Goal: Task Accomplishment & Management: Complete application form

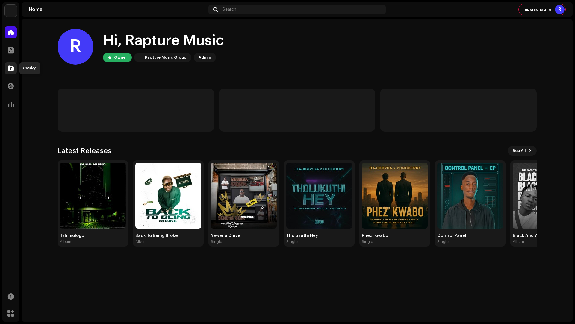
click at [8, 70] on span at bounding box center [11, 68] width 6 height 5
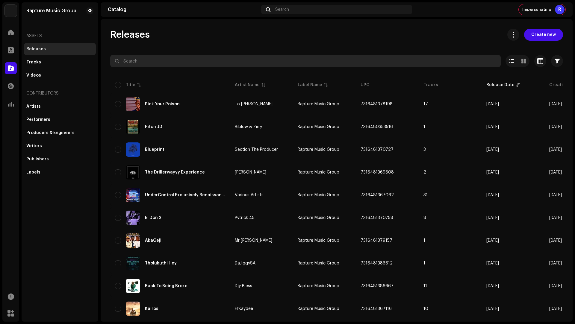
click at [150, 60] on input "text" at bounding box center [305, 61] width 391 height 12
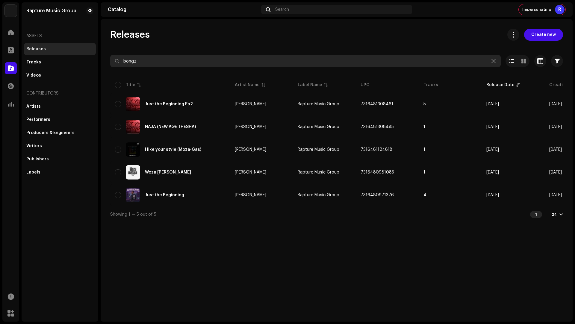
type input "bongz"
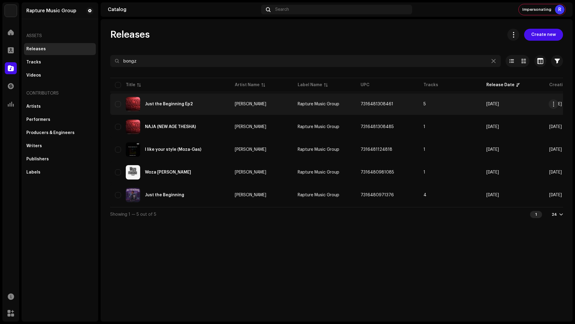
click at [445, 101] on td "5" at bounding box center [450, 104] width 63 height 22
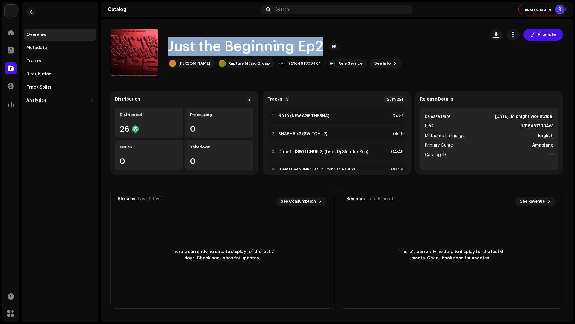
drag, startPoint x: 324, startPoint y: 47, endPoint x: 319, endPoint y: 34, distance: 13.5
click at [319, 34] on div "Just the Beginning Ep2 EP Djy Bongz Deekota Rapture Music Group 7316481308461 O…" at bounding box center [295, 53] width 370 height 48
copy h1 "Just the Beginning Ep2"
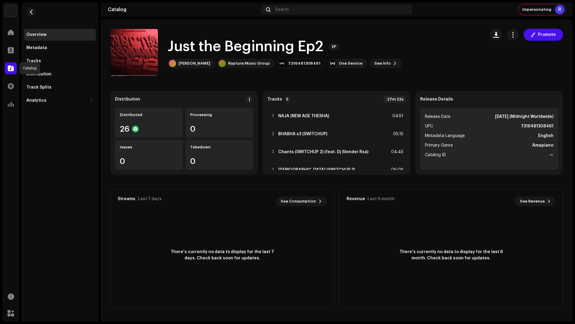
click at [12, 68] on span at bounding box center [11, 68] width 6 height 5
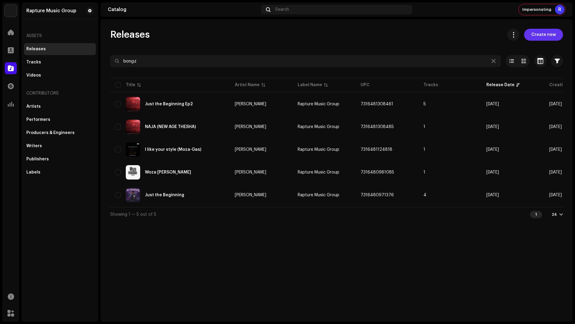
click at [529, 35] on button "Create new" at bounding box center [543, 35] width 39 height 12
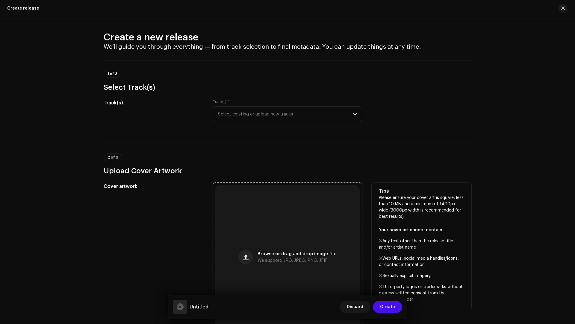
click at [271, 237] on div "Browse or drag and drop image file We support: JPG, JPEG, PNG, JFIF" at bounding box center [287, 257] width 144 height 144
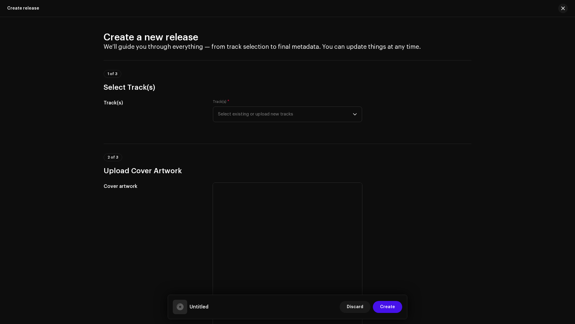
scroll to position [256, 0]
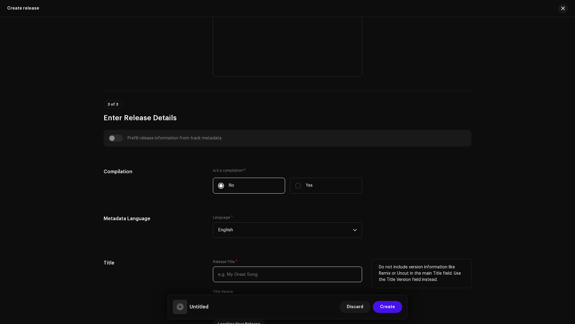
click at [239, 281] on input "text" at bounding box center [287, 275] width 149 height 16
paste input "Just the Beginning Ep2"
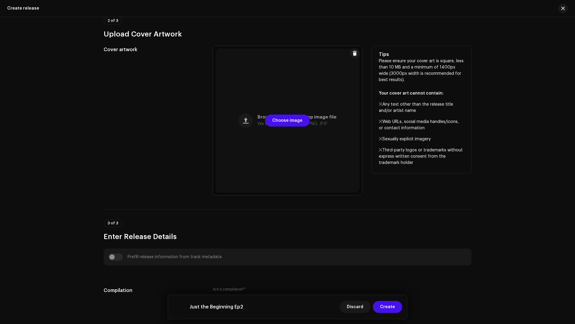
scroll to position [0, 0]
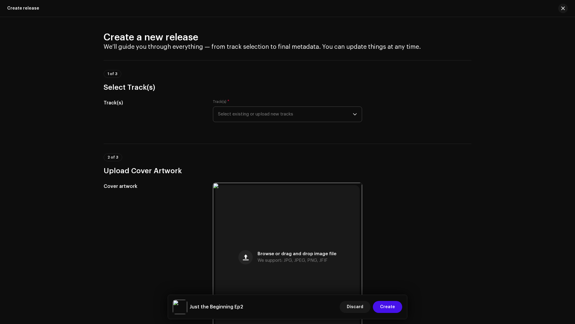
type input "Just the Beginning Ep2"
click at [232, 119] on span "Select existing or upload new tracks" at bounding box center [285, 114] width 135 height 15
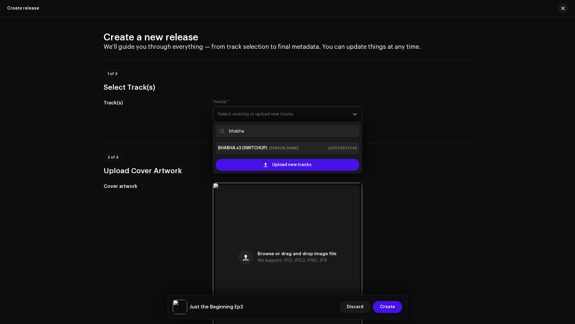
type input "bhabha"
click at [260, 150] on strong "BHABHA x3 (SWITCHUP)" at bounding box center [242, 149] width 49 height 10
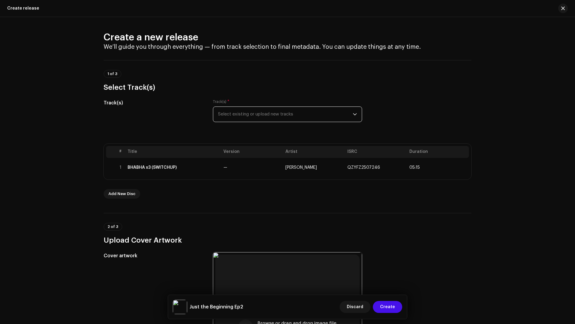
click at [256, 115] on span "Select existing or upload new tracks" at bounding box center [285, 114] width 135 height 15
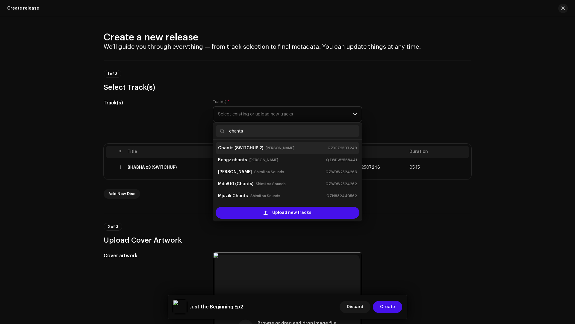
type input "chants"
click at [241, 150] on strong "Chants (SWITCHUP 2)" at bounding box center [240, 149] width 45 height 10
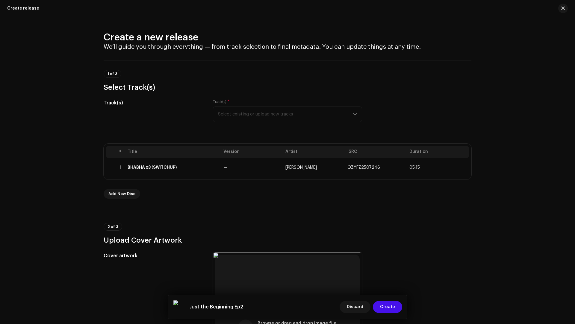
click at [243, 114] on div "Track(s) * Select existing or upload new tracks" at bounding box center [287, 110] width 149 height 23
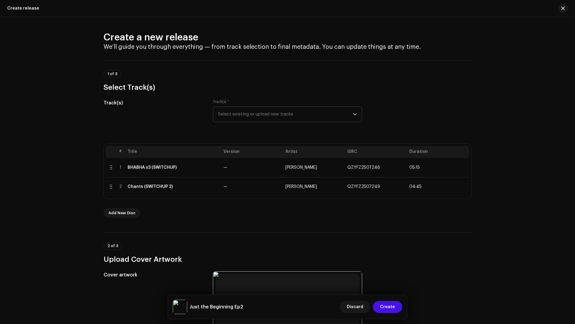
click at [251, 119] on span "Select existing or upload new tracks" at bounding box center [285, 114] width 135 height 15
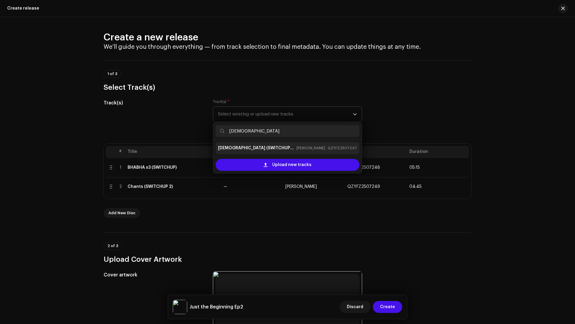
type input "shaman"
click at [266, 144] on div "Shaman (SWITCHUP 3) Djy Bongz Deekota QZYFZ2507247" at bounding box center [287, 149] width 139 height 10
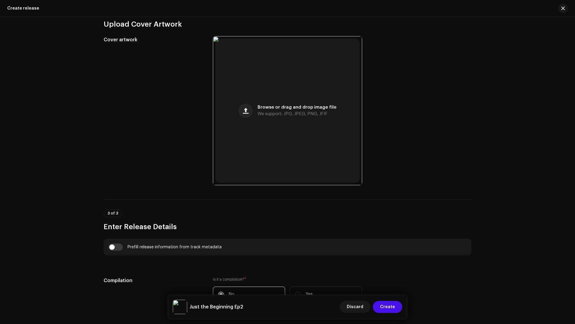
scroll to position [401, 0]
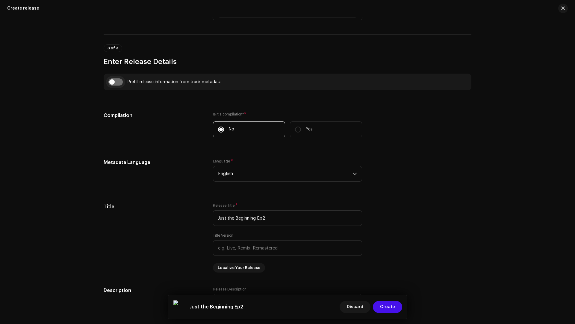
click at [115, 78] on input "checkbox" at bounding box center [115, 81] width 14 height 7
checkbox input "true"
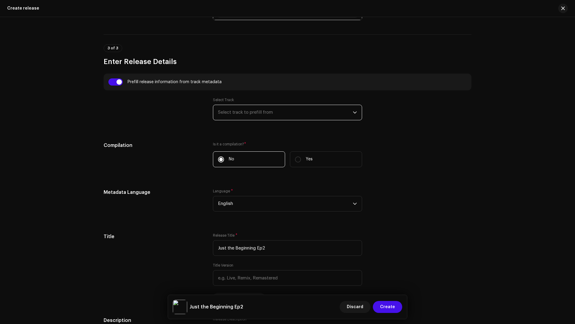
click at [242, 107] on span "Select track to prefill from" at bounding box center [285, 112] width 135 height 15
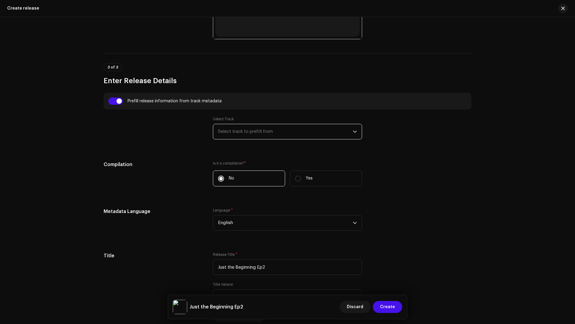
scroll to position [420, 0]
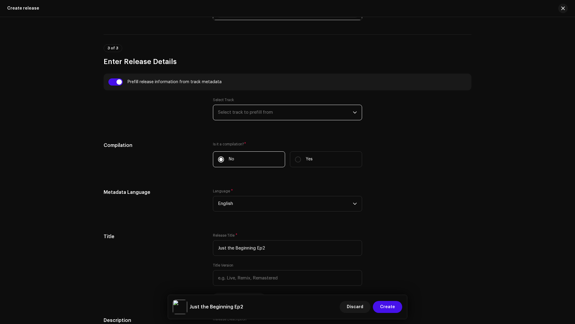
click at [248, 117] on span "Select track to prefill from" at bounding box center [285, 112] width 135 height 15
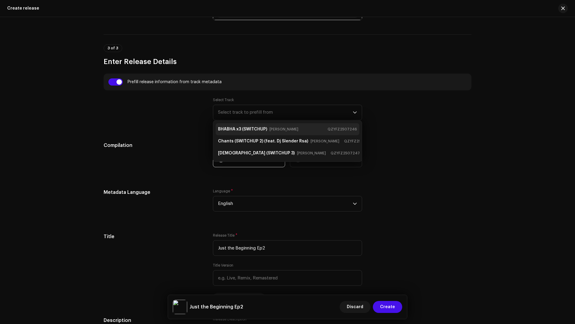
click at [251, 127] on strong "BHABHA x3 (SWITCHUP)" at bounding box center [242, 130] width 49 height 10
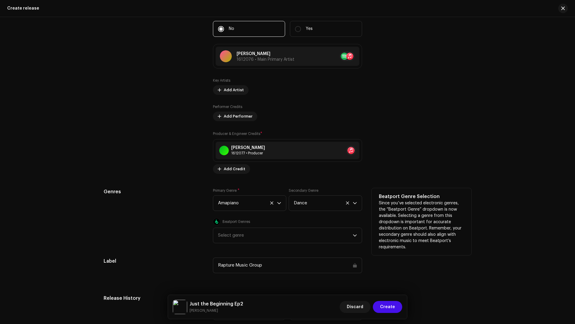
scroll to position [1018, 0]
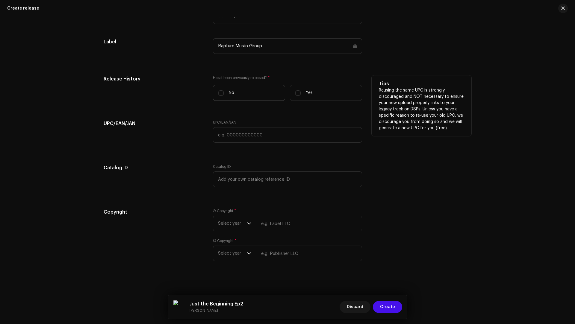
click at [233, 93] on label "No" at bounding box center [249, 93] width 72 height 16
click at [224, 93] on input "No" at bounding box center [221, 93] width 6 height 6
radio input "true"
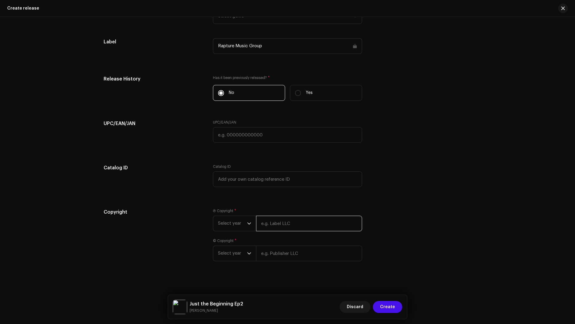
click at [293, 223] on input "text" at bounding box center [309, 224] width 106 height 16
type input "d"
type input "Madala Bongz Records"
click at [297, 252] on input "text" at bounding box center [309, 254] width 106 height 16
type input "Madala Bongz Records"
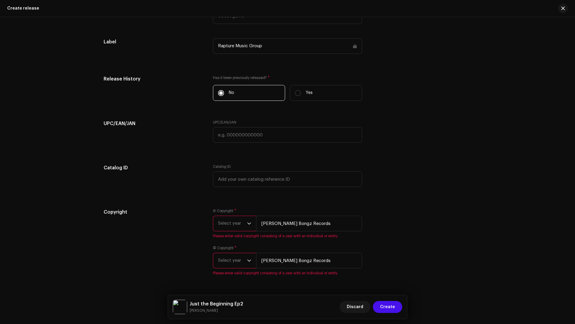
click at [224, 265] on span "Select year" at bounding box center [232, 260] width 29 height 15
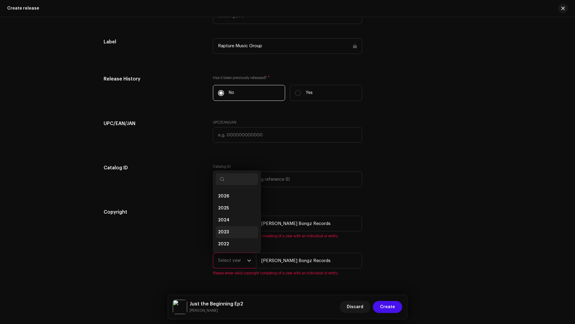
scroll to position [10, 0]
click at [226, 200] on span "2025" at bounding box center [223, 199] width 11 height 6
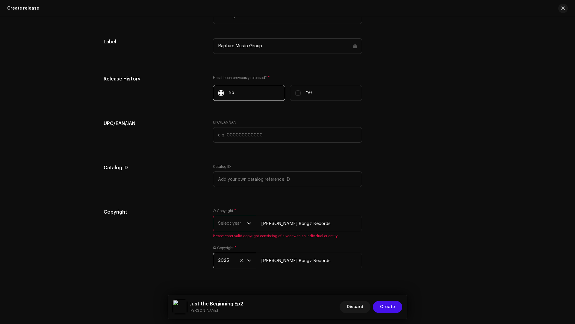
click at [222, 224] on span "Select year" at bounding box center [232, 223] width 29 height 15
click at [223, 264] on li "2025" at bounding box center [237, 270] width 43 height 12
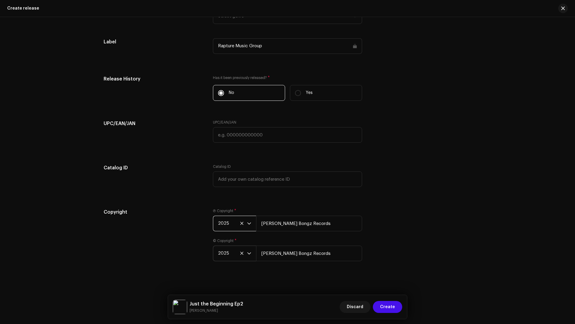
click at [199, 253] on div "Copyright" at bounding box center [154, 239] width 100 height 60
click at [389, 307] on span "Create" at bounding box center [387, 307] width 15 height 12
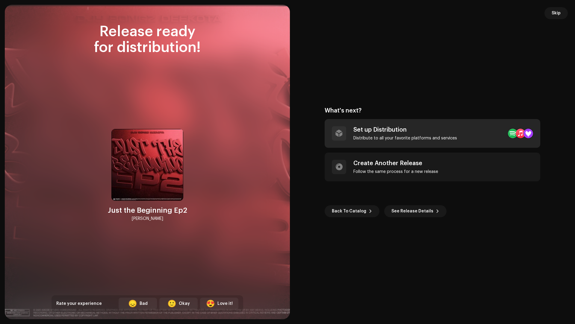
click at [464, 133] on div "Set up Distribution Distribute to all your favorite platforms and services" at bounding box center [433, 133] width 216 height 29
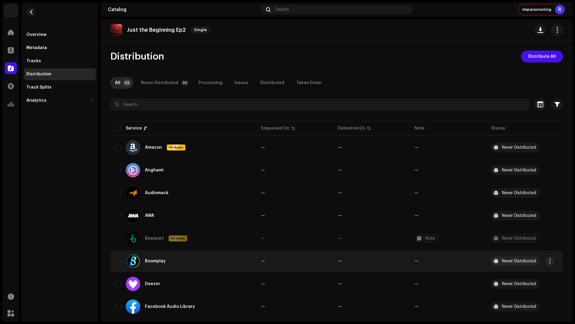
scroll to position [145, 0]
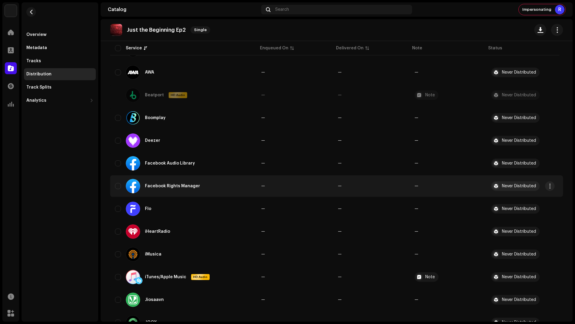
drag, startPoint x: 116, startPoint y: 185, endPoint x: 116, endPoint y: 182, distance: 3.3
click at [116, 185] on input "checkbox" at bounding box center [118, 186] width 6 height 6
checkbox input "true"
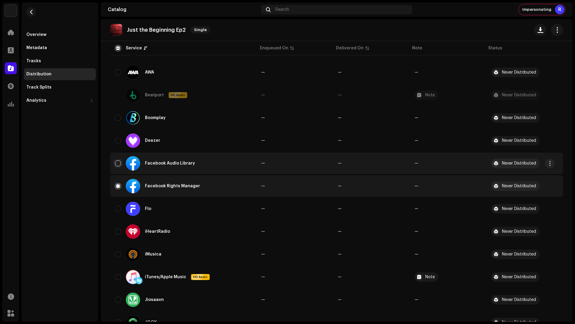
click at [119, 162] on input "Row Unselected" at bounding box center [118, 164] width 6 height 6
checkbox input "true"
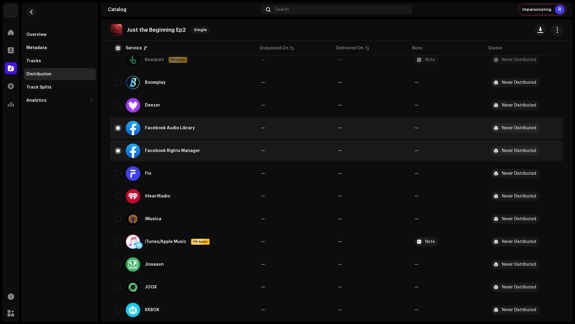
scroll to position [333, 0]
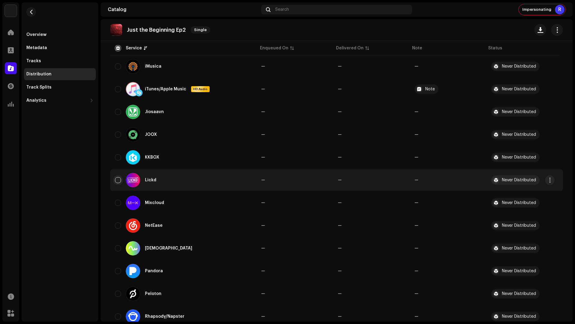
click at [118, 179] on input "Row Unselected" at bounding box center [118, 180] width 6 height 6
checkbox input "true"
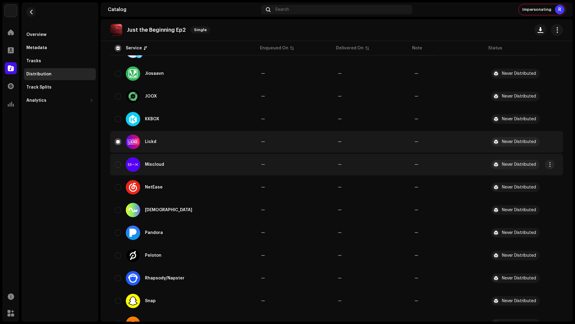
scroll to position [475, 0]
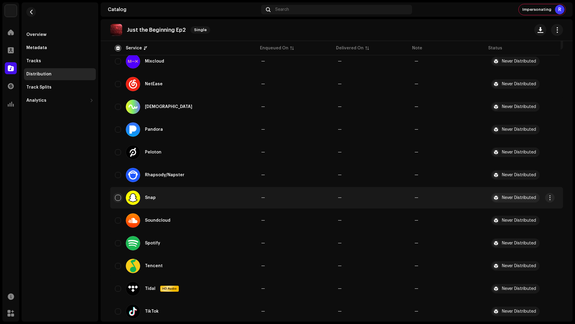
click at [118, 199] on input "Row Unselected" at bounding box center [118, 198] width 6 height 6
checkbox input "true"
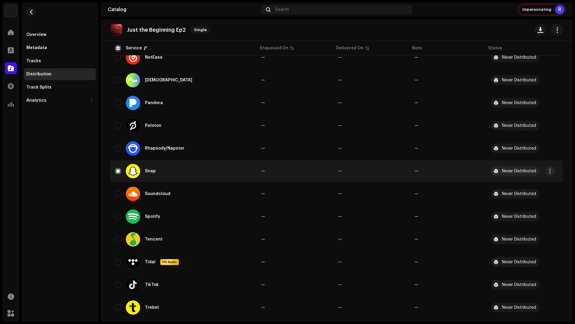
scroll to position [559, 0]
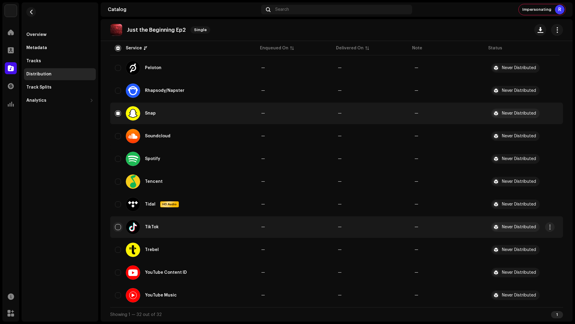
click at [118, 227] on input "Row Unselected" at bounding box center [118, 227] width 6 height 6
checkbox input "true"
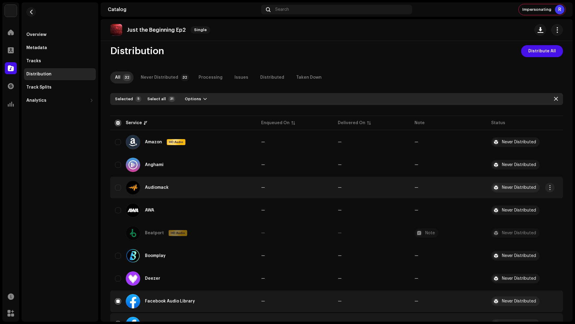
scroll to position [0, 0]
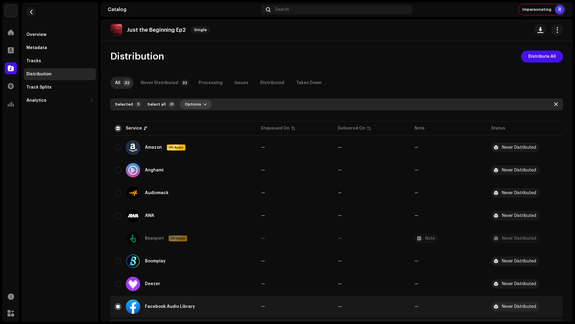
click at [196, 108] on span "Options" at bounding box center [193, 105] width 16 height 12
click at [196, 117] on span "Distribute" at bounding box center [192, 118] width 21 height 5
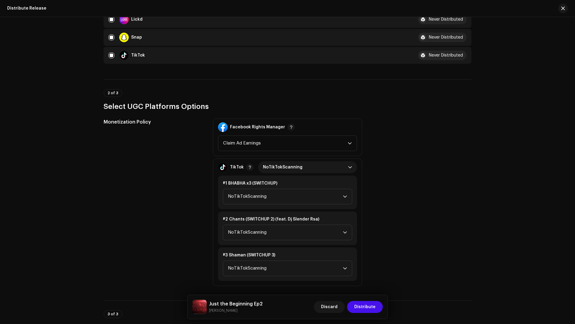
scroll to position [169, 0]
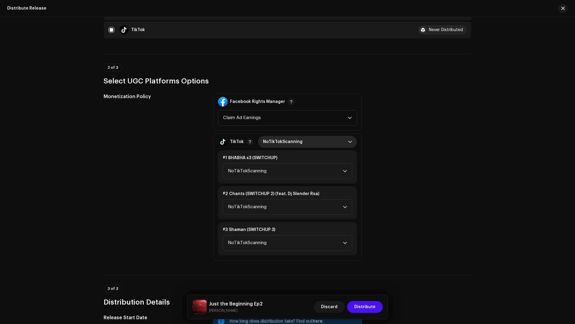
click at [276, 143] on span "NoTikTokScanning" at bounding box center [305, 142] width 85 height 12
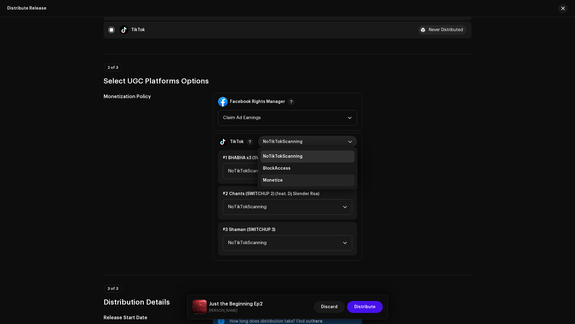
click at [278, 178] on span "Monetize" at bounding box center [273, 181] width 20 height 6
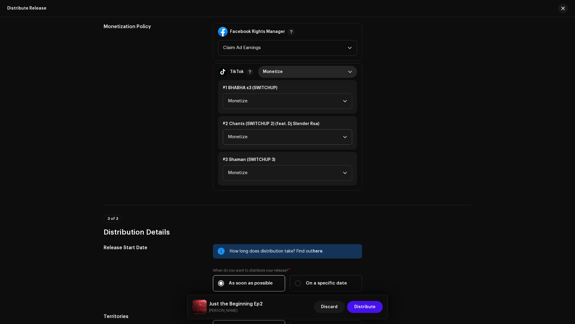
scroll to position [315, 0]
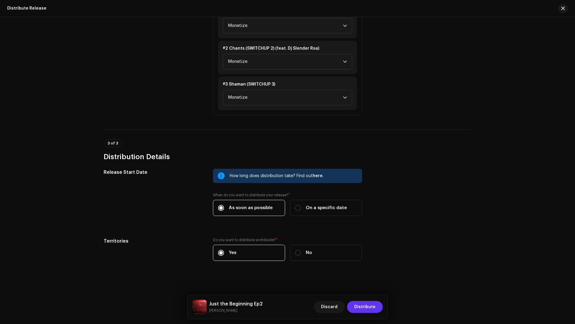
click at [362, 305] on span "Distribute" at bounding box center [364, 307] width 21 height 12
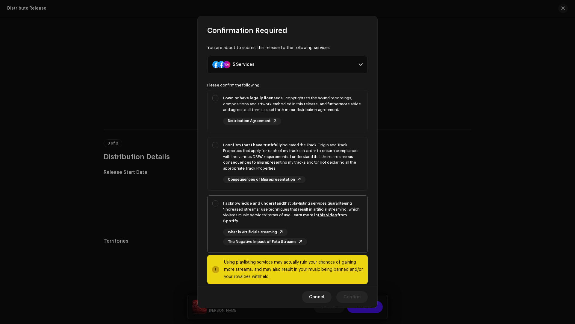
click at [269, 218] on div "I acknowledge and understand that playlisting services guaranteeing "increased …" at bounding box center [293, 212] width 140 height 23
checkbox input "true"
click at [324, 160] on div "I confirm that I have truthfully indicated the Track Origin and Track Propertie…" at bounding box center [293, 156] width 140 height 29
checkbox input "true"
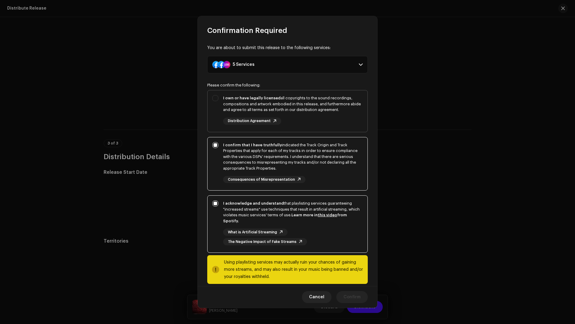
click at [316, 120] on div "I own or have legally licensed all copyrights to the sound recordings, composit…" at bounding box center [293, 110] width 140 height 30
checkbox input "true"
click at [357, 301] on span "Confirm" at bounding box center [352, 298] width 17 height 12
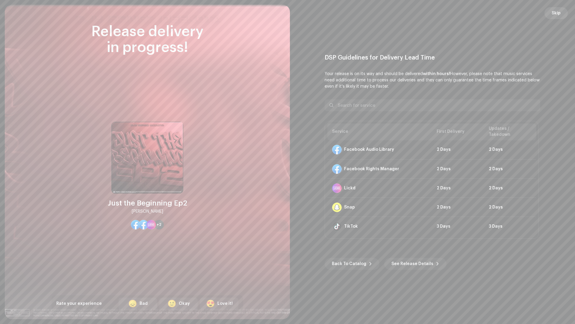
click at [556, 14] on span "Skip" at bounding box center [556, 13] width 9 height 12
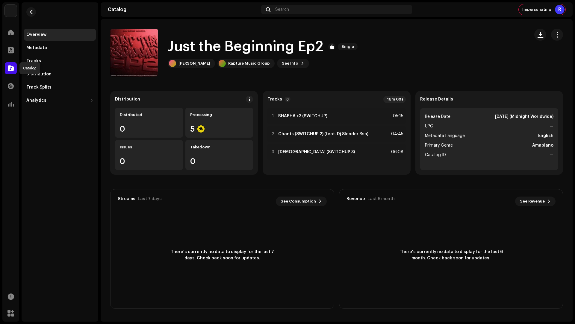
click at [9, 70] on span at bounding box center [11, 68] width 6 height 5
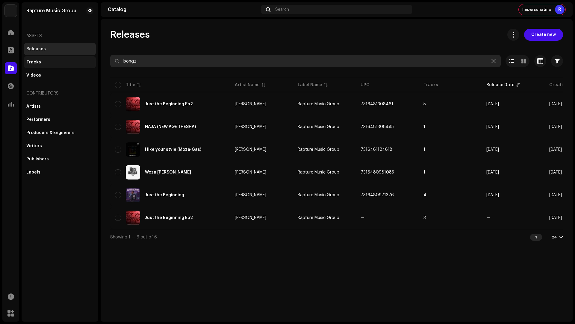
drag, startPoint x: 158, startPoint y: 62, endPoint x: 94, endPoint y: 59, distance: 64.2
click at [94, 59] on div "Rapture Music Group Home Profile Catalog Transactions Analytics Resources Marke…" at bounding box center [287, 162] width 575 height 324
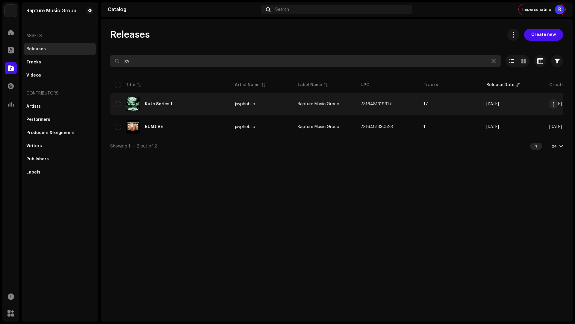
type input "jxy"
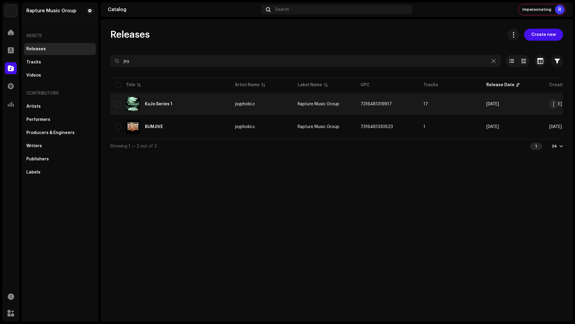
click at [191, 101] on div "KuJo Series 1" at bounding box center [170, 104] width 110 height 14
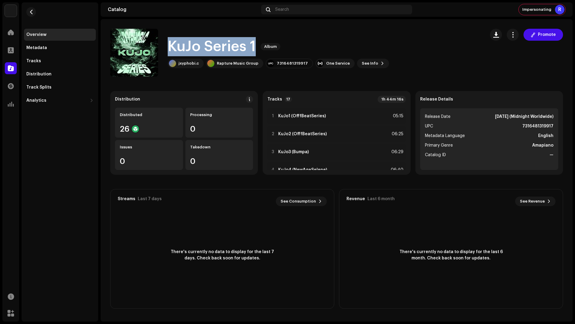
drag, startPoint x: 256, startPoint y: 47, endPoint x: 246, endPoint y: 33, distance: 17.7
click at [246, 33] on div "KuJo Series 1 Album jxyphobi.c Rapture Music Group 7316481319917 One Service Se…" at bounding box center [295, 53] width 370 height 48
copy h1 "KuJo Series 1"
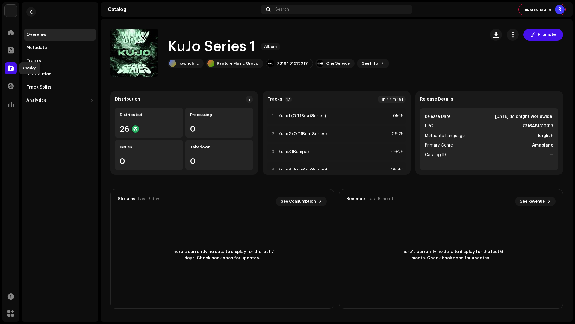
click at [13, 69] on span at bounding box center [11, 68] width 6 height 5
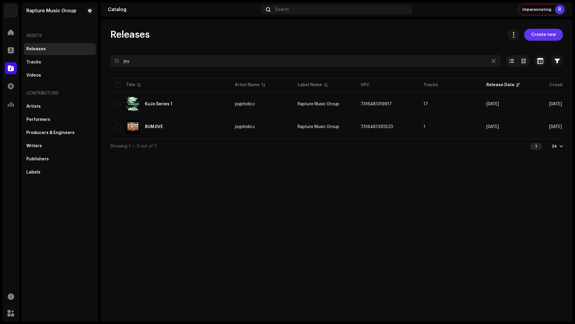
click at [543, 38] on span "Create new" at bounding box center [544, 35] width 25 height 12
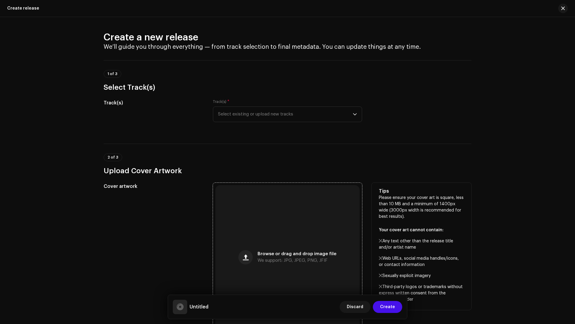
click at [273, 227] on div "Browse or drag and drop image file We support: JPG, JPEG, PNG, JFIF" at bounding box center [287, 257] width 144 height 144
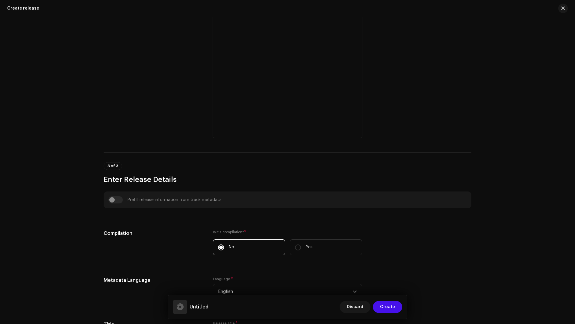
scroll to position [265, 0]
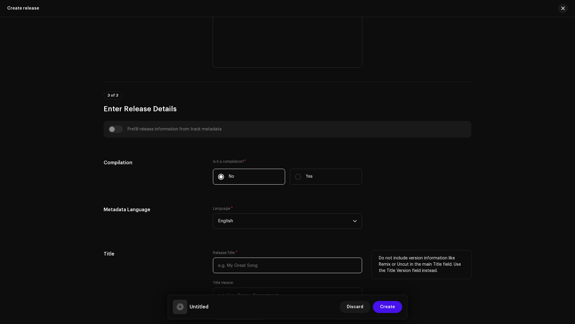
click at [239, 267] on input "text" at bounding box center [287, 266] width 149 height 16
paste input "KuJo Series 1"
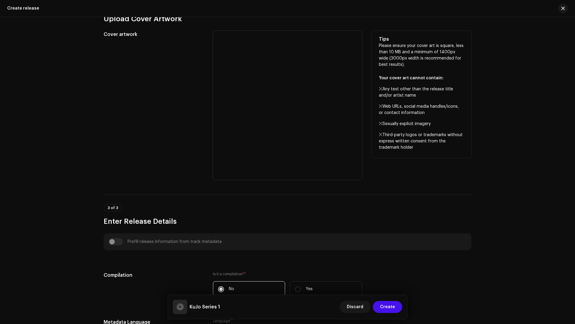
scroll to position [0, 0]
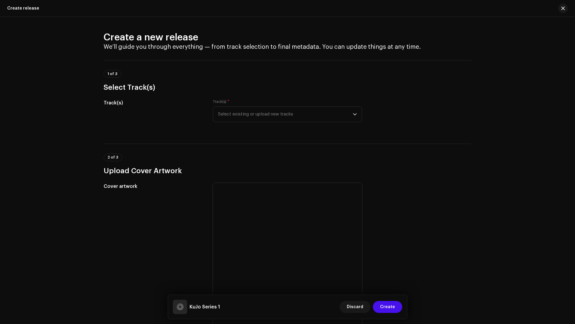
type input "KuJo Series 1"
click at [235, 124] on div "Track(s) * Select existing or upload new tracks" at bounding box center [287, 114] width 149 height 30
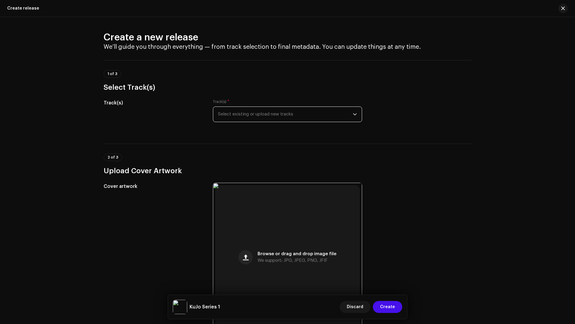
click at [238, 118] on span "Select existing or upload new tracks" at bounding box center [285, 114] width 135 height 15
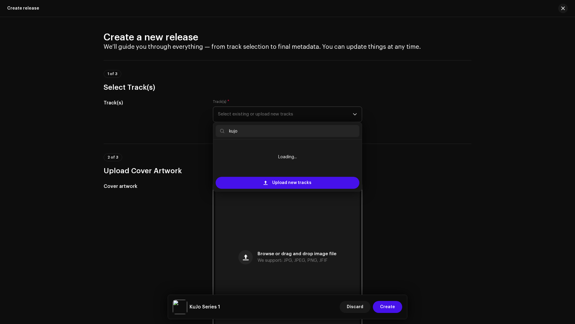
type input "kujo1"
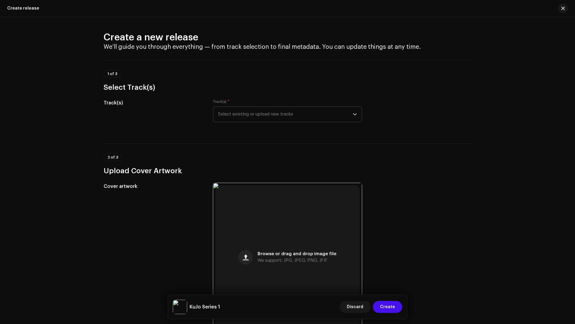
scroll to position [13, 0]
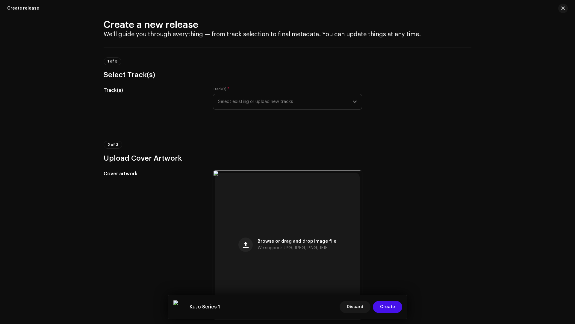
click at [237, 102] on span "Select existing or upload new tracks" at bounding box center [285, 101] width 135 height 15
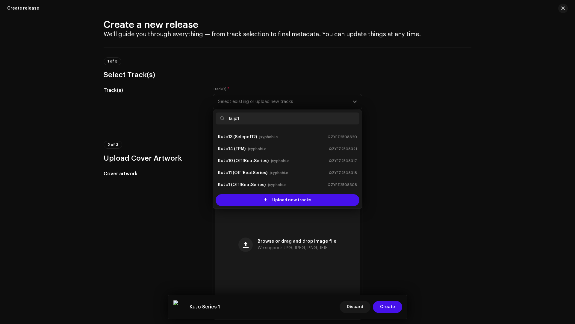
scroll to position [47, 0]
type input "kujo1"
click at [245, 184] on strong "KuJo1 (OfffBeatSeries)" at bounding box center [242, 184] width 48 height 10
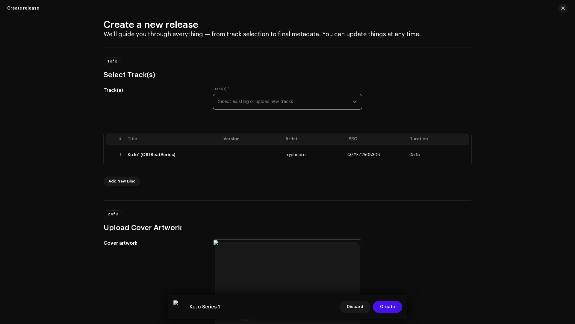
click at [242, 110] on div "Track(s) * Select existing or upload new tracks" at bounding box center [287, 102] width 149 height 30
click at [243, 110] on div "Track(s) * Select existing or upload new tracks" at bounding box center [287, 102] width 149 height 30
click at [242, 104] on span "Select existing or upload new tracks" at bounding box center [285, 101] width 135 height 15
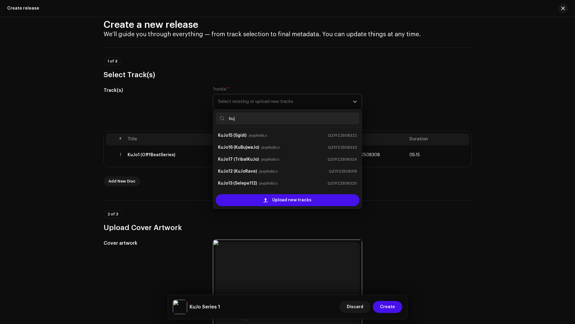
type input "kujo"
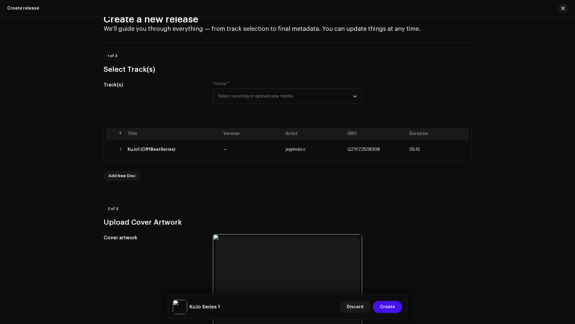
scroll to position [23, 0]
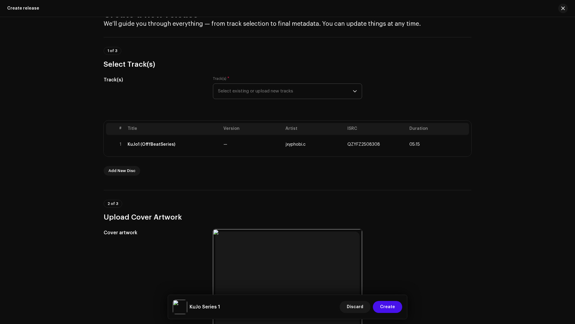
click at [236, 88] on span "Select existing or upload new tracks" at bounding box center [285, 91] width 135 height 15
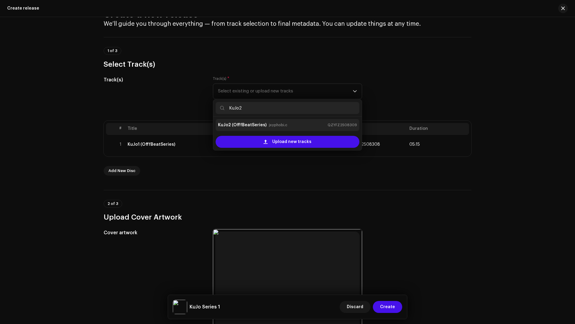
type input "KuJo2"
click at [242, 122] on strong "KuJo2 (OfffBeatSeries)" at bounding box center [242, 125] width 49 height 10
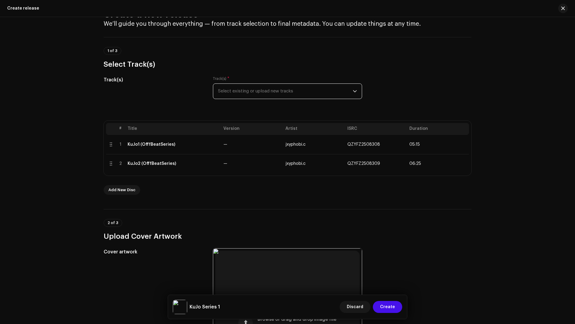
click at [245, 90] on span "Select existing or upload new tracks" at bounding box center [285, 91] width 135 height 15
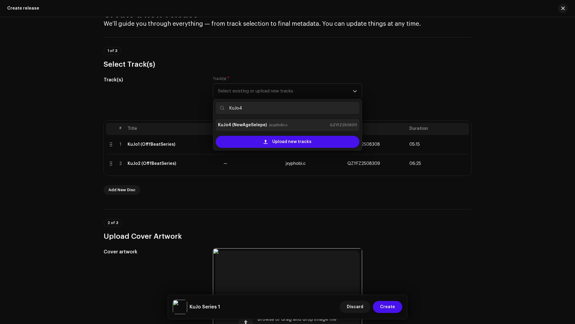
type input "KuJo4"
click at [241, 120] on strong "KuJo4 (NewAgeSelepe)" at bounding box center [242, 125] width 49 height 10
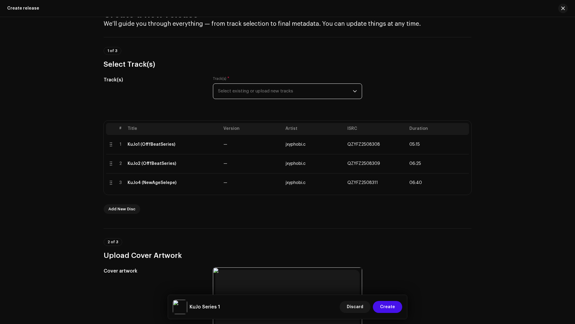
click at [252, 91] on span "Select existing or upload new tracks" at bounding box center [285, 91] width 135 height 15
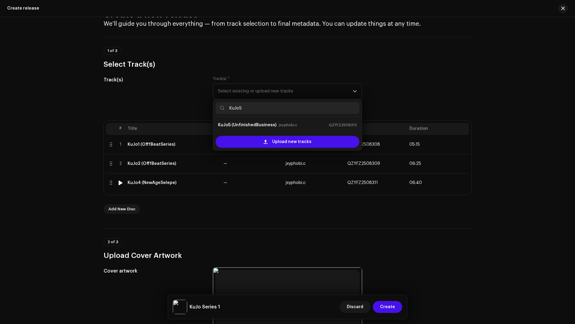
type input "KuJo5"
click at [351, 198] on div "# Title Version Artist ISRC Duration 1 KuJo1 (OfffBeatSeries) — jxyphobi.c QZYF…" at bounding box center [288, 167] width 368 height 93
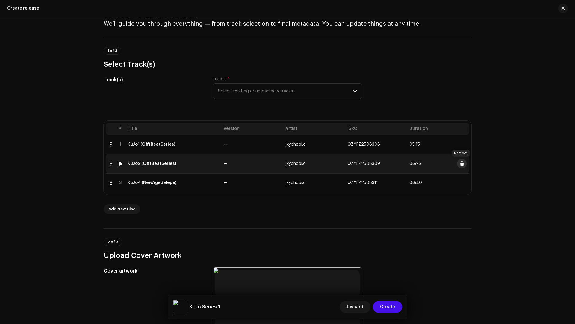
click at [461, 163] on span at bounding box center [462, 163] width 4 height 5
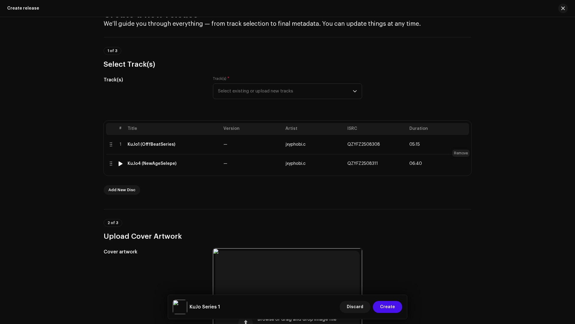
click at [461, 163] on span at bounding box center [462, 163] width 4 height 5
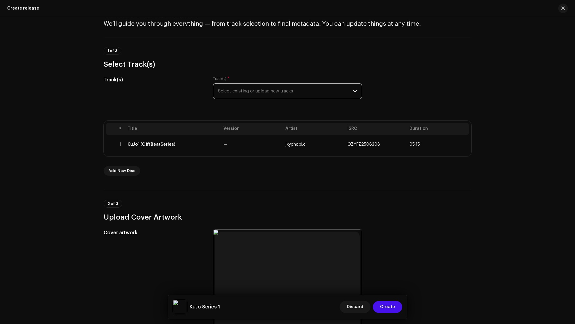
click at [250, 91] on span "Select existing or upload new tracks" at bounding box center [285, 91] width 135 height 15
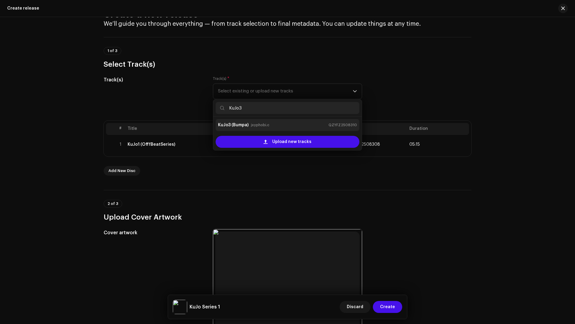
type input "KuJo3"
click at [233, 126] on strong "KuJo3 (Bumpa)" at bounding box center [233, 125] width 31 height 10
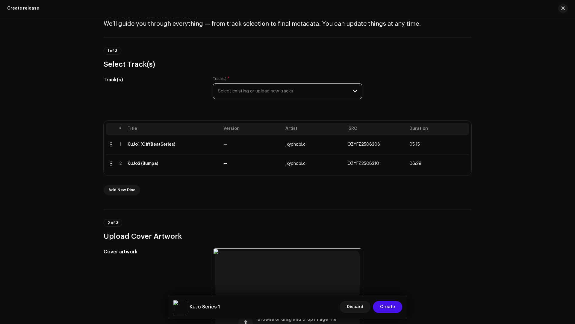
click at [237, 93] on span "Select existing or upload new tracks" at bounding box center [285, 91] width 135 height 15
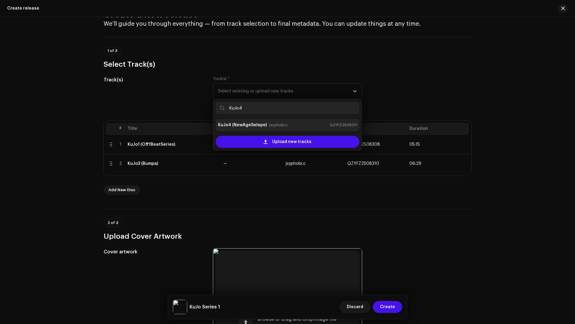
type input "KuJo4"
click at [241, 120] on strong "KuJo4 (NewAgeSelepe)" at bounding box center [242, 125] width 49 height 10
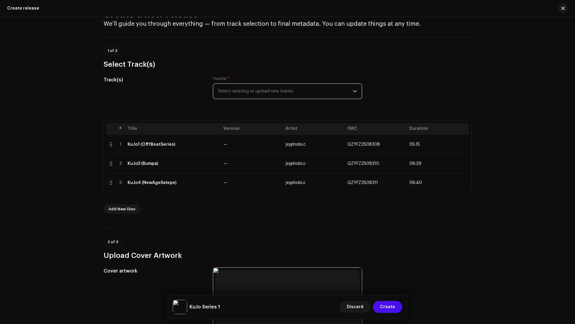
click at [261, 93] on span "Select existing or upload new tracks" at bounding box center [285, 91] width 135 height 15
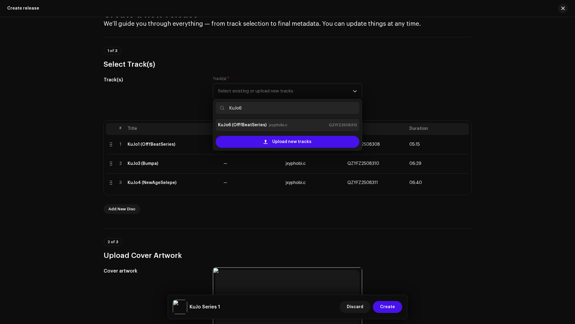
type input "KuJo6"
click at [232, 122] on strong "KuJo6 (OfffBeatSeries)" at bounding box center [242, 125] width 49 height 10
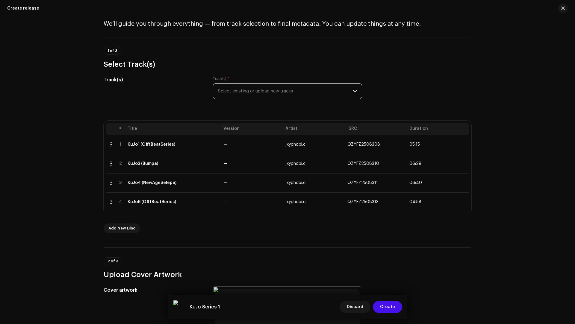
click at [240, 93] on span "Select existing or upload new tracks" at bounding box center [285, 91] width 135 height 15
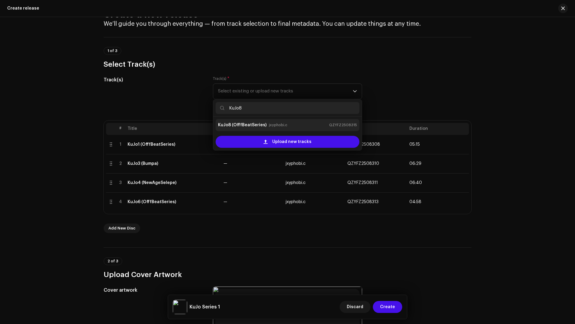
type input "KuJo8"
click at [241, 123] on strong "KuJo8 (OfffBeatSeries)" at bounding box center [242, 125] width 49 height 10
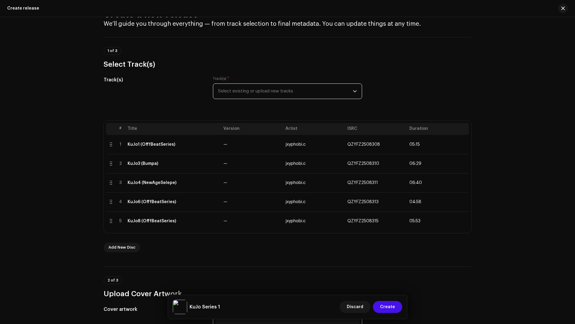
click at [248, 96] on span "Select existing or upload new tracks" at bounding box center [285, 91] width 135 height 15
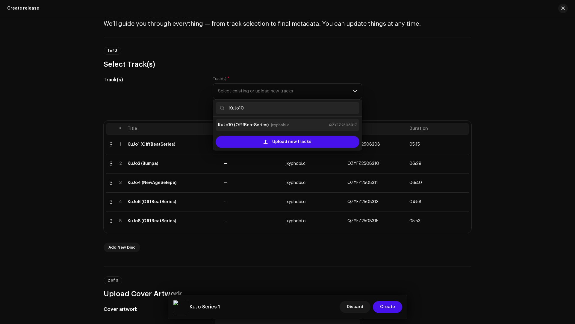
type input "KuJo10"
click at [248, 121] on strong "KuJo10 (OfffBeatSeries)" at bounding box center [243, 125] width 51 height 10
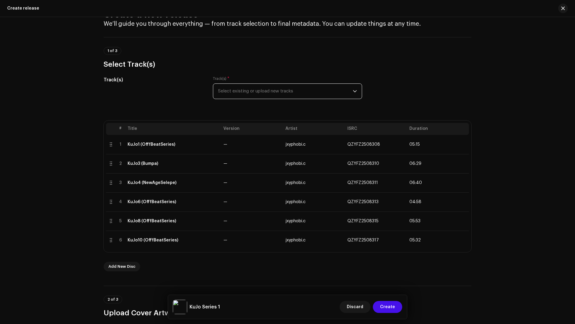
click at [253, 93] on span "Select existing or upload new tracks" at bounding box center [285, 91] width 135 height 15
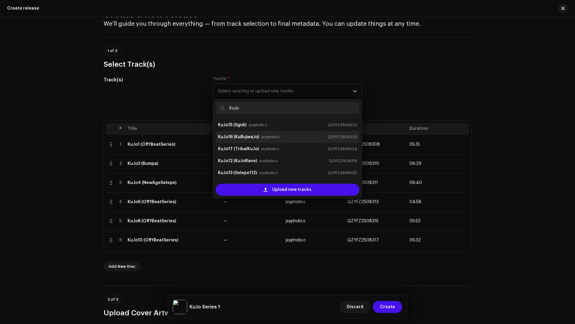
type input "KuJo"
click at [231, 137] on strong "KuJo16 (KuBujwaJo)" at bounding box center [238, 137] width 41 height 10
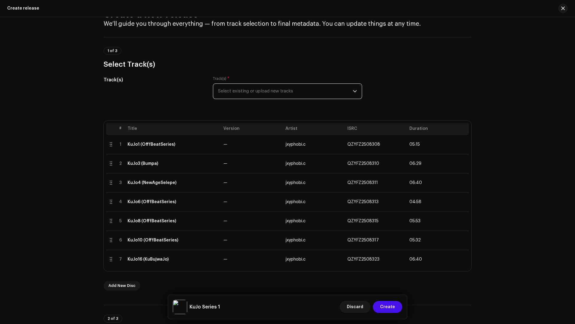
click at [249, 94] on span "Select existing or upload new tracks" at bounding box center [285, 91] width 135 height 15
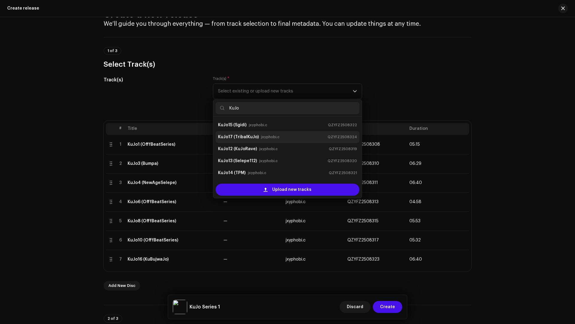
type input "KuJo"
click at [250, 135] on strong "KuJo17 (TribalKuJo)" at bounding box center [238, 137] width 41 height 10
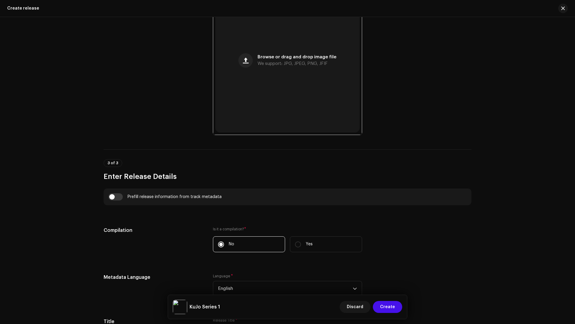
scroll to position [529, 0]
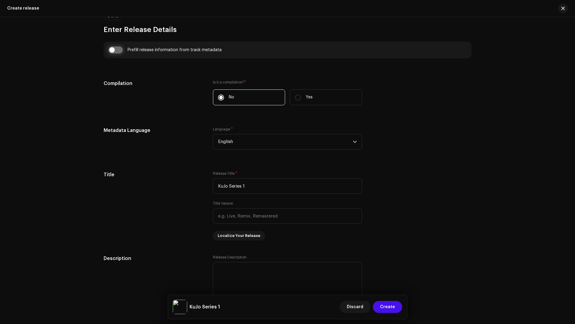
click at [114, 48] on input "checkbox" at bounding box center [115, 49] width 14 height 7
checkbox input "true"
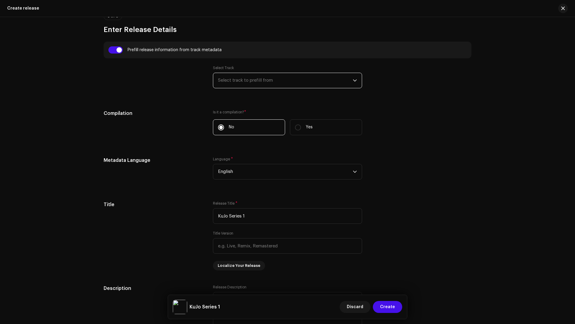
click at [273, 76] on span "Select track to prefill from" at bounding box center [285, 80] width 135 height 15
click at [244, 87] on span "Select track to prefill from" at bounding box center [285, 80] width 135 height 15
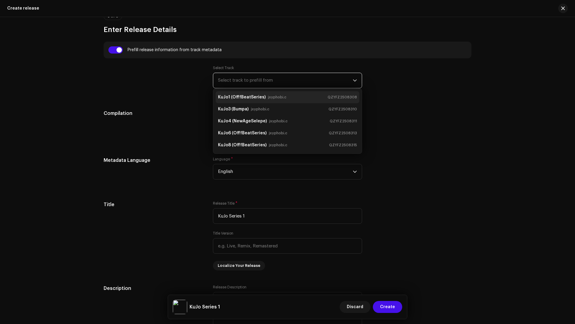
click at [234, 94] on strong "KuJo1 (OfffBeatSeries)" at bounding box center [242, 98] width 48 height 10
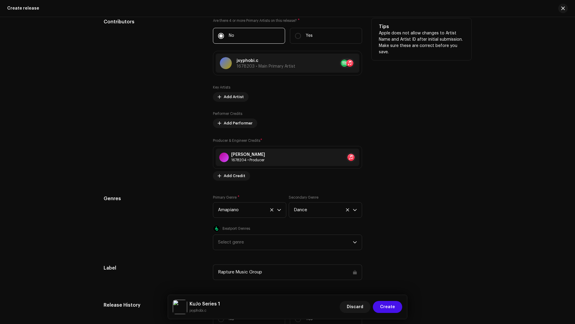
scroll to position [962, 0]
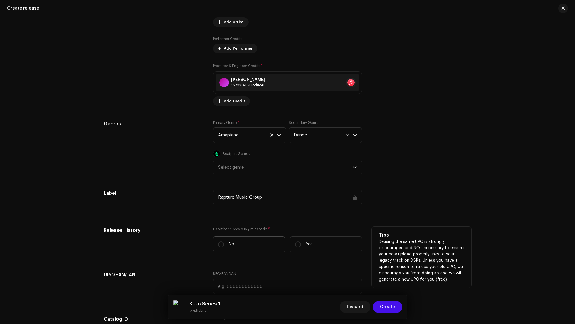
click at [253, 244] on label "No" at bounding box center [249, 245] width 72 height 16
click at [224, 244] on input "No" at bounding box center [221, 245] width 6 height 6
radio input "true"
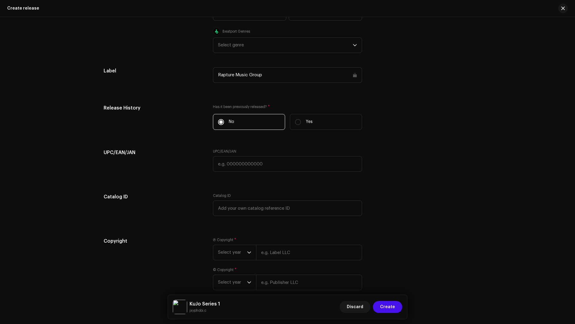
scroll to position [1114, 0]
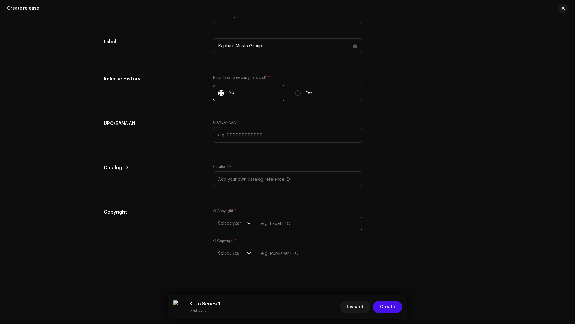
click at [289, 229] on input "text" at bounding box center [309, 224] width 106 height 16
type input "j"
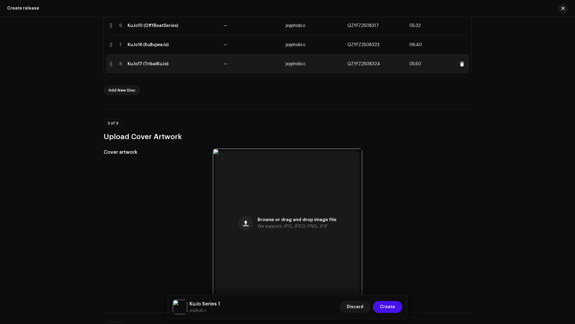
scroll to position [185, 0]
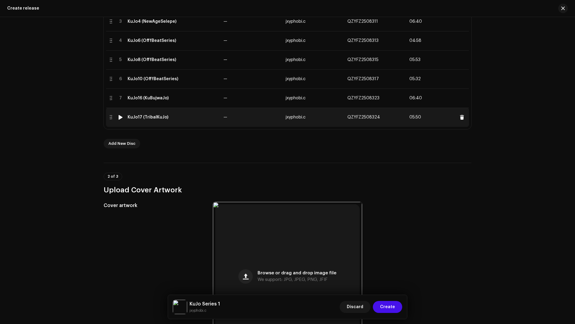
click at [202, 121] on td "KuJo17 (TribalKuJo)" at bounding box center [173, 117] width 96 height 19
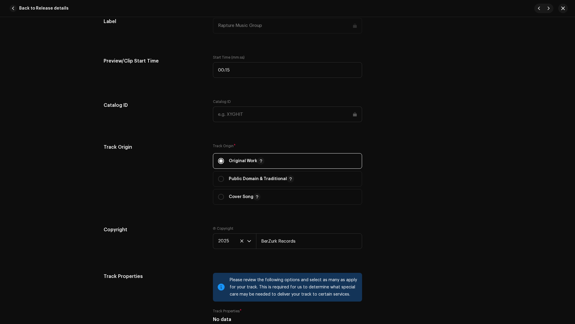
scroll to position [751, 0]
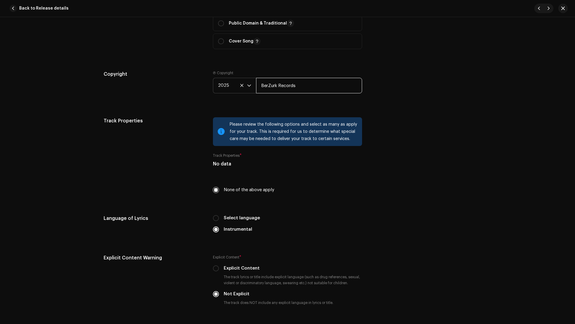
drag, startPoint x: 301, startPoint y: 85, endPoint x: 252, endPoint y: 84, distance: 49.1
click at [252, 84] on div "2025 BerZurk Records" at bounding box center [287, 86] width 149 height 16
click at [13, 8] on span "button" at bounding box center [13, 8] width 7 height 7
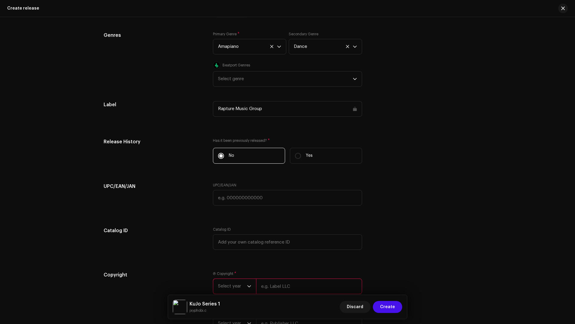
scroll to position [1121, 0]
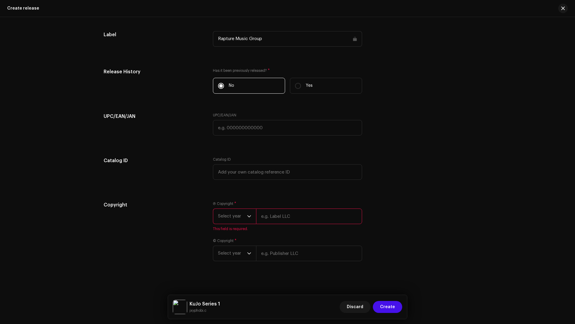
click at [271, 219] on input "text" at bounding box center [309, 217] width 106 height 16
paste input "BerZurk Records"
type input "BerZurk Records"
drag, startPoint x: 274, startPoint y: 245, endPoint x: 275, endPoint y: 248, distance: 3.0
click at [274, 246] on input "text" at bounding box center [309, 254] width 106 height 16
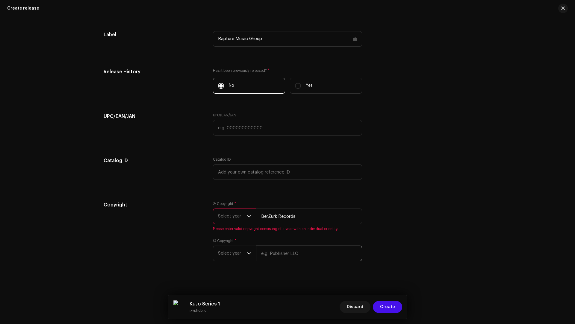
paste input "BerZurk Records"
type input "BerZurk Records"
click at [223, 212] on span "Select year" at bounding box center [232, 216] width 29 height 15
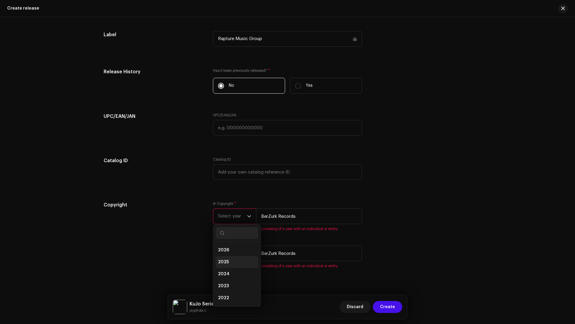
drag, startPoint x: 228, startPoint y: 261, endPoint x: 225, endPoint y: 249, distance: 12.4
click at [228, 261] on li "2025" at bounding box center [237, 262] width 43 height 12
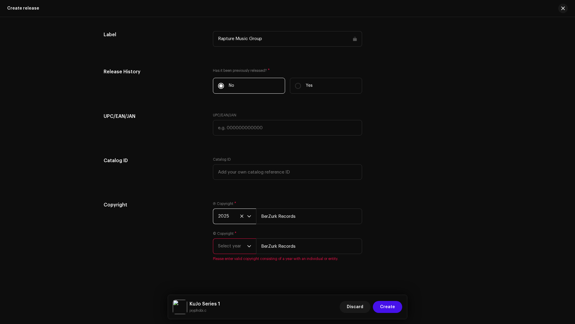
click at [225, 246] on span "Select year" at bounding box center [232, 246] width 29 height 15
click at [221, 182] on span "2025" at bounding box center [223, 185] width 11 height 6
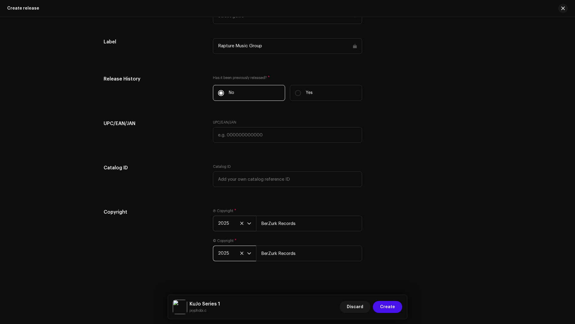
click at [185, 255] on div "Copyright" at bounding box center [154, 239] width 100 height 60
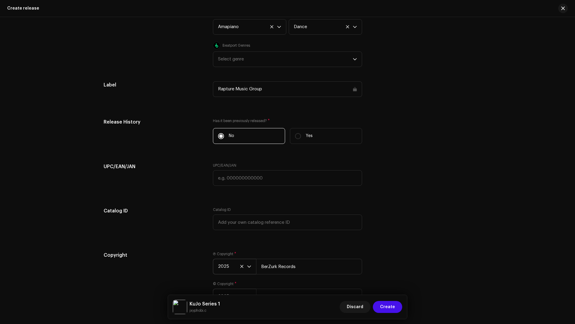
scroll to position [1038, 0]
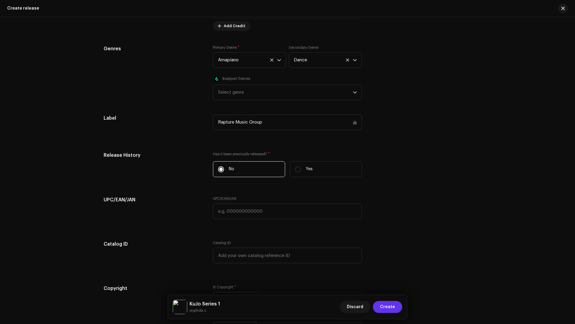
click at [389, 309] on span "Create" at bounding box center [387, 307] width 15 height 12
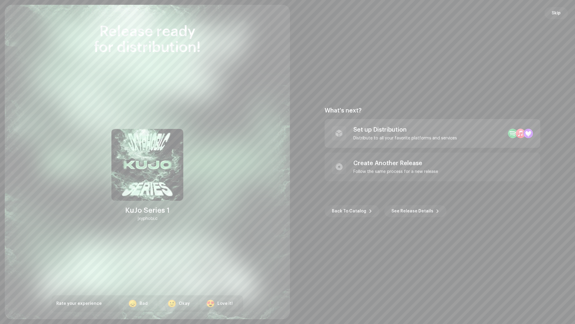
click at [377, 137] on div "Distribute to all your favorite platforms and services" at bounding box center [406, 138] width 104 height 5
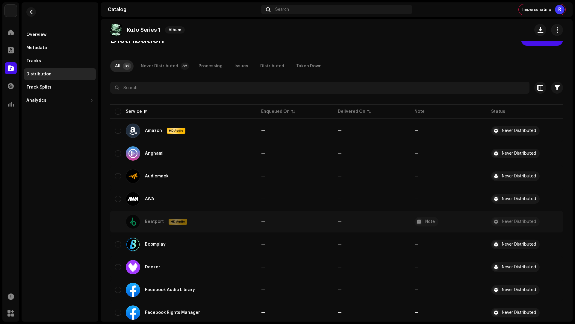
scroll to position [59, 0]
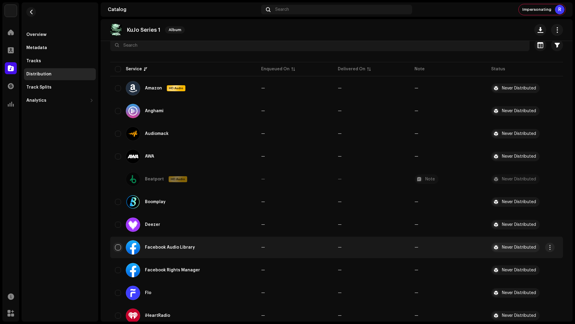
click at [117, 248] on input "checkbox" at bounding box center [118, 248] width 6 height 6
checkbox input "true"
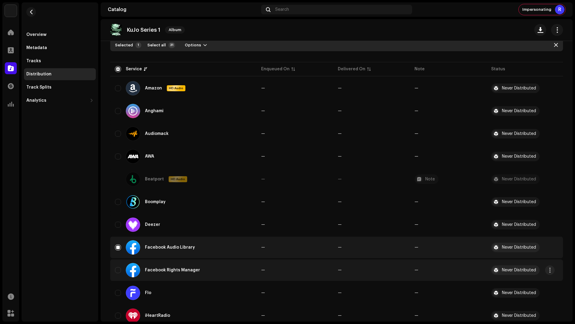
click at [117, 274] on div "Facebook Rights Manager" at bounding box center [183, 270] width 137 height 14
click at [117, 272] on input "Row Unselected" at bounding box center [118, 271] width 6 height 6
checkbox input "true"
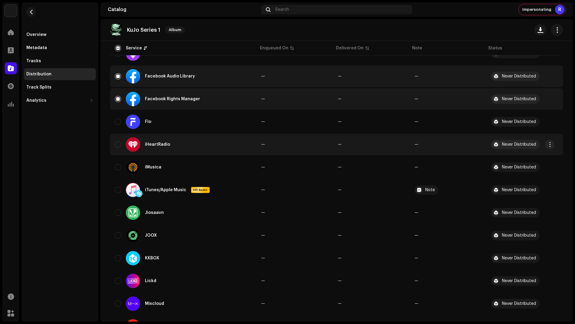
scroll to position [320, 0]
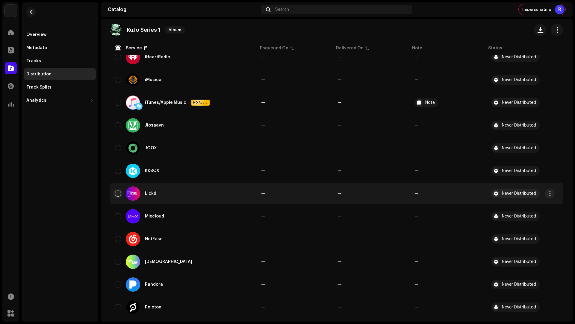
click at [117, 194] on input "Row Unselected" at bounding box center [118, 194] width 6 height 6
checkbox input "true"
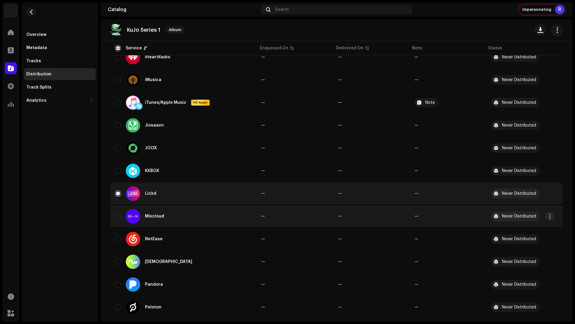
scroll to position [559, 0]
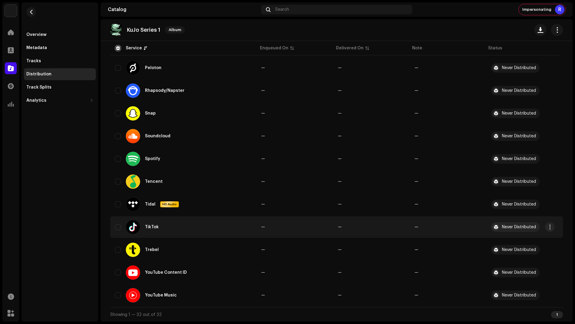
click at [113, 228] on td "TikTok" at bounding box center [183, 228] width 146 height 22
click at [117, 227] on input "Row Unselected" at bounding box center [118, 227] width 6 height 6
checkbox input "true"
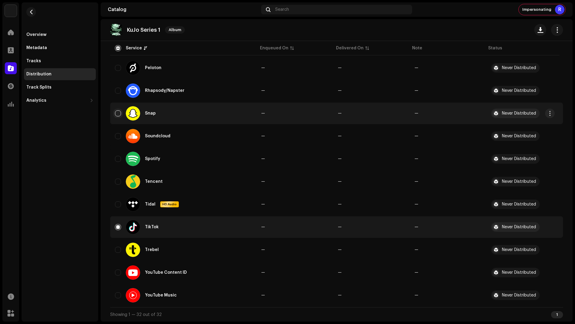
click at [115, 112] on input "Row Unselected" at bounding box center [118, 114] width 6 height 6
checkbox input "true"
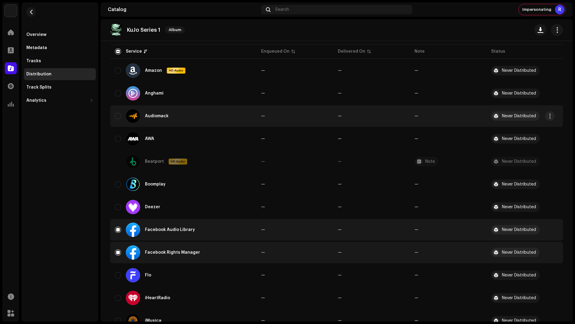
scroll to position [0, 0]
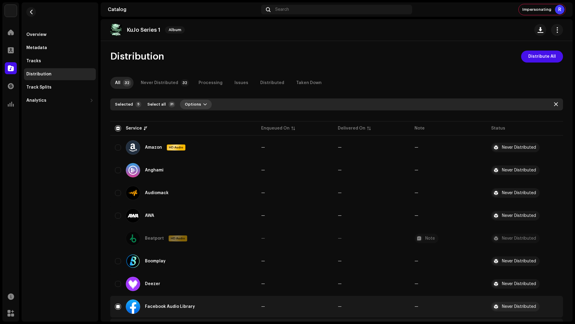
click at [190, 102] on span "Options" at bounding box center [193, 105] width 16 height 12
click at [204, 120] on div "Distribute" at bounding box center [210, 118] width 61 height 12
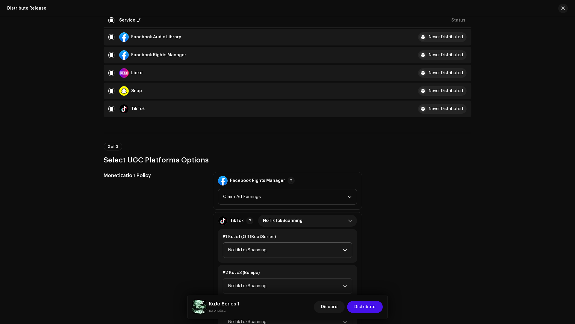
scroll to position [136, 0]
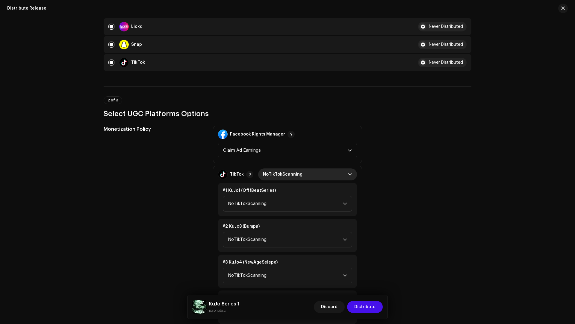
click at [274, 173] on span "NoTikTokScanning" at bounding box center [305, 175] width 85 height 12
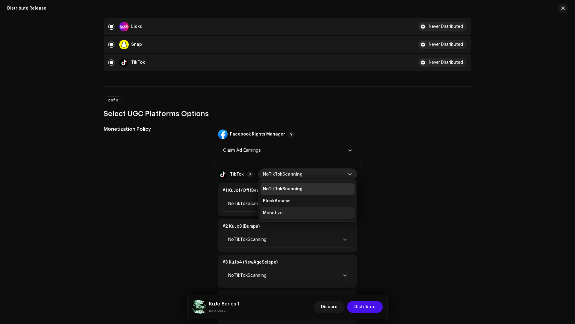
click at [266, 212] on span "Monetize" at bounding box center [273, 213] width 20 height 6
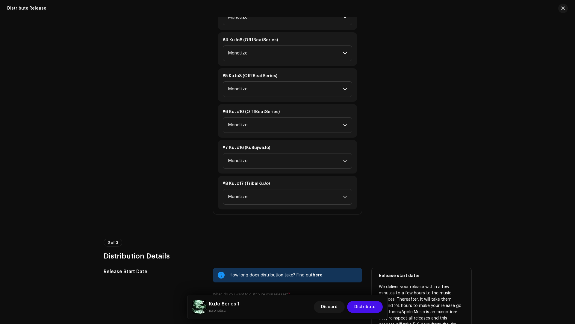
scroll to position [494, 0]
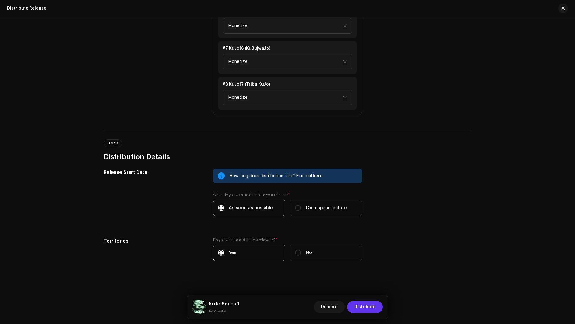
click at [372, 312] on span "Distribute" at bounding box center [364, 307] width 21 height 12
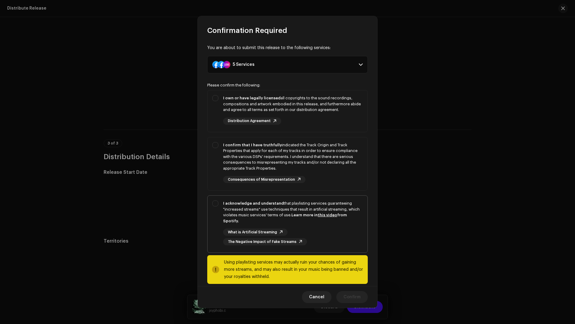
click at [292, 213] on strong "Learn more in this video from Spotify." at bounding box center [285, 218] width 124 height 10
checkbox input "true"
click at [310, 165] on div "I confirm that I have truthfully indicated the Track Origin and Track Propertie…" at bounding box center [293, 156] width 140 height 29
checkbox input "true"
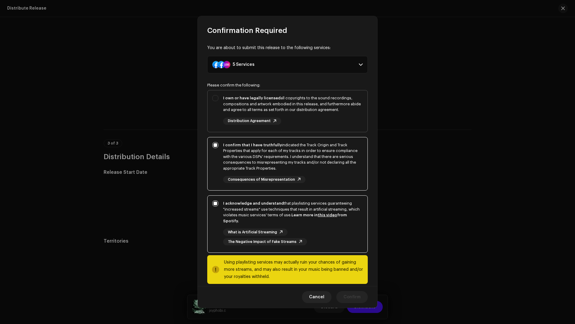
click at [306, 126] on div "I own or have legally licensed all copyrights to the sound recordings, composit…" at bounding box center [288, 109] width 160 height 39
checkbox input "true"
click at [349, 299] on span "Confirm" at bounding box center [352, 298] width 17 height 12
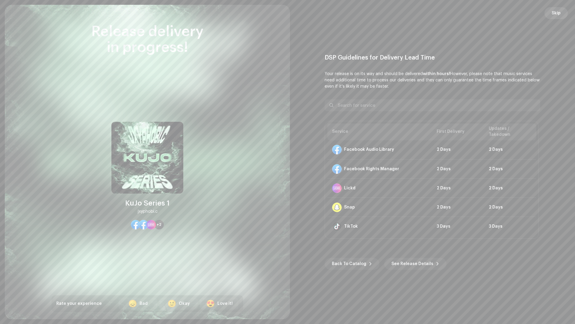
click at [558, 16] on span "Skip" at bounding box center [556, 13] width 9 height 12
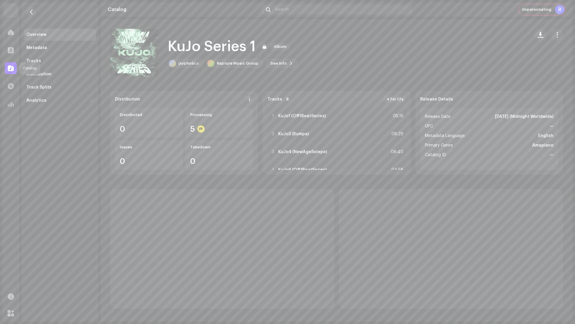
click at [14, 69] on div at bounding box center [11, 68] width 12 height 12
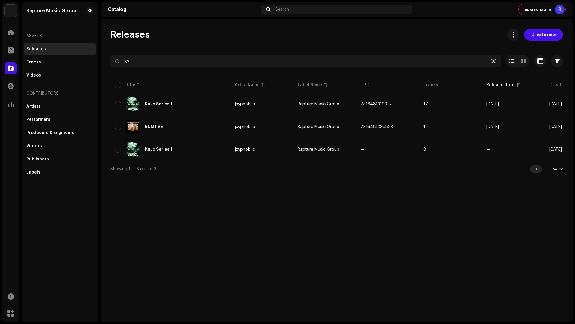
click at [495, 61] on icon at bounding box center [494, 61] width 4 height 5
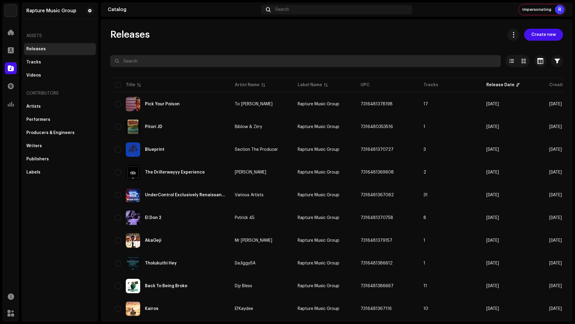
click at [376, 57] on input "text" at bounding box center [305, 61] width 391 height 12
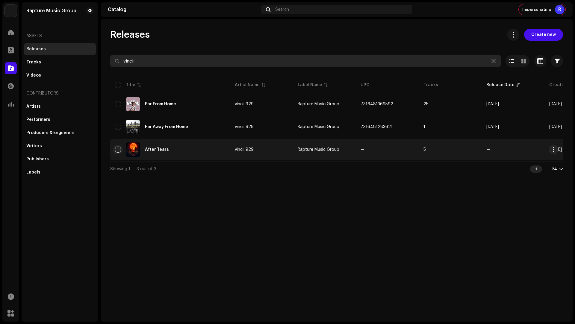
type input "vincii"
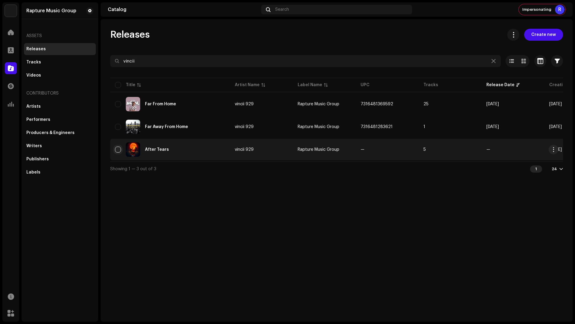
click at [118, 151] on input "checkbox" at bounding box center [118, 150] width 6 height 6
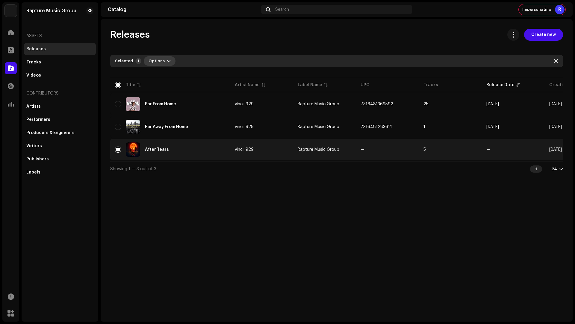
click at [162, 64] on button "Options" at bounding box center [160, 61] width 32 height 10
click at [159, 78] on div "Archive" at bounding box center [175, 75] width 61 height 12
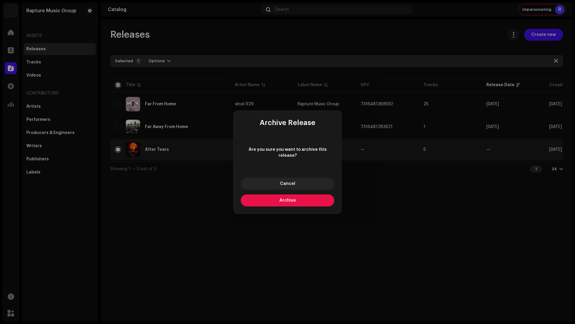
click at [303, 197] on button "Archive" at bounding box center [287, 201] width 93 height 12
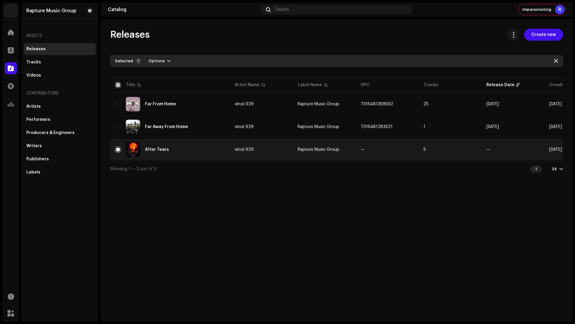
checkbox input "false"
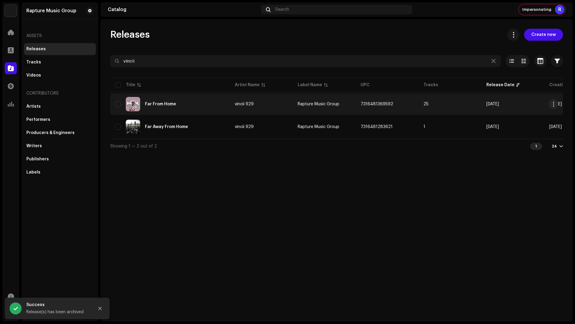
click at [194, 108] on div "Far From Home" at bounding box center [170, 104] width 110 height 14
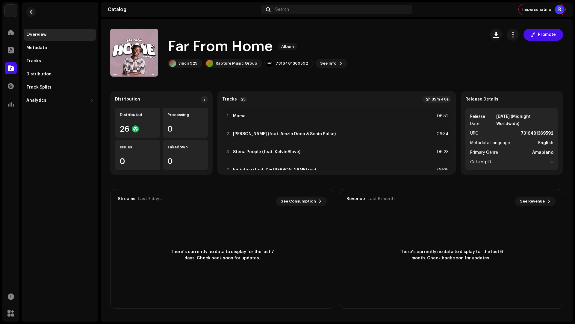
click at [236, 48] on h1 "Far From Home" at bounding box center [220, 46] width 105 height 19
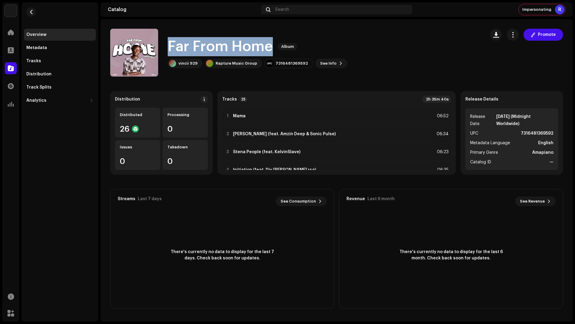
drag, startPoint x: 236, startPoint y: 48, endPoint x: 168, endPoint y: 36, distance: 68.4
click at [168, 36] on div "Far From Home Album vincii 929 Rapture Music Group 7316481369592 See Info Promo…" at bounding box center [295, 53] width 370 height 48
copy h1 "Far From Home"
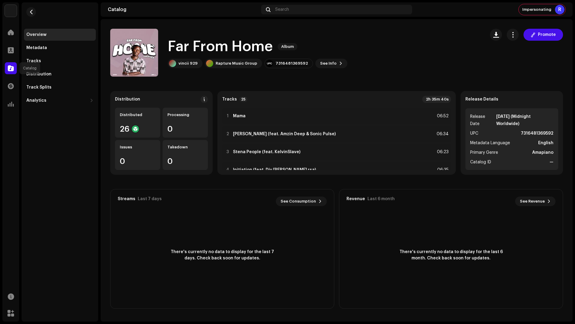
click at [15, 67] on div at bounding box center [11, 68] width 12 height 12
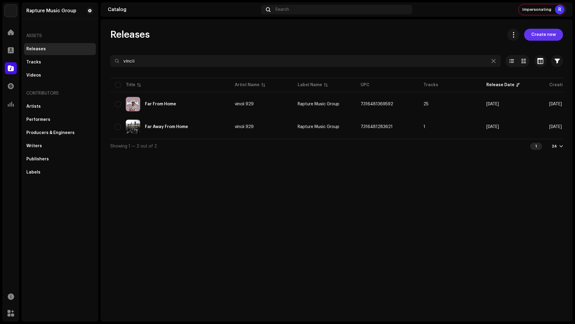
click at [542, 34] on span "Create new" at bounding box center [544, 35] width 25 height 12
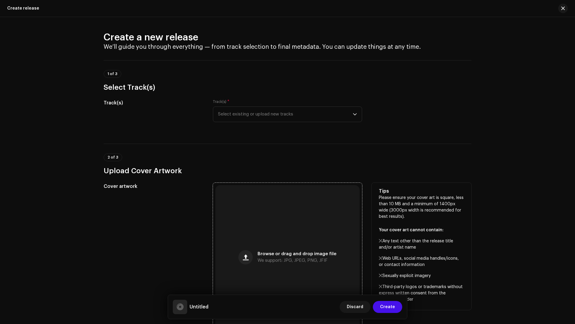
click at [287, 226] on div "Browse or drag and drop image file We support: JPG, JPEG, PNG, JFIF" at bounding box center [287, 257] width 144 height 144
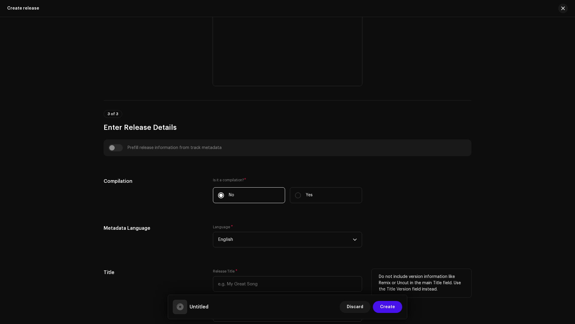
scroll to position [350, 0]
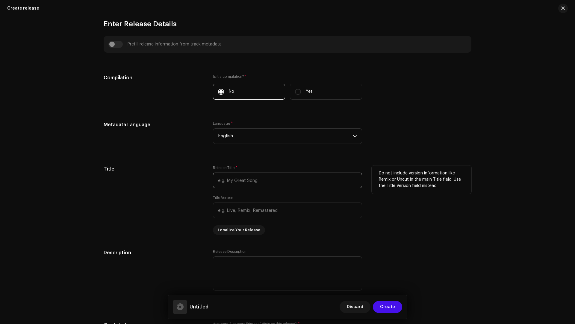
click at [224, 183] on input "text" at bounding box center [287, 181] width 149 height 16
paste input "Far From Home"
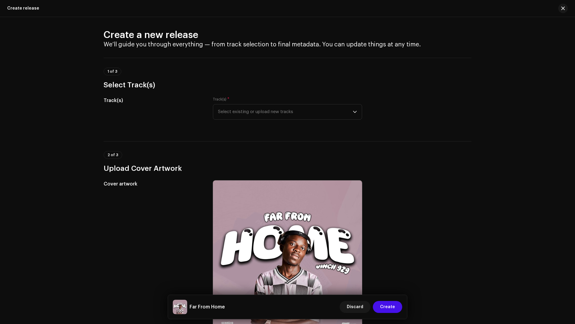
scroll to position [0, 0]
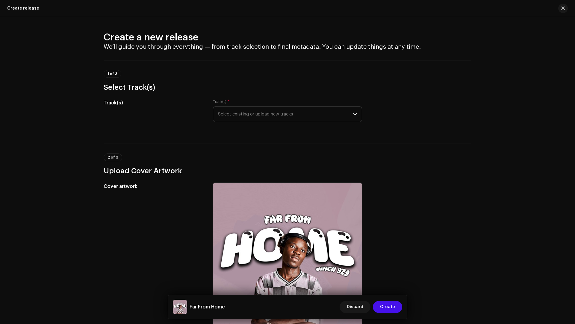
type input "Far From Home"
click at [231, 109] on span "Select existing or upload new tracks" at bounding box center [285, 114] width 135 height 15
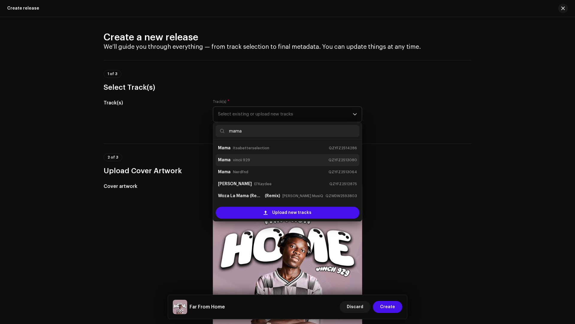
type input "mama"
click at [249, 160] on div "Mama vincii 929 QZYFZ2513080" at bounding box center [287, 160] width 139 height 10
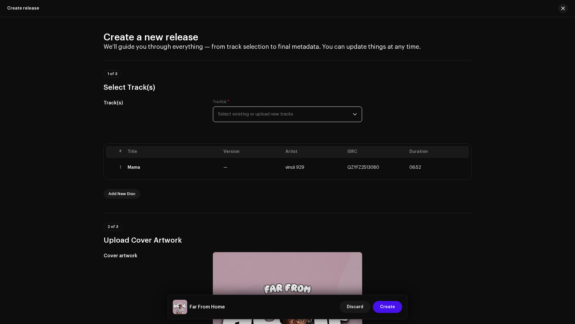
click at [238, 115] on span "Select existing or upload new tracks" at bounding box center [285, 114] width 135 height 15
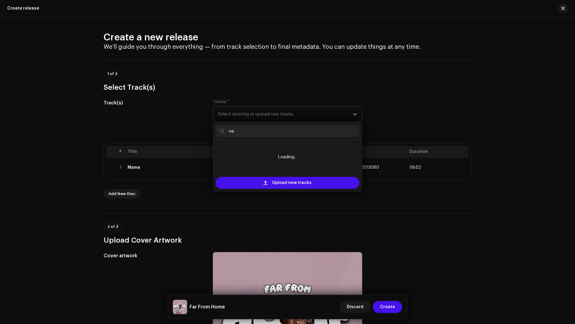
type input "n"
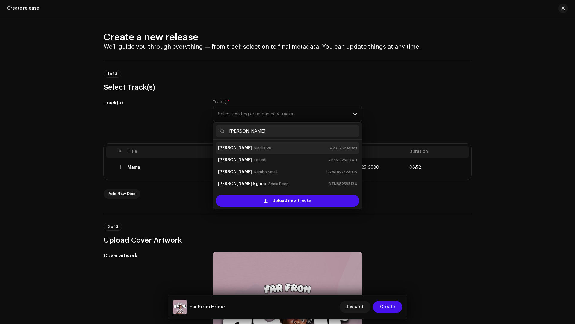
type input "bathini"
click at [253, 150] on div "Bathini vincii 929 QZYFZ2513081" at bounding box center [287, 149] width 139 height 10
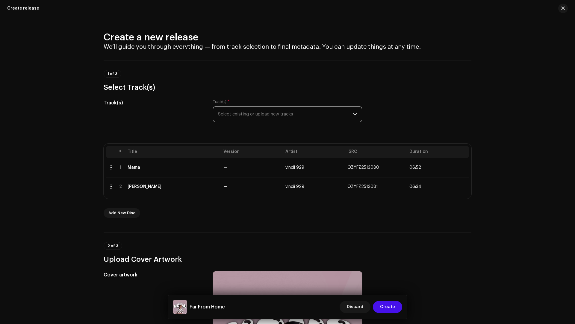
click at [253, 117] on span "Select existing or upload new tracks" at bounding box center [285, 114] width 135 height 15
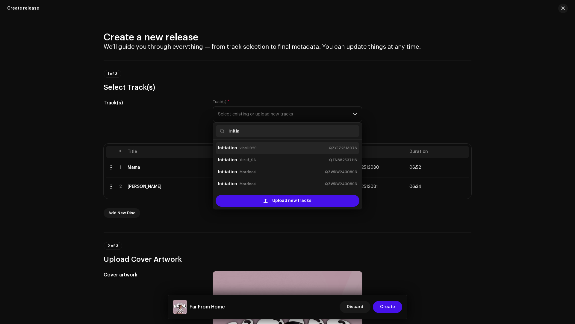
type input "initia"
click at [250, 150] on small "vincii 929" at bounding box center [248, 148] width 17 height 6
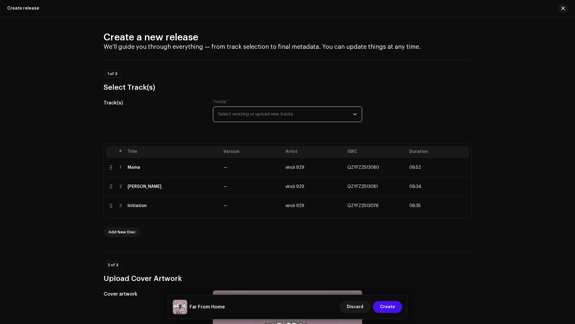
click at [266, 120] on span "Select existing or upload new tracks" at bounding box center [285, 114] width 135 height 15
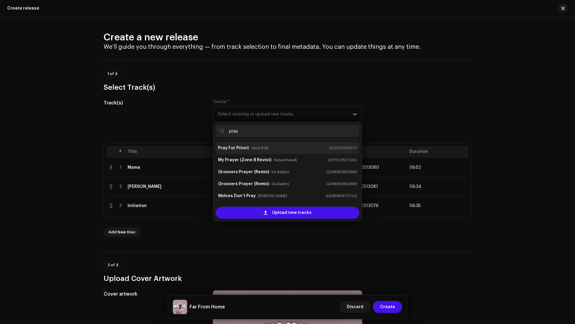
type input "pray"
click at [276, 148] on div "Pray For Pitorii vincii 929 QZYFZ2513077" at bounding box center [287, 149] width 139 height 10
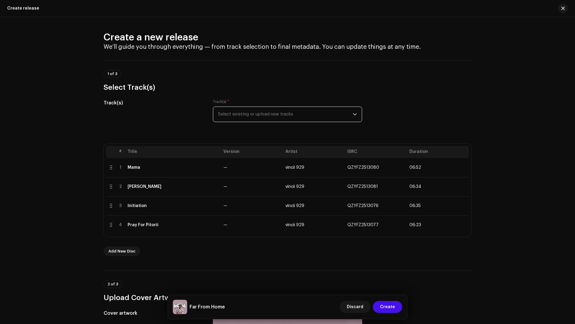
click at [271, 117] on span "Select existing or upload new tracks" at bounding box center [285, 114] width 135 height 15
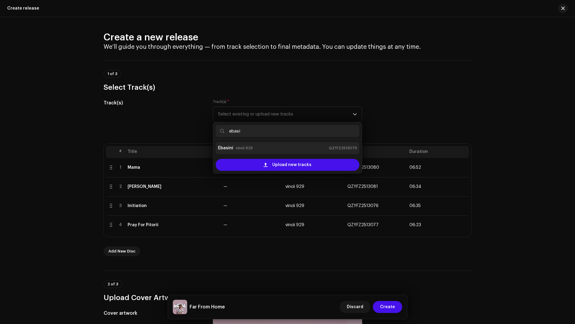
type input "ebasi"
click at [254, 144] on div "Ebasini vincii 929 QZYFZ2513079" at bounding box center [287, 149] width 139 height 10
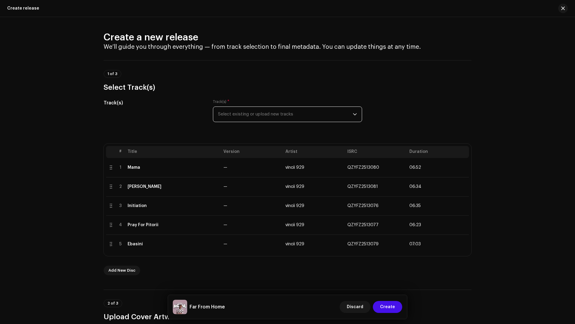
click at [249, 117] on span "Select existing or upload new tracks" at bounding box center [285, 114] width 135 height 15
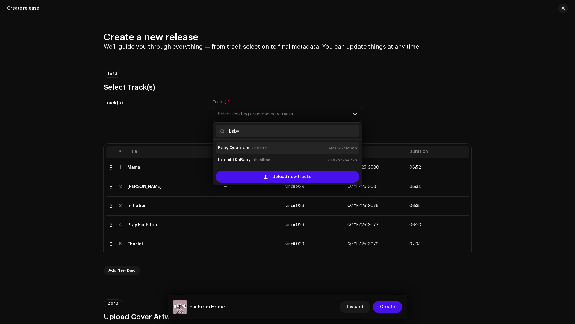
type input "baby"
click at [241, 149] on strong "Baby Quantam" at bounding box center [233, 149] width 31 height 10
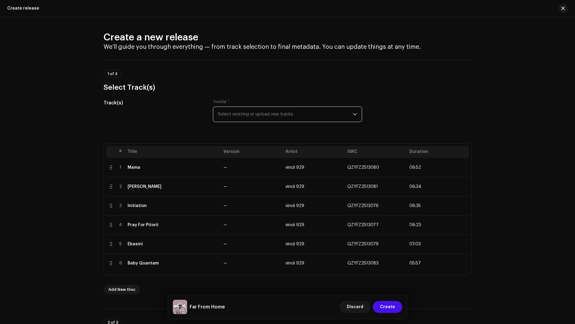
click at [251, 116] on span "Select existing or upload new tracks" at bounding box center [285, 114] width 135 height 15
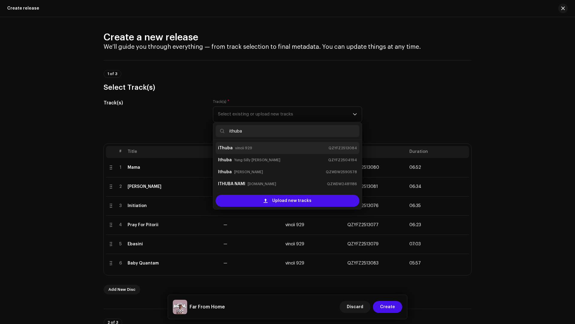
type input "ithuba"
click at [235, 147] on small "vincii 929" at bounding box center [243, 148] width 17 height 6
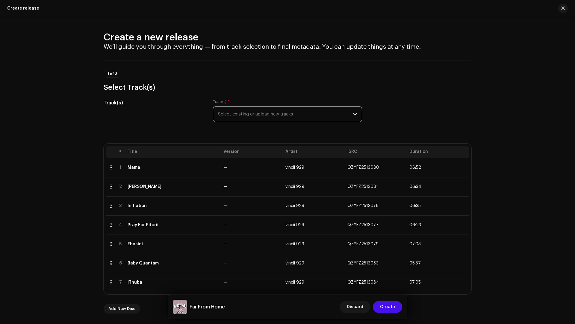
click at [241, 118] on span "Select existing or upload new tracks" at bounding box center [285, 114] width 135 height 15
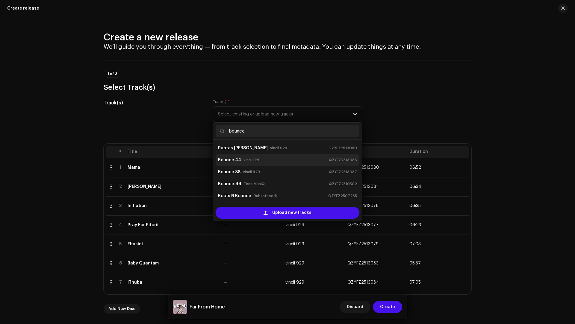
type input "bounce"
click at [247, 161] on small "vincii 929" at bounding box center [252, 160] width 17 height 6
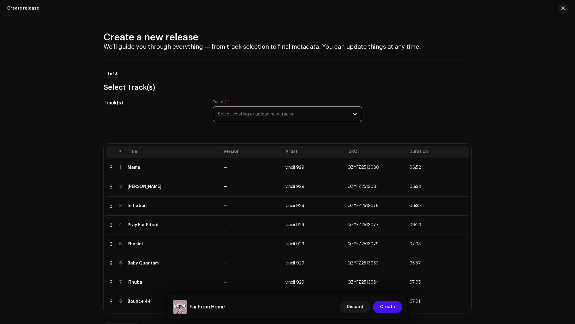
click at [266, 108] on span "Select existing or upload new tracks" at bounding box center [285, 114] width 135 height 15
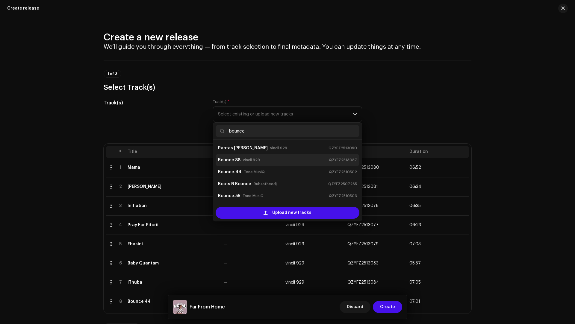
type input "bounce"
click at [260, 161] on div "Bounce 88 vincii 929 QZYFZ2513087" at bounding box center [287, 160] width 139 height 10
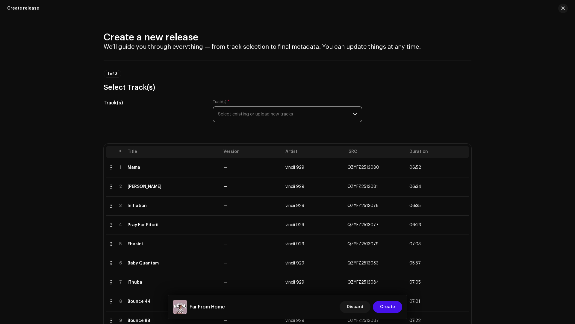
click at [295, 111] on span "Select existing or upload new tracks" at bounding box center [285, 114] width 135 height 15
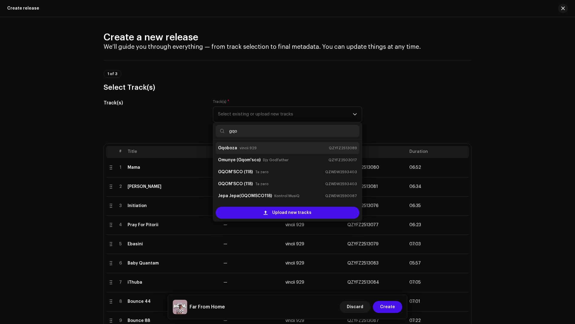
type input "gqo"
click at [264, 150] on div "Gqoboza vincii 929 QZYFZ2513089" at bounding box center [287, 149] width 139 height 10
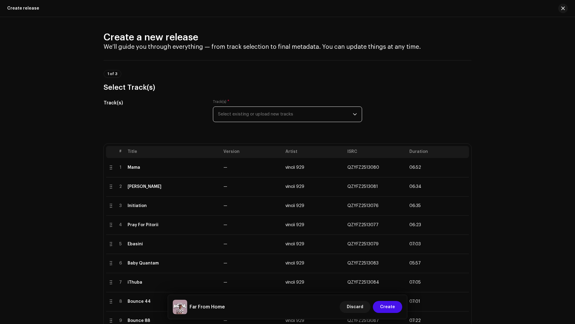
click at [259, 110] on span "Select existing or upload new tracks" at bounding box center [285, 114] width 135 height 15
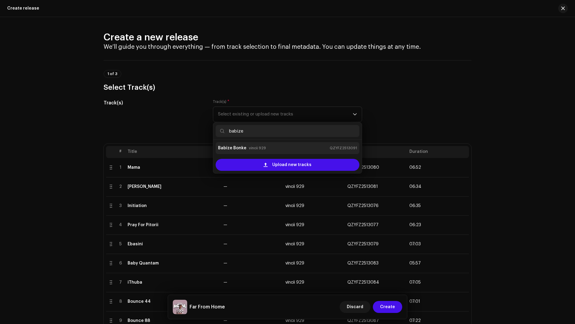
type input "babize"
click at [268, 148] on div "Babize Bonke vincii 929 QZYFZ2513091" at bounding box center [287, 149] width 139 height 10
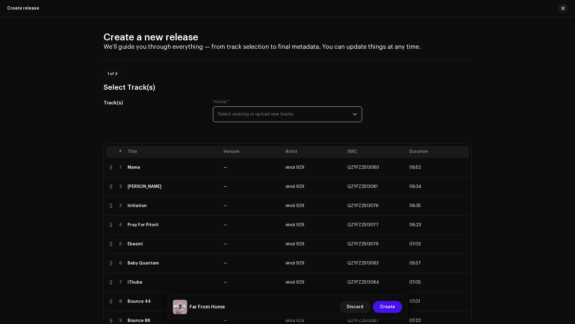
click at [249, 116] on span "Select existing or upload new tracks" at bounding box center [285, 114] width 135 height 15
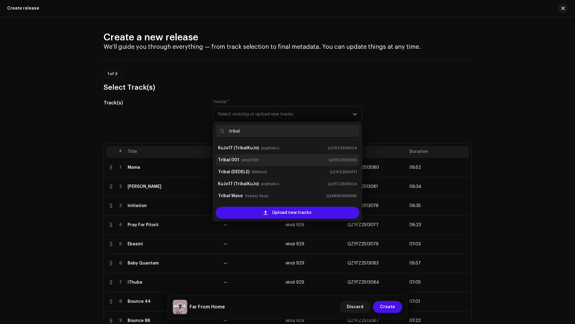
type input "tribal"
click at [250, 158] on small "vincii 929" at bounding box center [249, 160] width 17 height 6
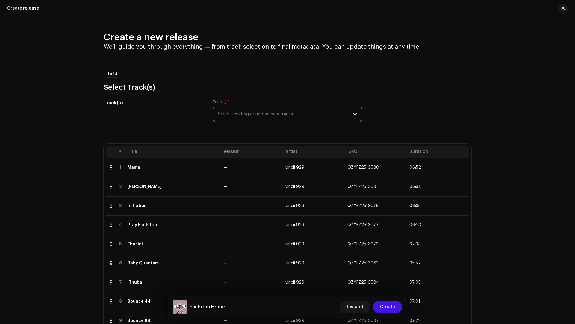
click at [265, 116] on span "Select existing or upload new tracks" at bounding box center [285, 114] width 135 height 15
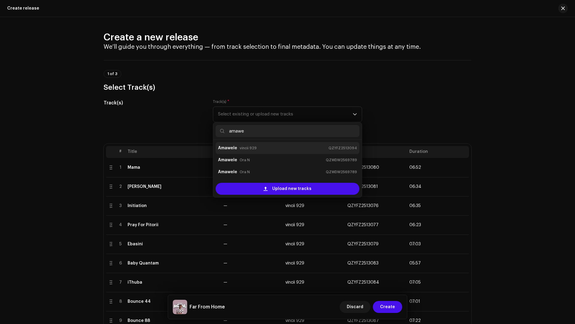
type input "amawe"
click at [260, 150] on div "Amawele vincii 929 QZYFZ2513094" at bounding box center [287, 149] width 139 height 10
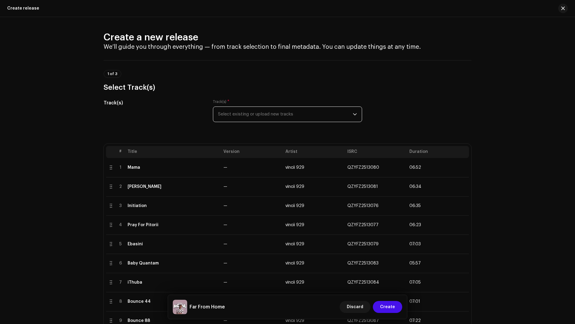
click at [304, 117] on span "Select existing or upload new tracks" at bounding box center [285, 114] width 135 height 15
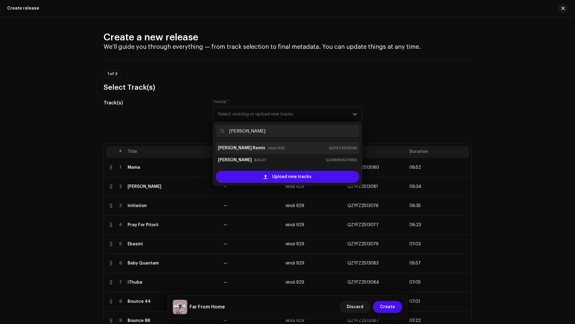
type input "don ju"
click at [257, 152] on div "Don Julio Remix vincii 929 QZYFZ2513096" at bounding box center [287, 149] width 139 height 10
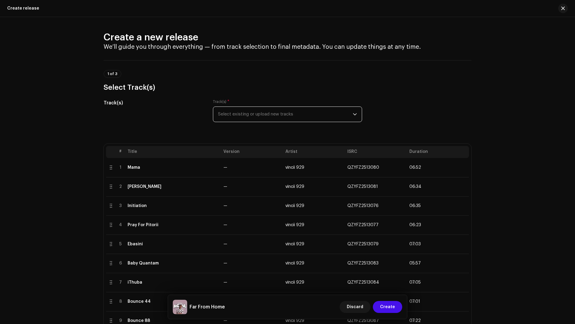
click at [258, 115] on span "Select existing or upload new tracks" at bounding box center [285, 114] width 135 height 15
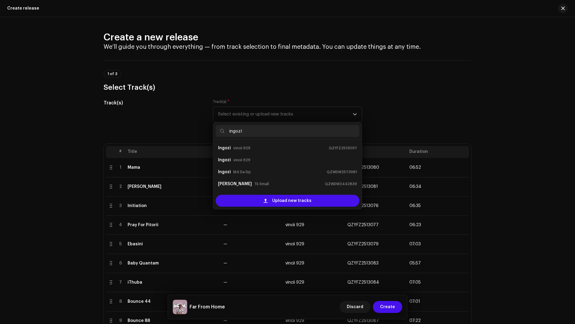
type input "ingozi"
click at [245, 146] on small "vincii 929" at bounding box center [241, 148] width 17 height 6
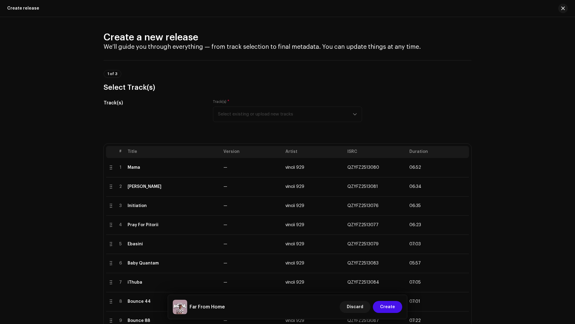
click at [259, 115] on div "Track(s) * Select existing or upload new tracks" at bounding box center [287, 110] width 149 height 23
click at [259, 115] on span "Select existing or upload new tracks" at bounding box center [285, 114] width 135 height 15
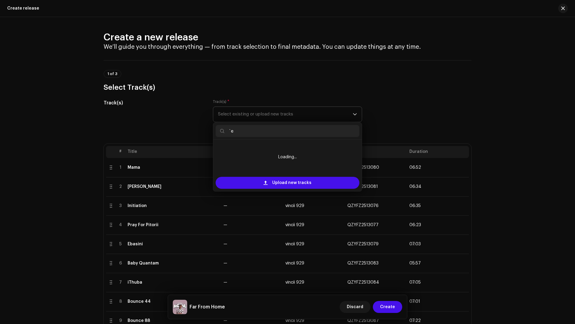
type input "`"
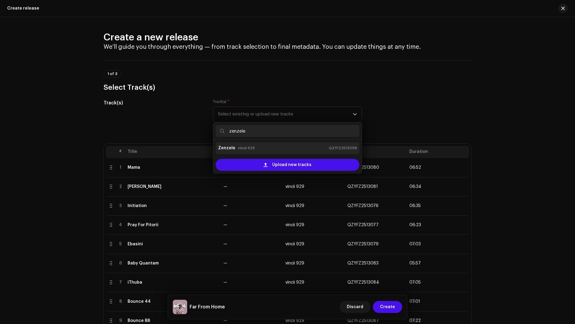
type input "zenzele"
click at [253, 147] on div "Zenzele vincii 929 QZYFZ2513098" at bounding box center [287, 149] width 139 height 10
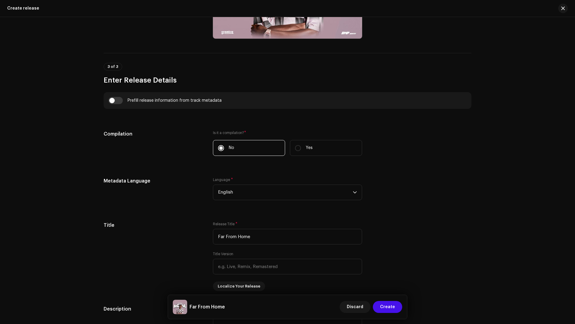
scroll to position [650, 0]
click at [120, 101] on input "checkbox" at bounding box center [115, 100] width 14 height 7
checkbox input "true"
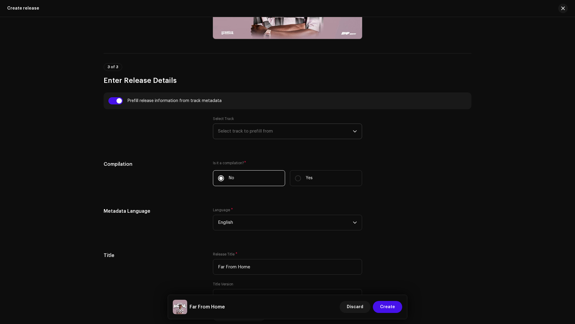
click at [239, 125] on span "Select track to prefill from" at bounding box center [285, 131] width 135 height 15
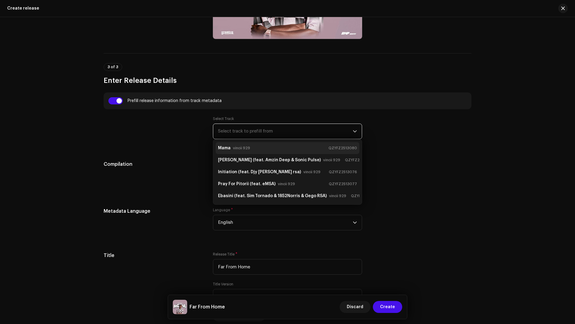
click at [246, 150] on small "vincii 929" at bounding box center [241, 148] width 17 height 6
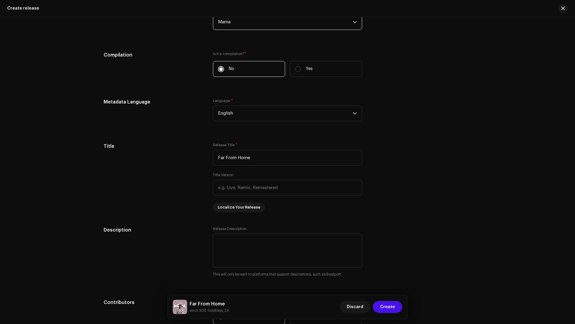
scroll to position [916, 0]
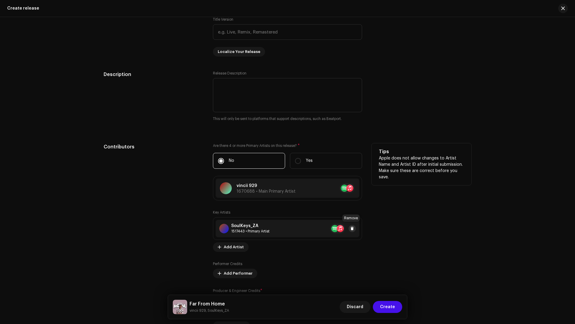
click at [351, 227] on span at bounding box center [353, 229] width 4 height 5
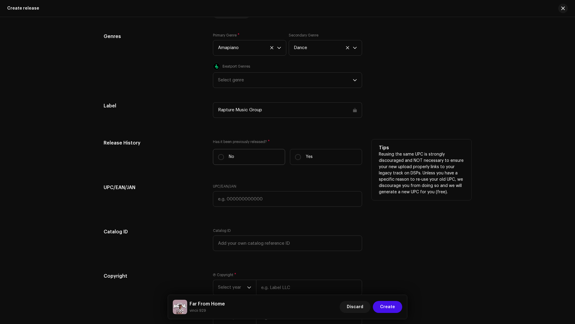
click at [233, 160] on label "No" at bounding box center [249, 157] width 72 height 16
click at [224, 160] on input "No" at bounding box center [221, 157] width 6 height 6
radio input "true"
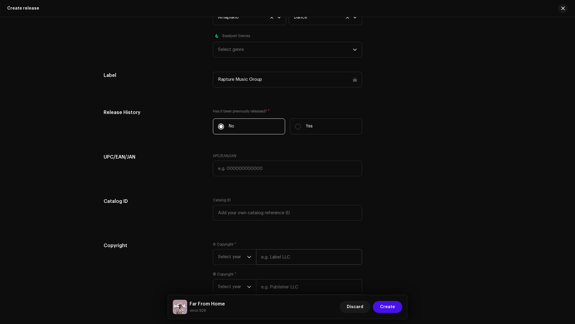
scroll to position [1267, 0]
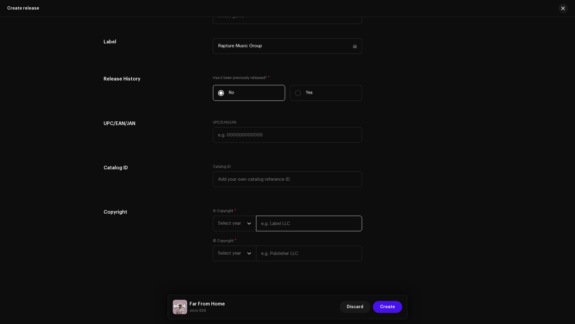
click at [274, 220] on input "text" at bounding box center [309, 224] width 106 height 16
type input "vincii 929"
click at [296, 254] on input "text" at bounding box center [309, 261] width 106 height 16
type input "vincii 929"
click at [228, 258] on span "Select year" at bounding box center [232, 260] width 29 height 15
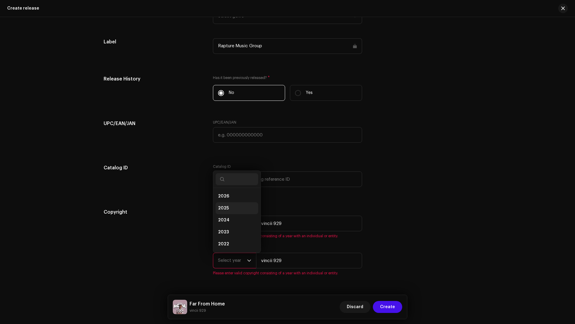
click at [225, 210] on li "2025" at bounding box center [237, 209] width 43 height 12
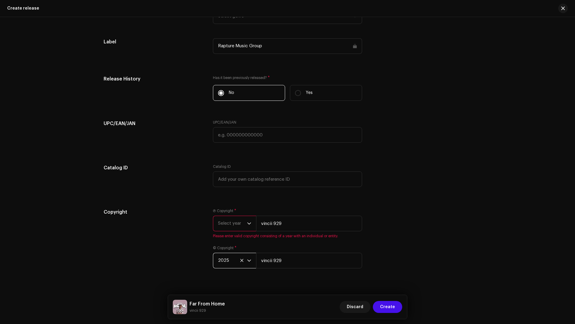
click at [223, 226] on span "Select year" at bounding box center [232, 223] width 29 height 15
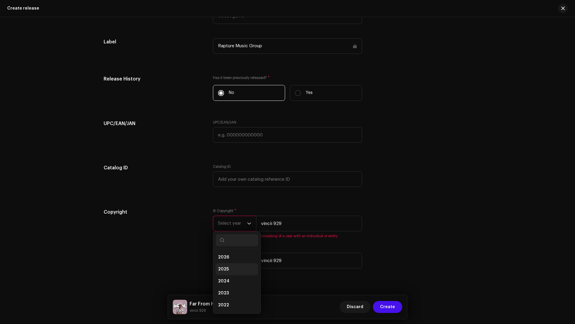
click at [227, 267] on span "2025" at bounding box center [223, 270] width 11 height 6
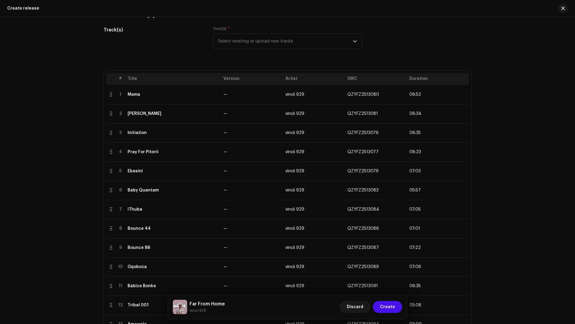
scroll to position [0, 0]
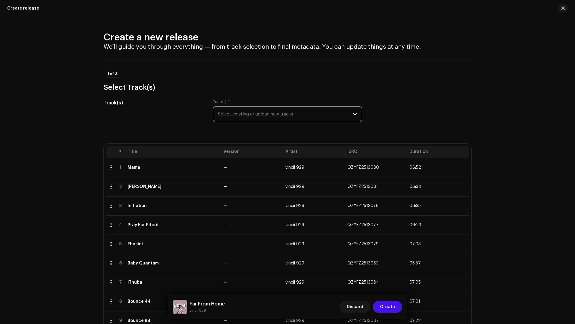
click at [247, 116] on span "Select existing or upload new tracks" at bounding box center [285, 114] width 135 height 15
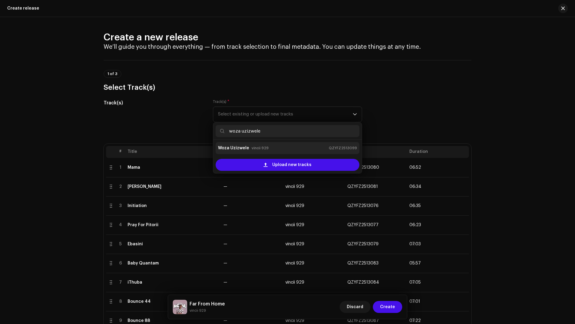
type input "woza uzizwele"
click at [259, 150] on small "vincii 929" at bounding box center [260, 148] width 17 height 6
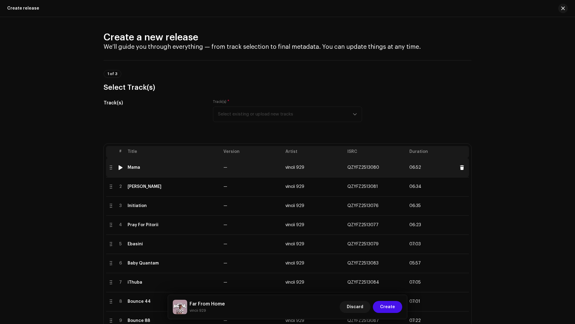
scroll to position [269, 0]
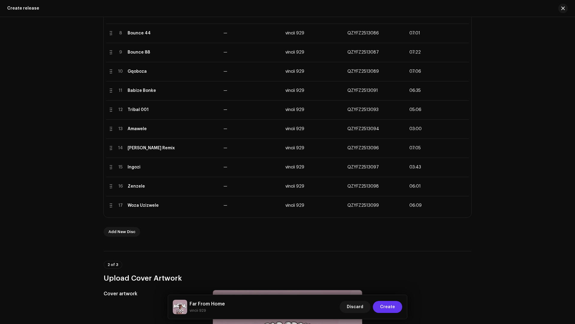
click at [392, 306] on span "Create" at bounding box center [387, 307] width 15 height 12
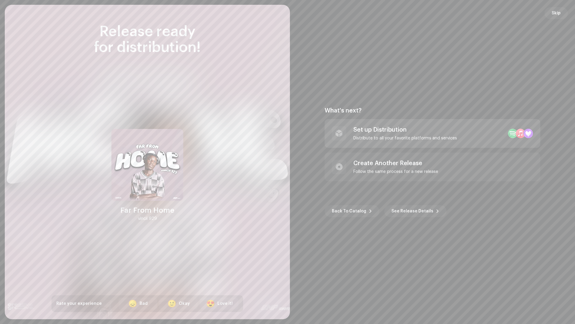
click at [390, 138] on div "Distribute to all your favorite platforms and services" at bounding box center [406, 138] width 104 height 5
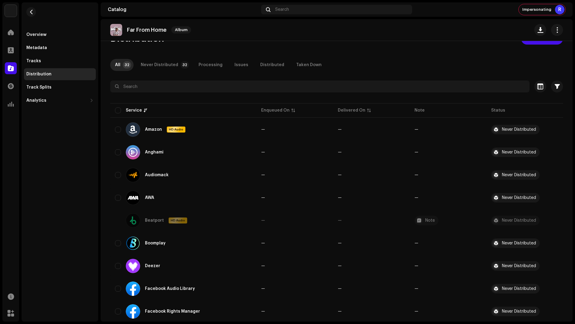
scroll to position [64, 0]
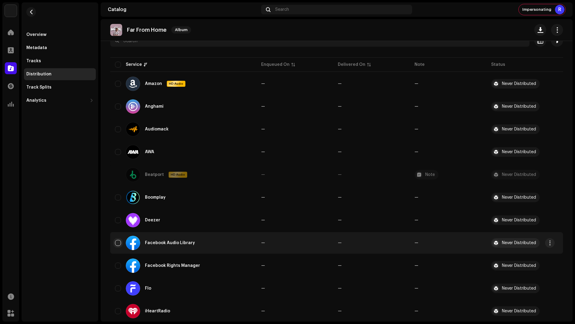
click at [115, 241] on input "checkbox" at bounding box center [118, 243] width 6 height 6
checkbox input "true"
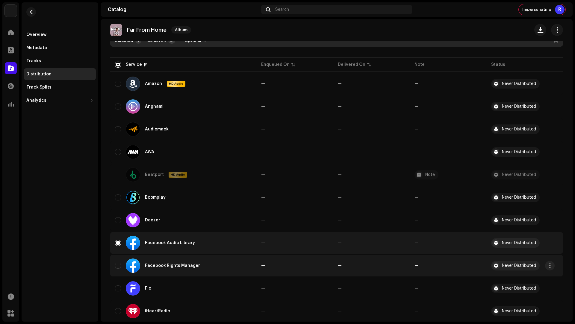
click at [114, 265] on td "Facebook Rights Manager" at bounding box center [183, 266] width 146 height 22
click at [116, 266] on input "Row Unselected" at bounding box center [118, 266] width 6 height 6
checkbox input "true"
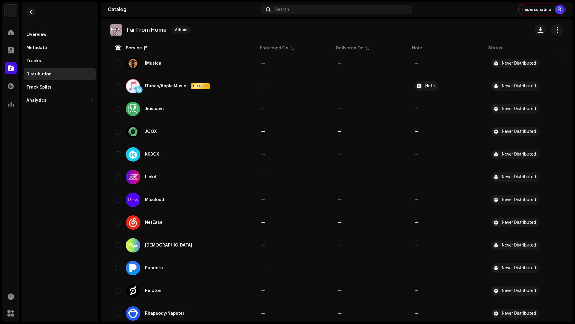
scroll to position [426, 0]
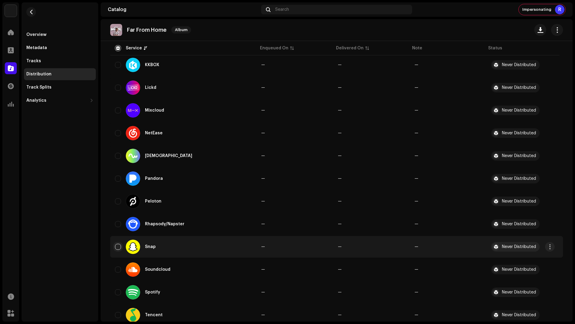
click at [118, 247] on input "Row Unselected" at bounding box center [118, 247] width 6 height 6
checkbox input "true"
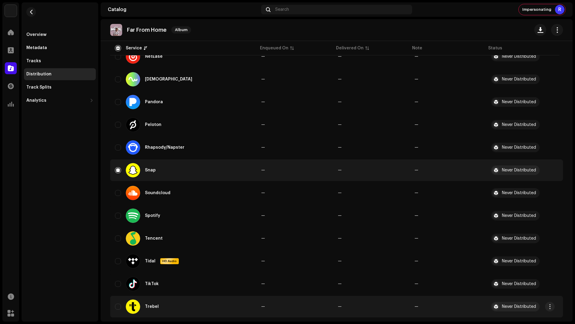
scroll to position [559, 0]
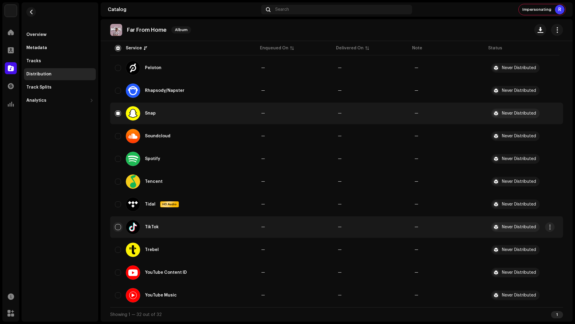
click at [118, 227] on input "Row Unselected" at bounding box center [118, 227] width 6 height 6
checkbox input "true"
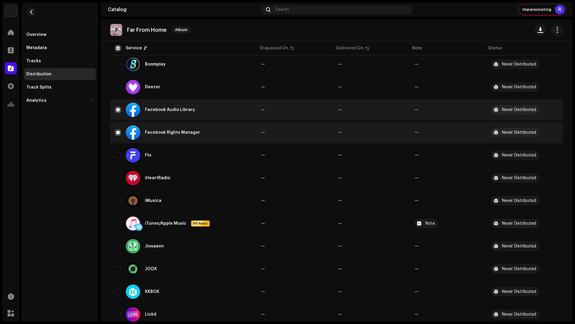
scroll to position [0, 0]
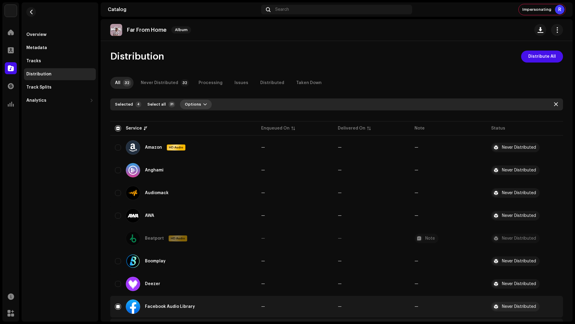
click at [188, 104] on span "Options" at bounding box center [193, 105] width 16 height 12
click at [197, 115] on div "Distribute" at bounding box center [210, 118] width 61 height 12
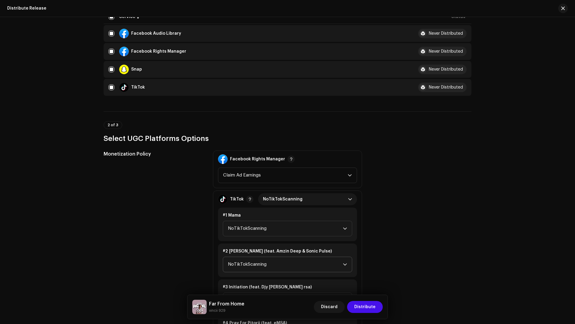
scroll to position [149, 0]
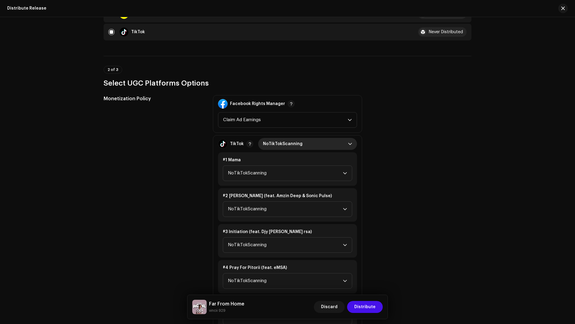
click at [278, 145] on span "NoTikTokScanning" at bounding box center [305, 144] width 85 height 12
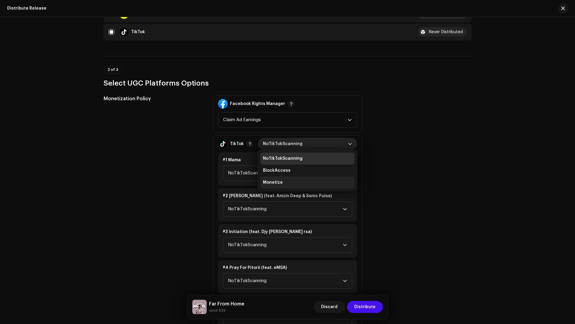
click at [275, 183] on span "Monetize" at bounding box center [273, 183] width 20 height 6
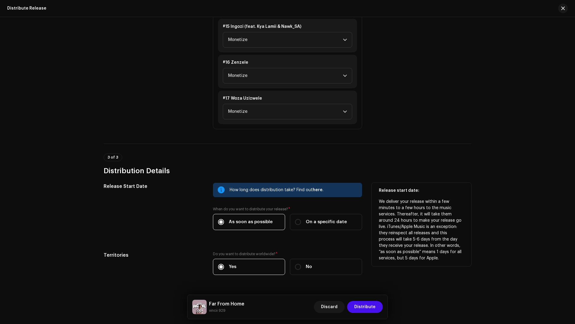
scroll to position [800, 0]
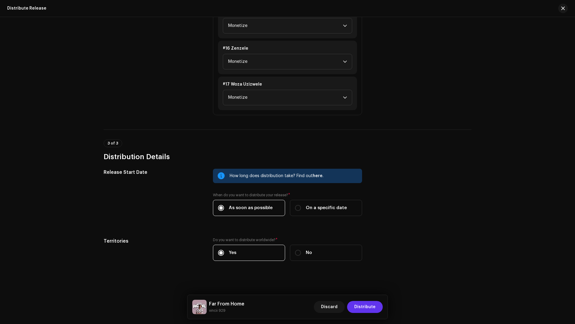
click at [360, 305] on span "Distribute" at bounding box center [364, 307] width 21 height 12
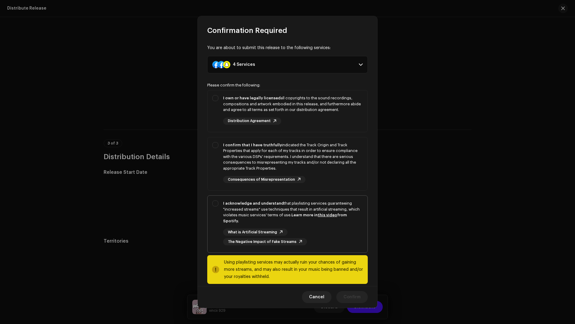
click at [269, 202] on strong "I acknowledge and understand" at bounding box center [253, 204] width 61 height 4
checkbox input "true"
click at [324, 164] on div "I confirm that I have truthfully indicated the Track Origin and Track Propertie…" at bounding box center [293, 156] width 140 height 29
checkbox input "true"
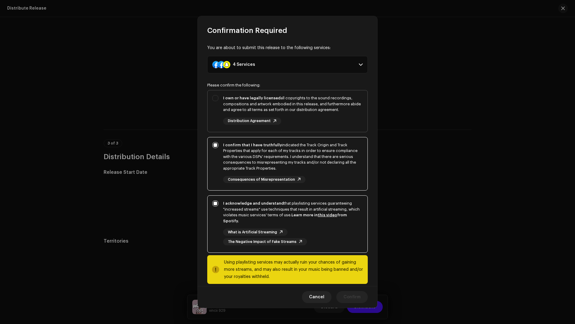
click at [316, 113] on div "I own or have legally licensed all copyrights to the sound recordings, composit…" at bounding box center [293, 110] width 140 height 30
checkbox input "true"
click at [353, 296] on span "Confirm" at bounding box center [352, 298] width 17 height 12
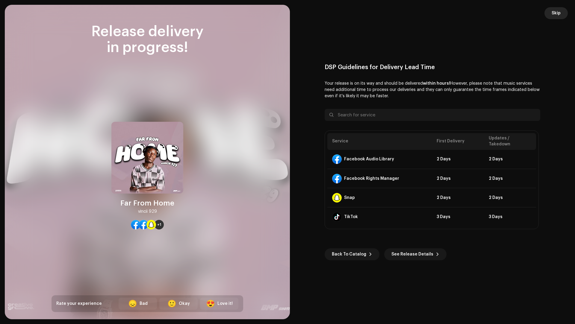
click at [555, 12] on span "Skip" at bounding box center [556, 13] width 9 height 12
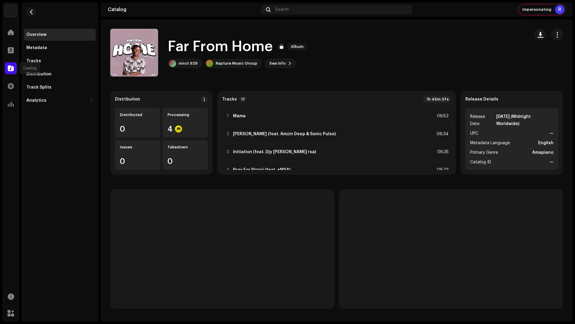
click at [15, 66] on div at bounding box center [11, 68] width 12 height 12
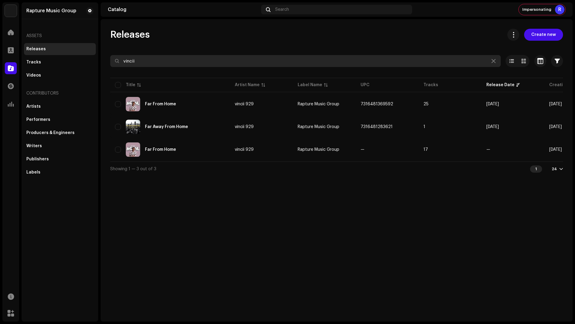
drag, startPoint x: 133, startPoint y: 62, endPoint x: 115, endPoint y: 59, distance: 18.3
click at [115, 59] on div "vincii" at bounding box center [305, 61] width 391 height 12
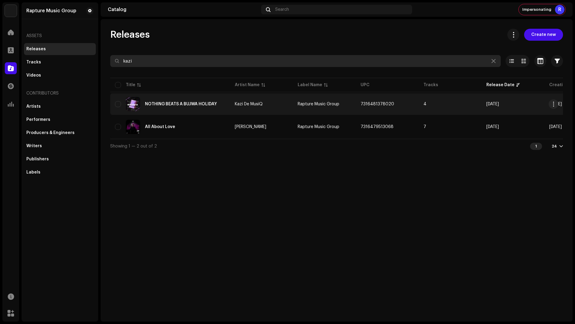
type input "kazi"
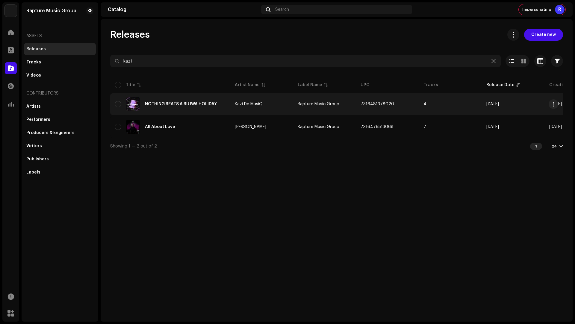
click at [443, 105] on td "4" at bounding box center [450, 104] width 63 height 22
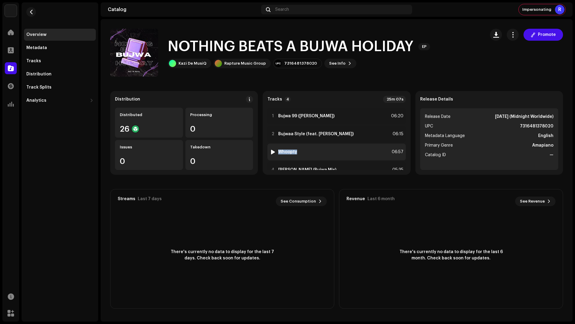
copy div "Whoopty"
drag, startPoint x: 306, startPoint y: 152, endPoint x: 274, endPoint y: 147, distance: 31.8
click at [274, 147] on div "3 Whoopty 06:57" at bounding box center [337, 152] width 138 height 17
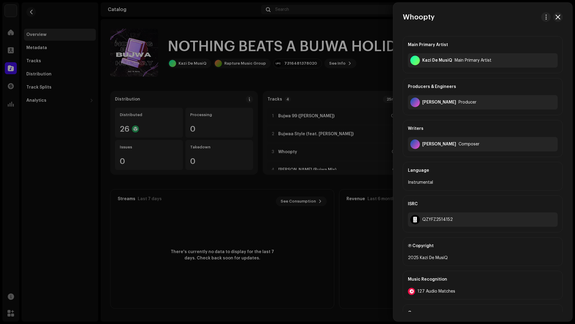
click at [33, 150] on div at bounding box center [287, 162] width 575 height 324
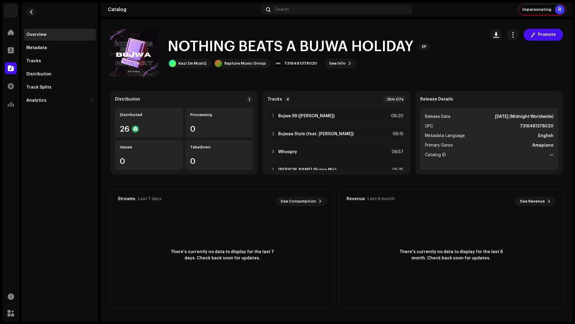
click at [7, 71] on div at bounding box center [11, 68] width 12 height 12
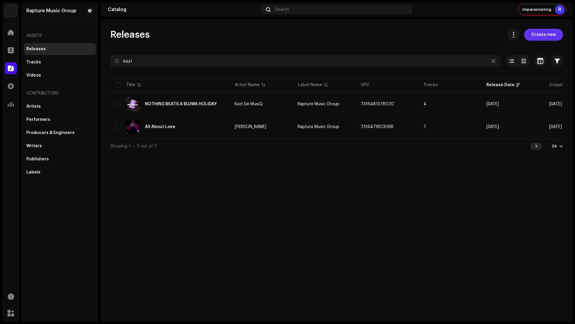
click at [543, 35] on span "Create new" at bounding box center [544, 35] width 25 height 12
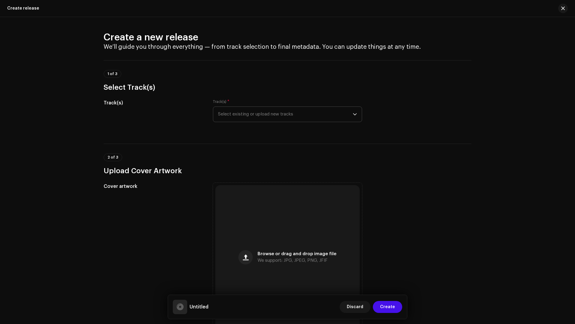
click at [273, 117] on span "Select existing or upload new tracks" at bounding box center [285, 114] width 135 height 15
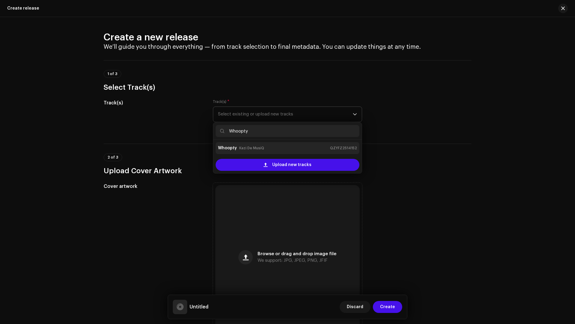
type input "Whoopty"
click at [252, 144] on div "Whoopty Kazi De MusiQ QZYFZ2514152" at bounding box center [287, 149] width 139 height 10
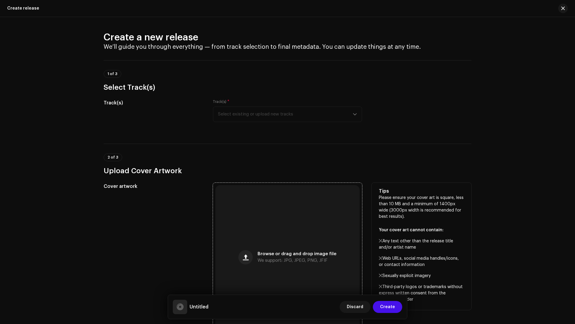
click at [264, 240] on div "Browse or drag and drop image file We support: JPG, JPEG, PNG, JFIF" at bounding box center [287, 257] width 144 height 144
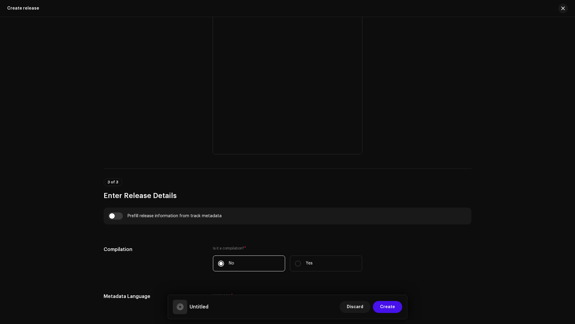
scroll to position [408, 0]
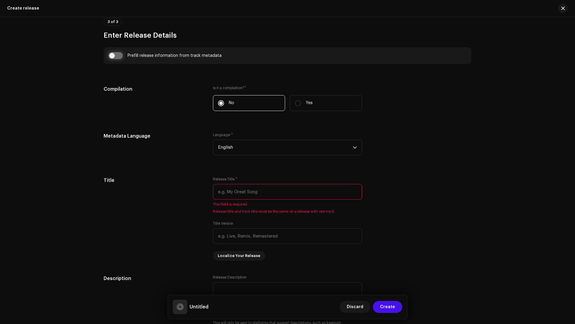
click at [119, 54] on input "checkbox" at bounding box center [115, 55] width 14 height 7
checkbox input "true"
type input "Whoopty"
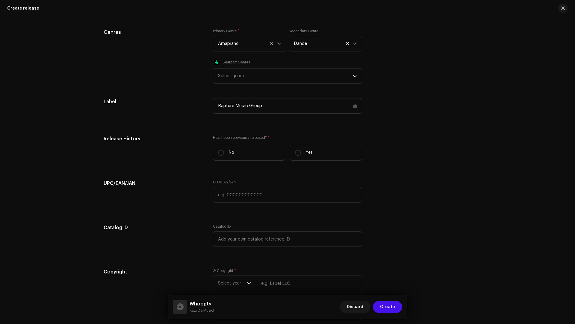
scroll to position [980, 0]
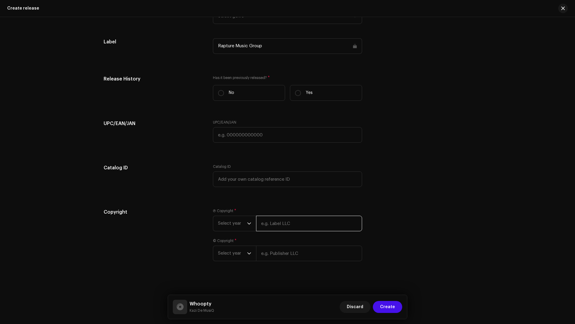
click at [283, 224] on input "text" at bounding box center [309, 224] width 106 height 16
type input "Kazi De MusiQ"
click at [312, 252] on input "text" at bounding box center [309, 254] width 106 height 16
type input "Kazi De MusiQ"
click at [231, 257] on span "Select year" at bounding box center [232, 260] width 29 height 15
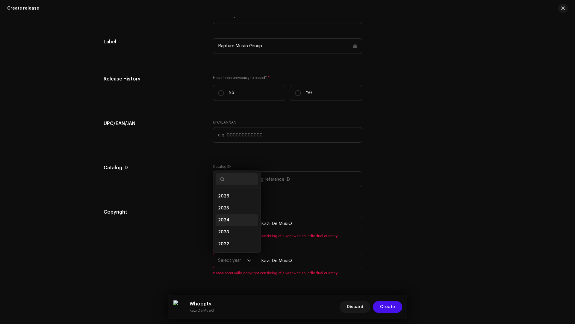
scroll to position [10, 0]
click at [223, 196] on span "2025" at bounding box center [223, 199] width 11 height 6
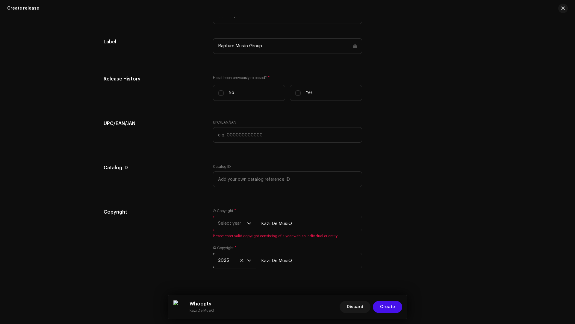
click at [227, 229] on span "Select year" at bounding box center [232, 223] width 29 height 15
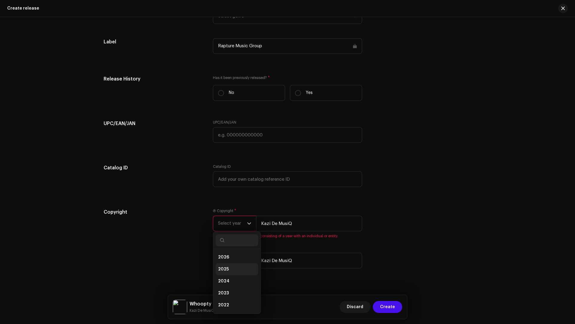
click at [225, 264] on li "2025" at bounding box center [237, 270] width 43 height 12
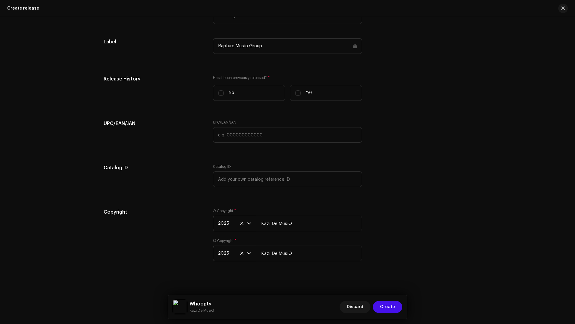
click at [295, 284] on div "Create a new release We’ll guide you through everything — from track selection …" at bounding box center [287, 170] width 575 height 307
click at [395, 309] on span "Create" at bounding box center [387, 307] width 15 height 12
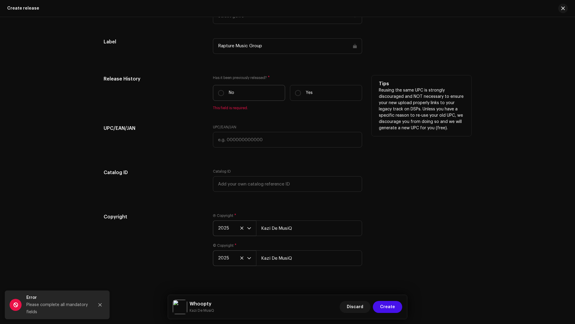
click at [247, 86] on label "No" at bounding box center [249, 93] width 72 height 16
click at [224, 90] on input "No" at bounding box center [221, 93] width 6 height 6
radio input "true"
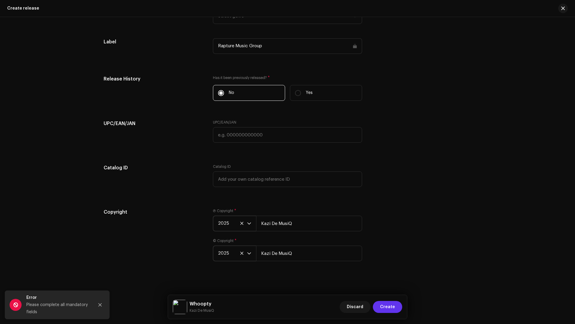
click at [382, 309] on span "Create" at bounding box center [387, 307] width 15 height 12
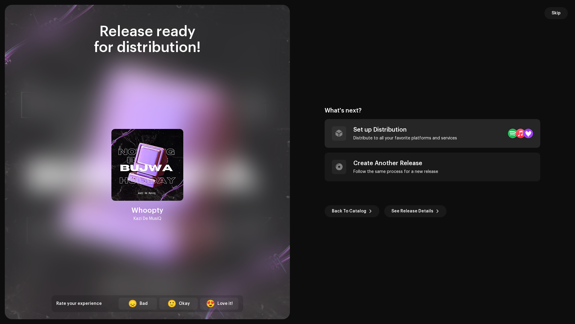
click at [432, 136] on div "Distribute to all your favorite platforms and services" at bounding box center [406, 138] width 104 height 5
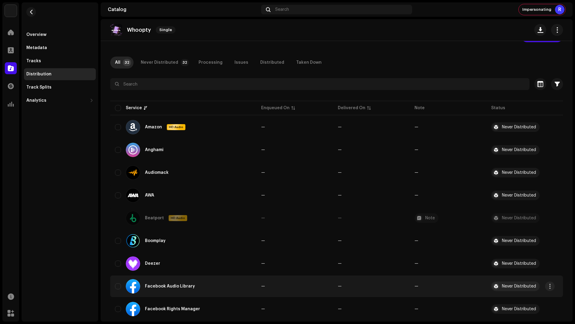
scroll to position [62, 0]
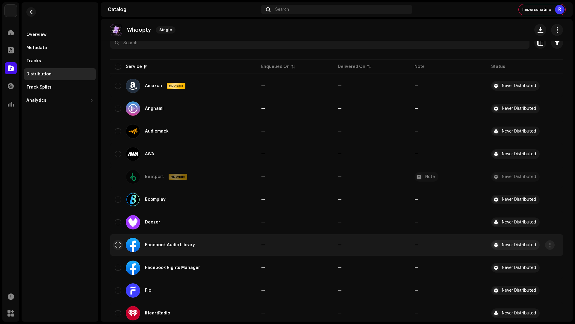
click at [121, 245] on input "checkbox" at bounding box center [118, 245] width 6 height 6
checkbox input "true"
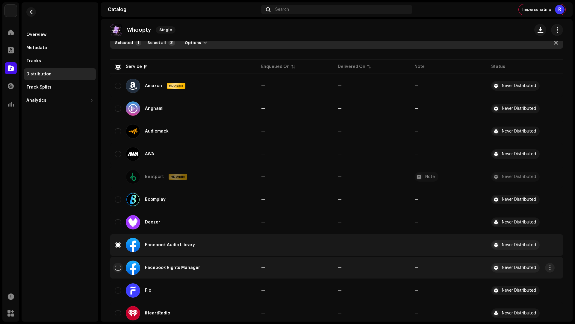
click at [120, 266] on input "Row Unselected" at bounding box center [118, 268] width 6 height 6
checkbox input "true"
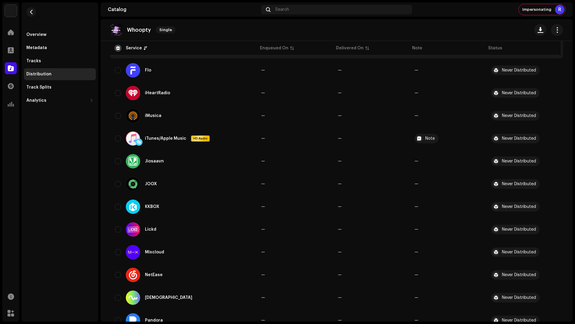
scroll to position [376, 0]
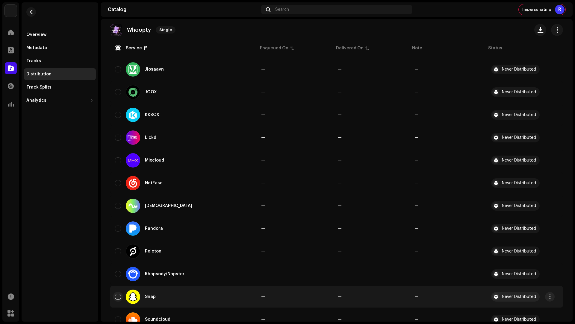
click at [118, 296] on input "Row Unselected" at bounding box center [118, 297] width 6 height 6
checkbox input "true"
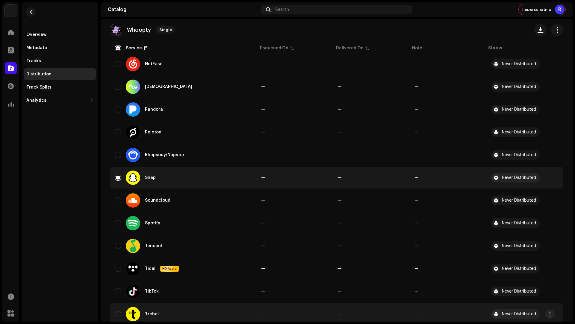
scroll to position [559, 0]
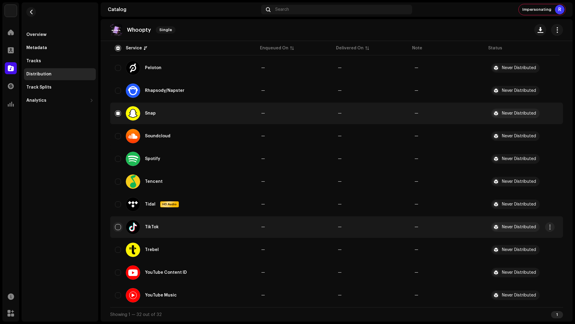
click at [118, 225] on input "Row Unselected" at bounding box center [118, 227] width 6 height 6
checkbox input "true"
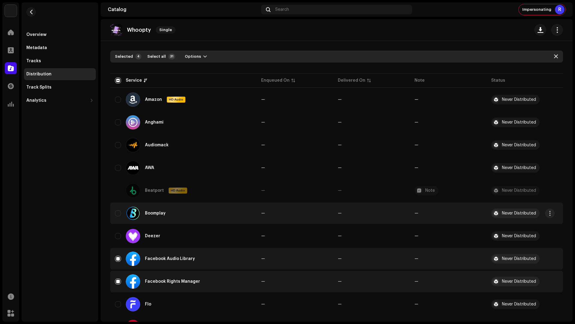
scroll to position [0, 0]
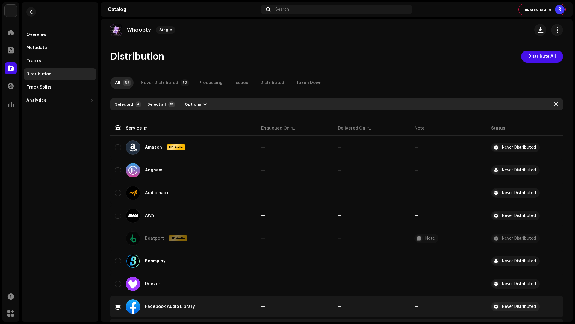
click at [195, 109] on div "Selected 4 Select all 31 Options" at bounding box center [336, 105] width 453 height 12
click at [195, 104] on span "Options" at bounding box center [193, 105] width 16 height 12
click at [198, 117] on span "Distribute" at bounding box center [192, 118] width 21 height 5
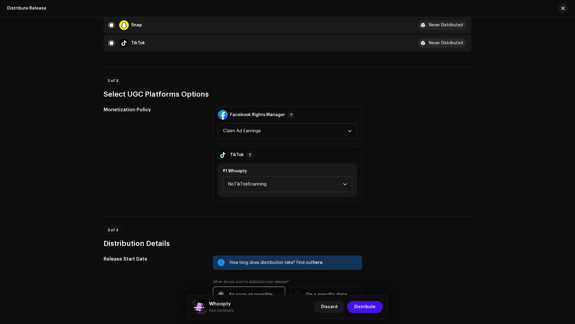
scroll to position [138, 0]
click at [266, 187] on span "NoTikTokScanning" at bounding box center [285, 184] width 115 height 15
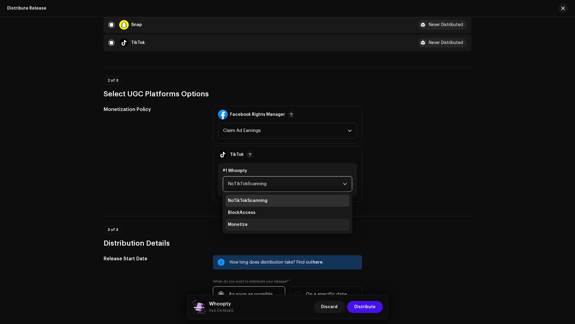
click at [239, 224] on span "Monetize" at bounding box center [238, 225] width 20 height 6
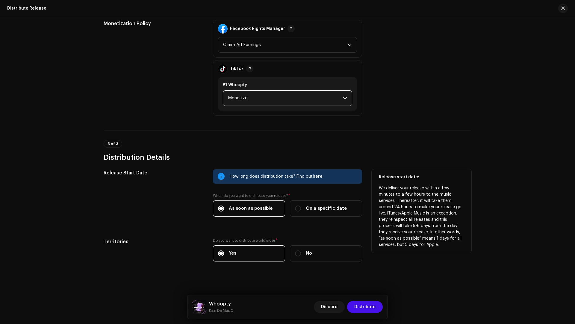
scroll to position [225, 0]
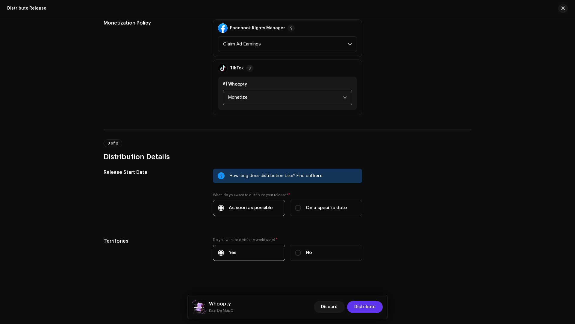
click at [356, 304] on span "Distribute" at bounding box center [364, 307] width 21 height 12
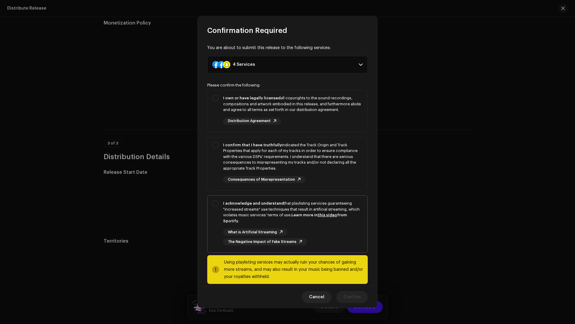
click at [265, 204] on strong "I acknowledge and understand" at bounding box center [253, 204] width 61 height 4
checkbox input "true"
click at [339, 153] on div "I confirm that I have truthfully indicated the Track Origin and Track Propertie…" at bounding box center [293, 156] width 140 height 29
checkbox input "true"
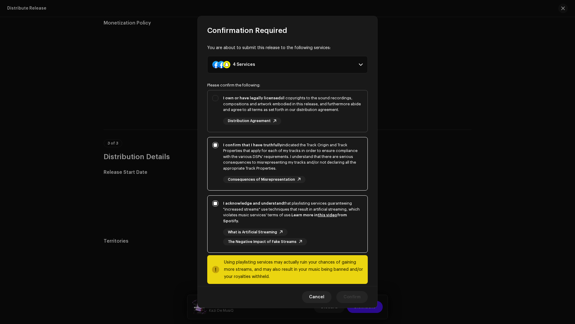
click at [333, 120] on div "I own or have legally licensed all copyrights to the sound recordings, composit…" at bounding box center [293, 110] width 140 height 30
checkbox input "true"
click at [355, 295] on span "Confirm" at bounding box center [352, 298] width 17 height 12
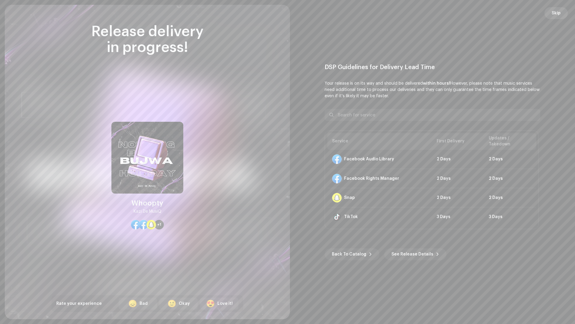
click at [560, 13] on span "Skip" at bounding box center [556, 13] width 9 height 12
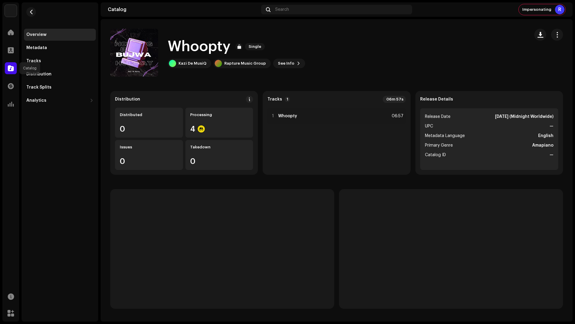
click at [8, 67] on span at bounding box center [11, 68] width 6 height 5
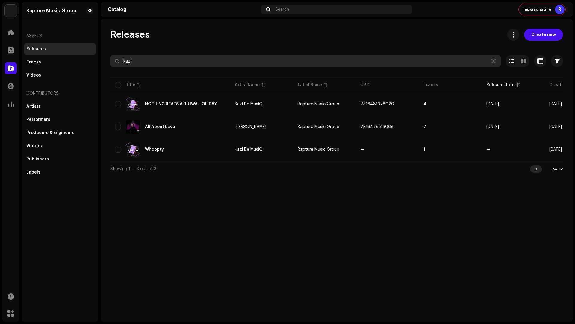
drag, startPoint x: 140, startPoint y: 61, endPoint x: 102, endPoint y: 55, distance: 38.4
click at [102, 55] on div "Releases Create new kazi Selected 0 Options Filters Distribution status Never D…" at bounding box center [337, 102] width 472 height 147
type input "o"
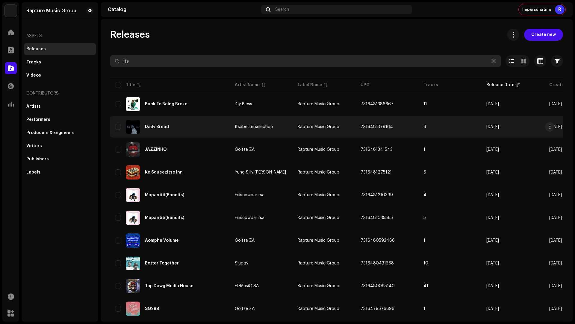
type input "its"
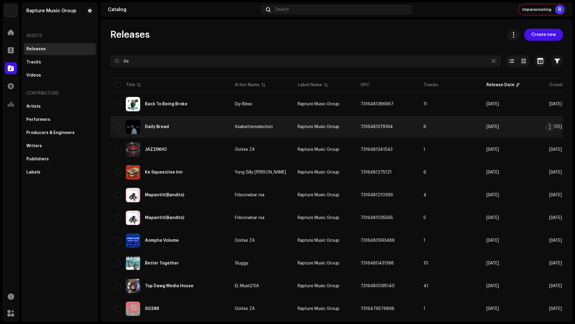
click at [191, 123] on div "Daily Bread" at bounding box center [170, 127] width 110 height 14
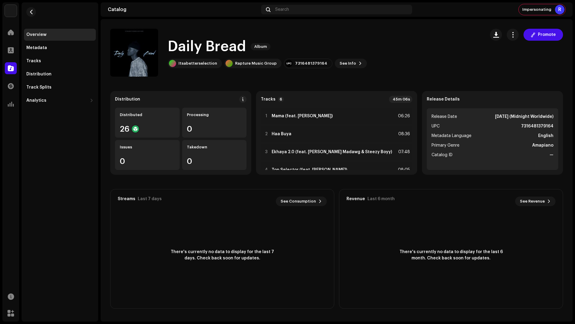
click at [234, 49] on h1 "Daily Bread" at bounding box center [207, 46] width 78 height 19
drag, startPoint x: 234, startPoint y: 49, endPoint x: 200, endPoint y: 48, distance: 33.9
click at [200, 48] on h1 "Daily Bread" at bounding box center [207, 46] width 78 height 19
click at [201, 48] on h1 "Daily Bread" at bounding box center [207, 46] width 78 height 19
drag, startPoint x: 201, startPoint y: 48, endPoint x: 209, endPoint y: 47, distance: 7.8
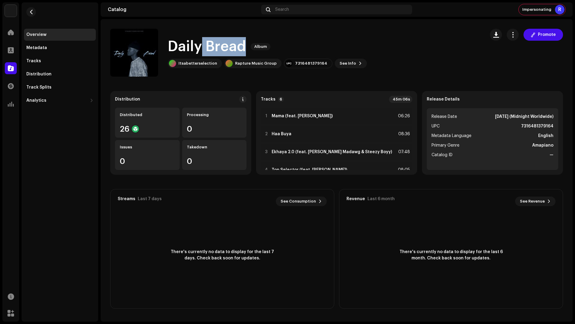
click at [209, 47] on h1 "Daily Bread" at bounding box center [207, 46] width 78 height 19
click at [212, 47] on h1 "Daily Bread" at bounding box center [207, 46] width 78 height 19
drag, startPoint x: 212, startPoint y: 47, endPoint x: 190, endPoint y: 46, distance: 21.6
click at [190, 46] on h1 "Daily Bread" at bounding box center [207, 46] width 78 height 19
click at [10, 68] on span at bounding box center [11, 68] width 6 height 5
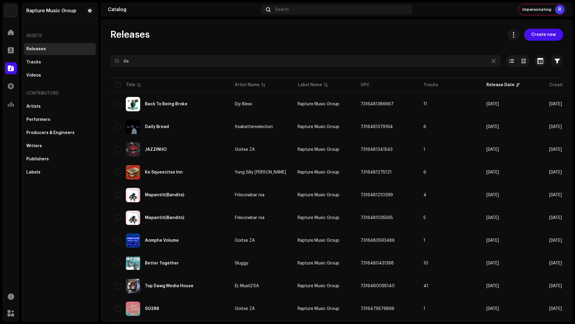
click at [536, 34] on span "Create new" at bounding box center [544, 35] width 25 height 12
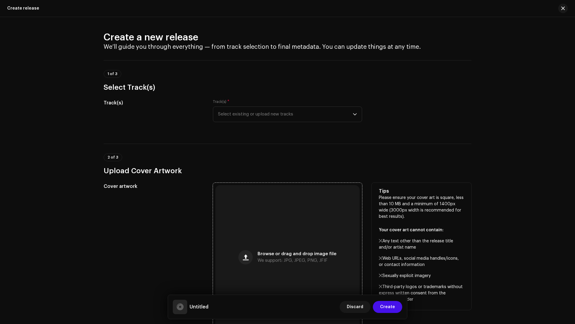
click at [268, 236] on div "Browse or drag and drop image file We support: JPG, JPEG, PNG, JFIF" at bounding box center [287, 257] width 144 height 144
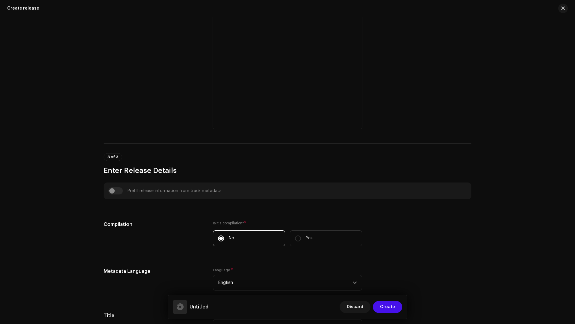
scroll to position [268, 0]
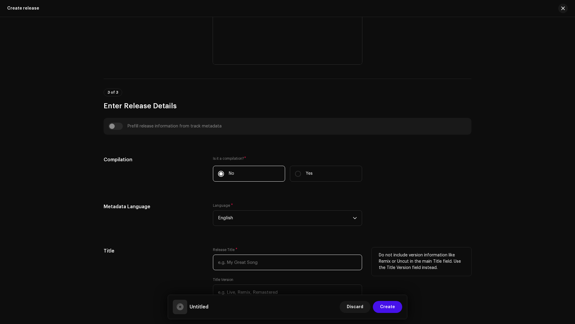
click at [228, 258] on input "text" at bounding box center [287, 263] width 149 height 16
paste input "Daily Bread"
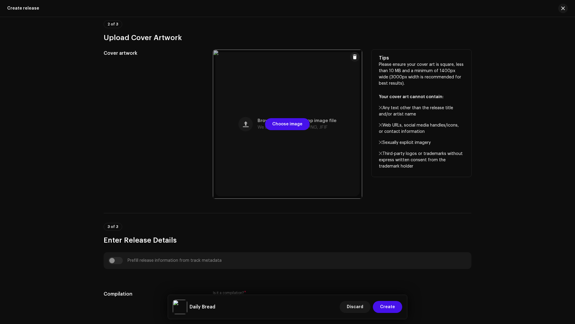
scroll to position [0, 0]
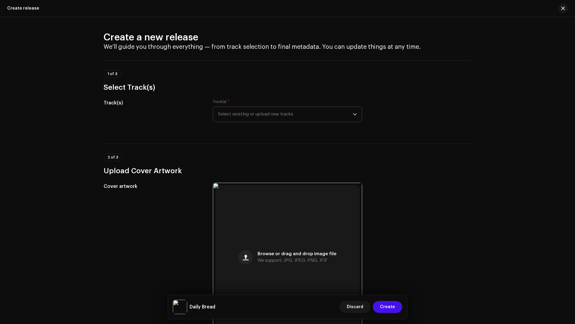
type input "Daily Bread"
click at [234, 115] on span "Select existing or upload new tracks" at bounding box center [285, 114] width 135 height 15
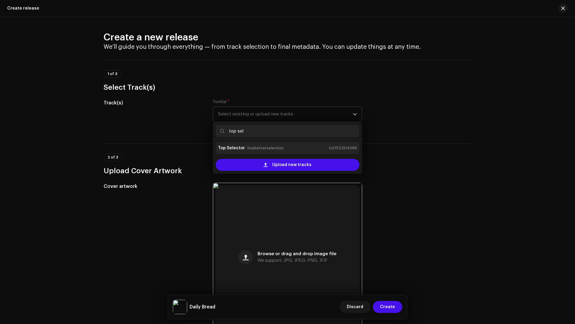
type input "top sel"
click at [253, 150] on small "Itsabetterselection" at bounding box center [265, 148] width 36 height 6
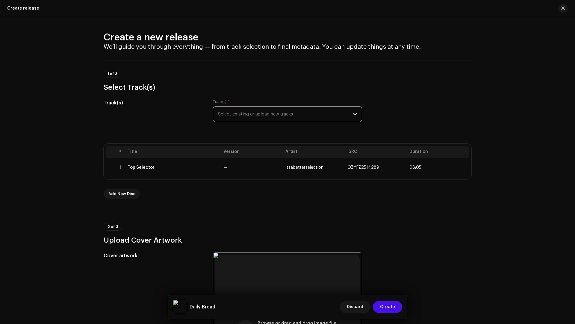
click at [251, 113] on span "Select existing or upload new tracks" at bounding box center [285, 114] width 135 height 15
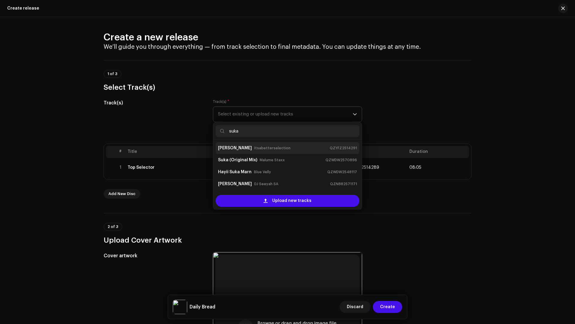
type input "suka"
click at [243, 147] on strong "[PERSON_NAME]" at bounding box center [235, 149] width 34 height 10
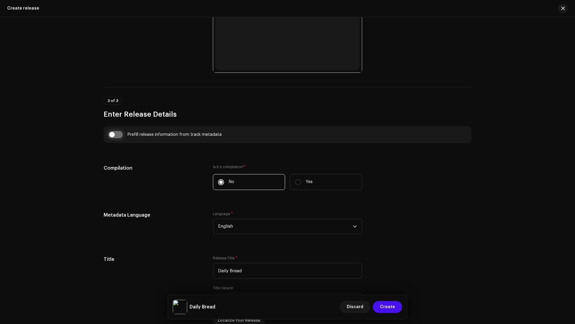
scroll to position [367, 0]
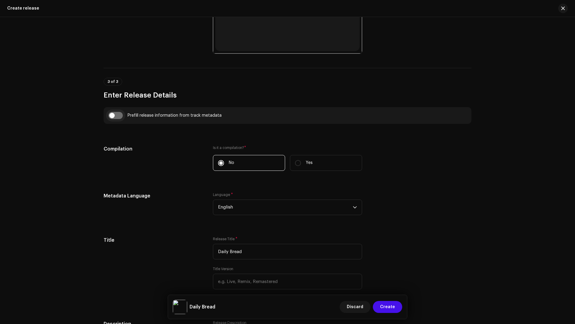
click at [119, 115] on input "checkbox" at bounding box center [115, 115] width 14 height 7
checkbox input "true"
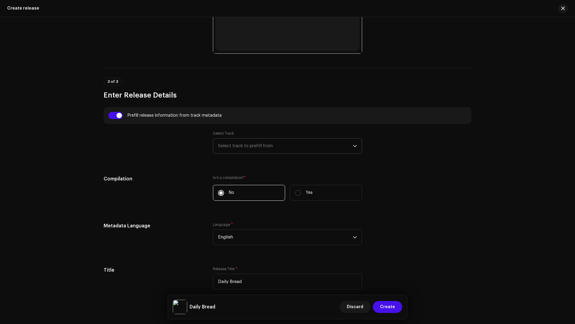
click at [239, 144] on span "Select track to prefill from" at bounding box center [285, 146] width 135 height 15
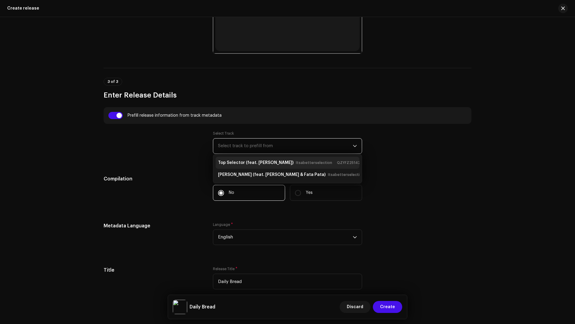
click at [241, 164] on strong "Top Selector (feat. [PERSON_NAME])" at bounding box center [256, 163] width 76 height 10
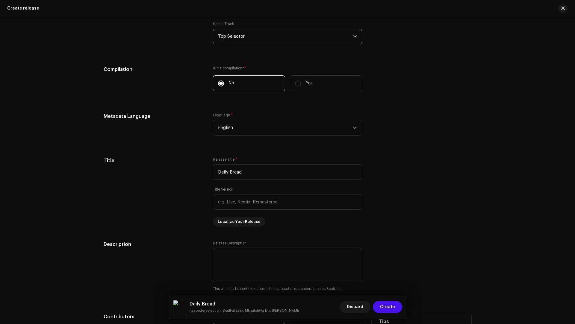
scroll to position [725, 0]
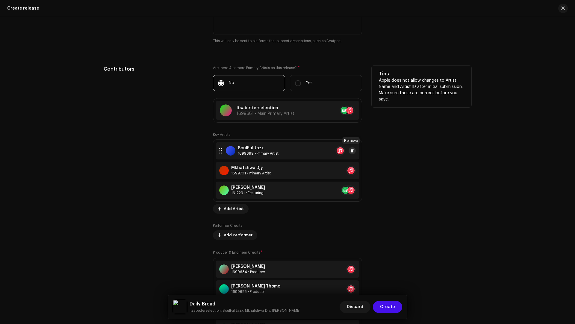
click at [351, 149] on span at bounding box center [353, 151] width 4 height 5
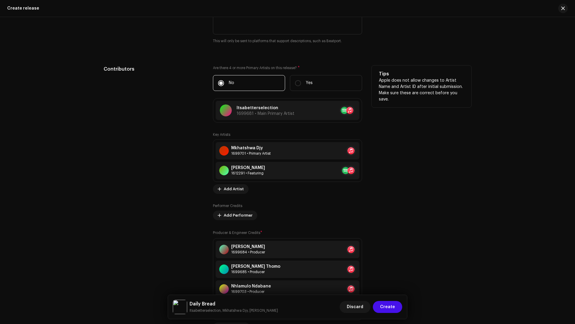
click at [361, 149] on span at bounding box center [363, 151] width 4 height 5
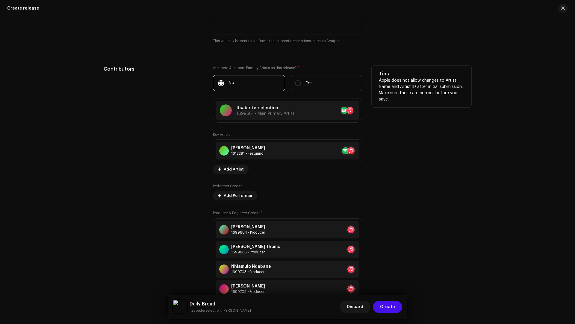
click at [361, 149] on span at bounding box center [363, 151] width 4 height 5
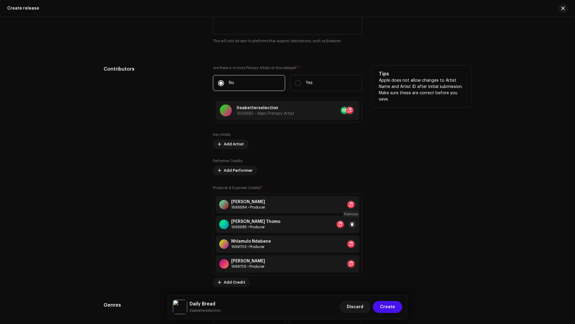
click at [351, 224] on span at bounding box center [353, 224] width 4 height 5
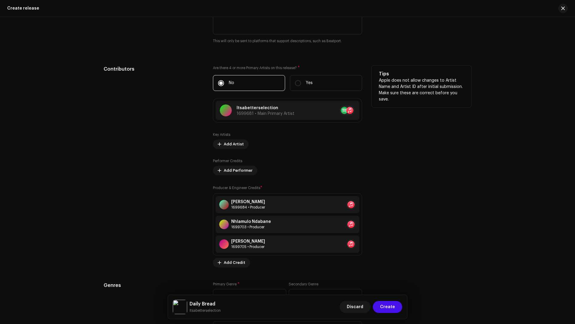
click at [361, 224] on span at bounding box center [363, 224] width 4 height 5
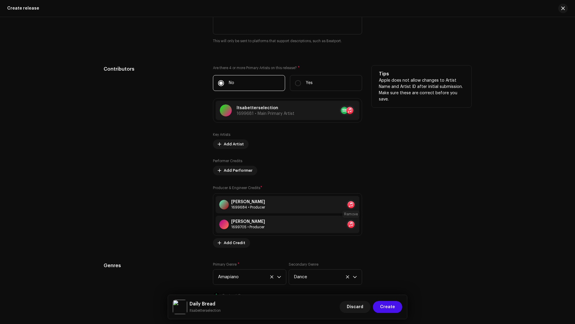
click at [361, 224] on span at bounding box center [363, 224] width 4 height 5
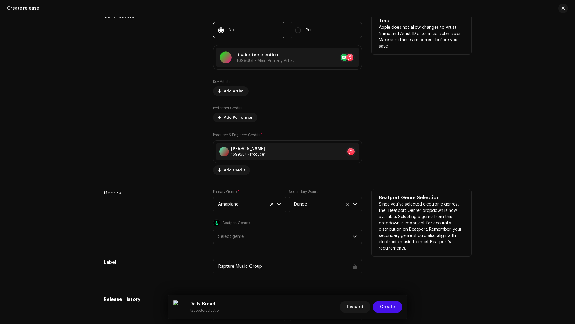
scroll to position [990, 0]
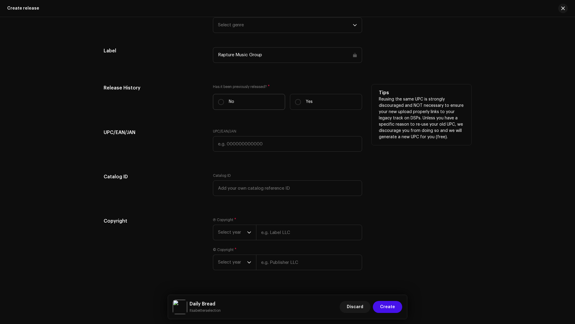
click at [215, 103] on label "No" at bounding box center [249, 102] width 72 height 16
click at [218, 103] on input "No" at bounding box center [221, 102] width 6 height 6
radio input "true"
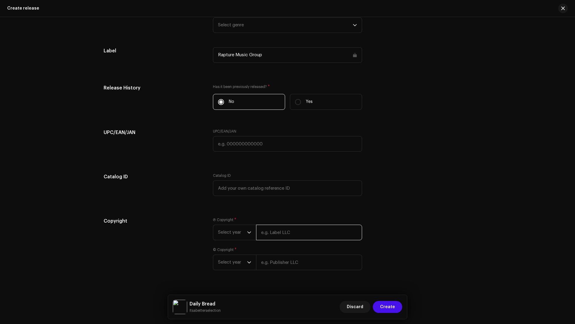
click at [291, 234] on input "text" at bounding box center [309, 233] width 106 height 16
type input "Itsabetterselection"
click at [309, 254] on div "© Copyright * Select year" at bounding box center [287, 259] width 149 height 23
type input "Itsabetterselection"
click at [231, 270] on span "Select year" at bounding box center [232, 269] width 29 height 15
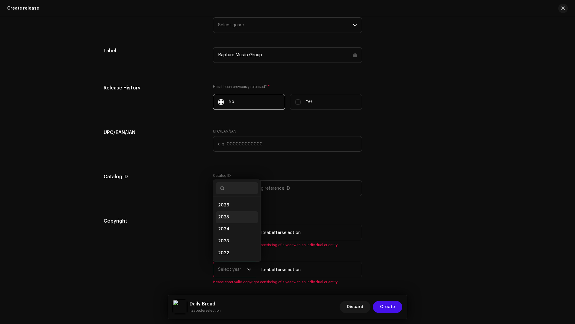
click at [223, 212] on li "2025" at bounding box center [237, 218] width 43 height 12
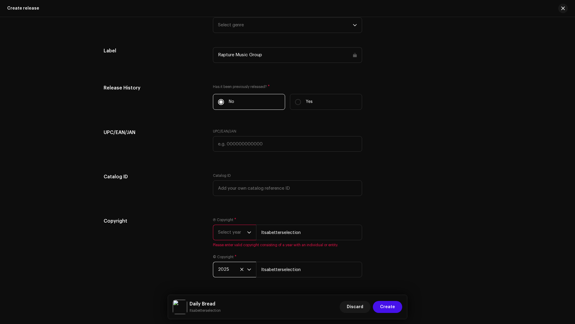
click at [225, 222] on div "Ⓟ Copyright * Select year Itsabetterselection Please enter valid copyright cons…" at bounding box center [287, 233] width 149 height 30
click at [225, 235] on span "Select year" at bounding box center [232, 232] width 29 height 15
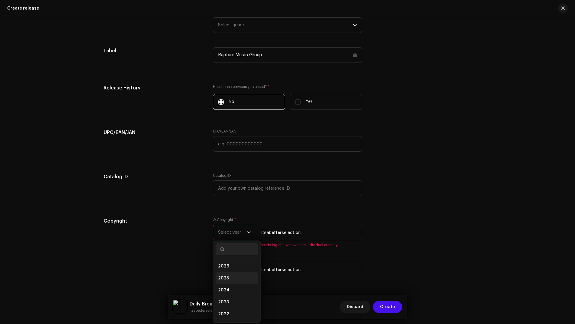
click at [227, 273] on li "2025" at bounding box center [237, 279] width 43 height 12
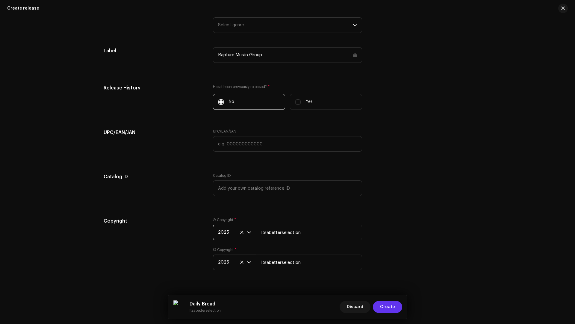
click at [386, 307] on span "Create" at bounding box center [387, 307] width 15 height 12
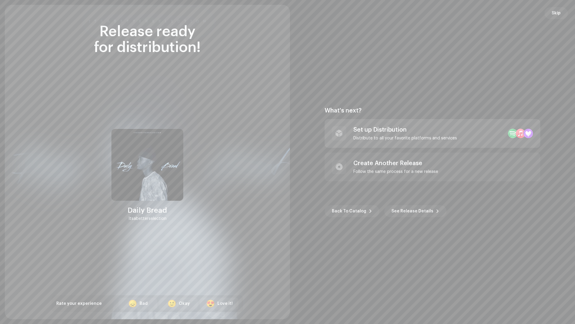
click at [361, 134] on div "Set up Distribution Distribute to all your favorite platforms and services" at bounding box center [406, 133] width 104 height 14
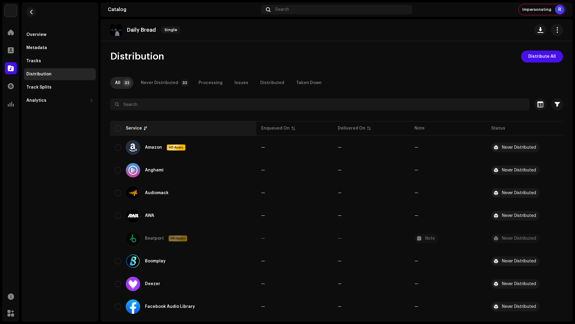
click at [117, 132] on th "Service" at bounding box center [183, 128] width 146 height 14
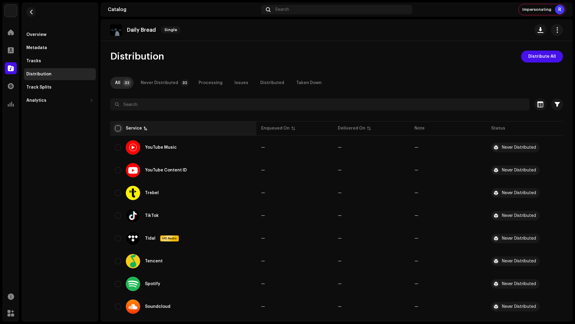
click at [119, 130] on input "checkbox" at bounding box center [118, 129] width 6 height 6
checkbox input "true"
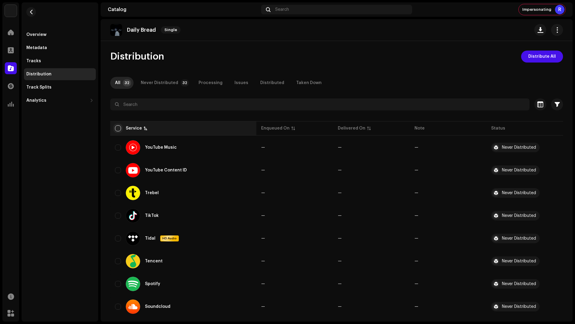
checkbox input "true"
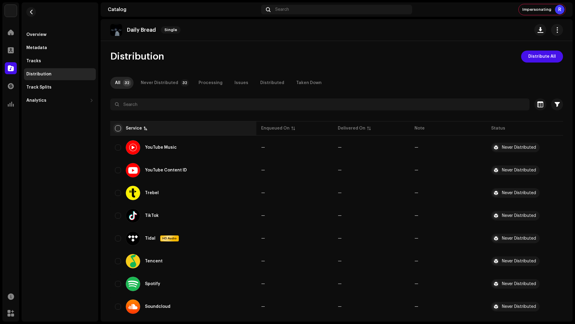
checkbox input "true"
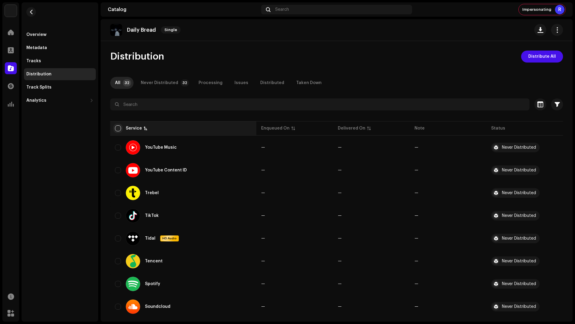
checkbox input "true"
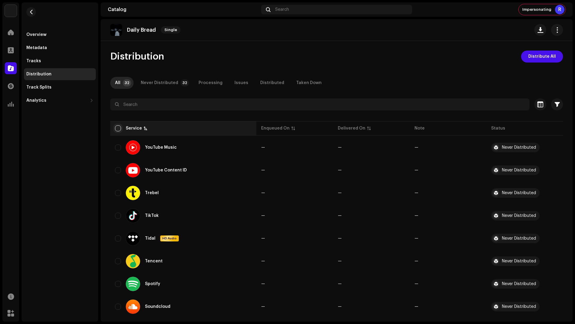
checkbox input "true"
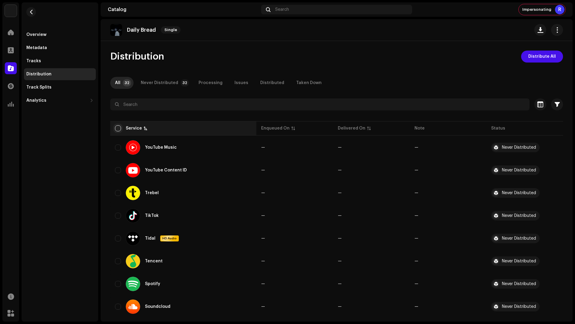
checkbox input "true"
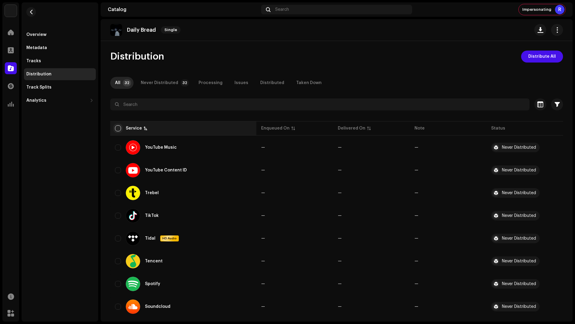
checkbox input "true"
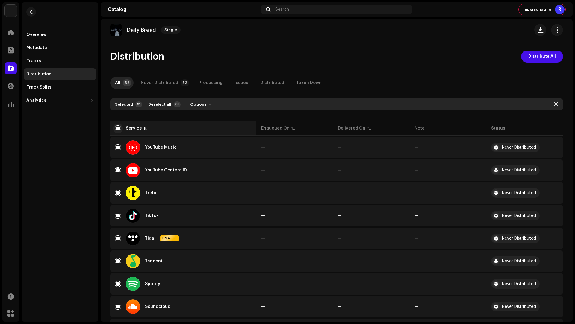
click at [119, 128] on input "checkbox" at bounding box center [118, 129] width 6 height 6
checkbox input "false"
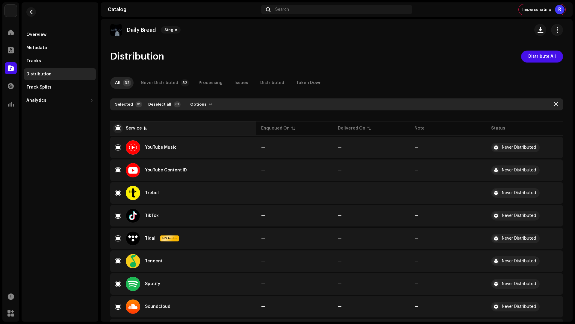
checkbox input "false"
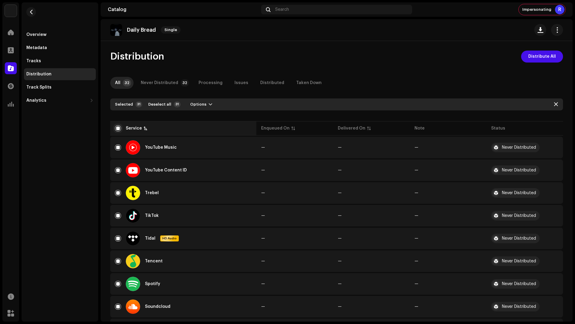
checkbox input "false"
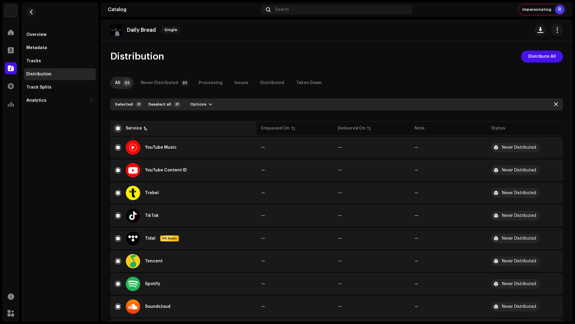
checkbox input "false"
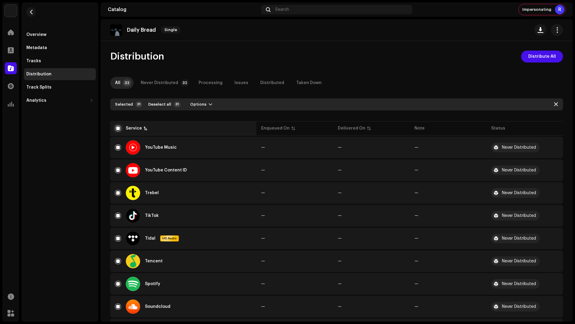
checkbox input "false"
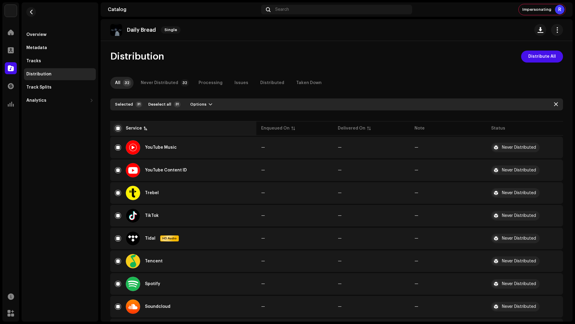
checkbox input "false"
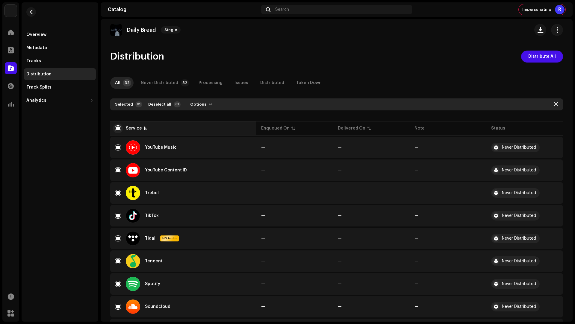
checkbox input "false"
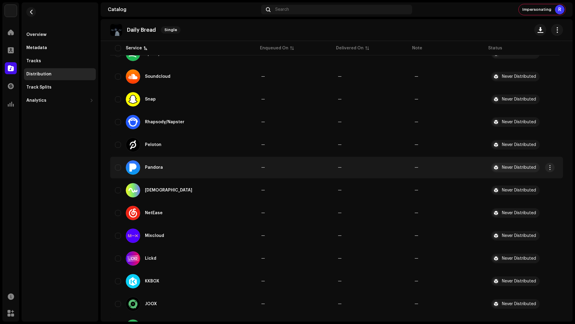
scroll to position [11, 0]
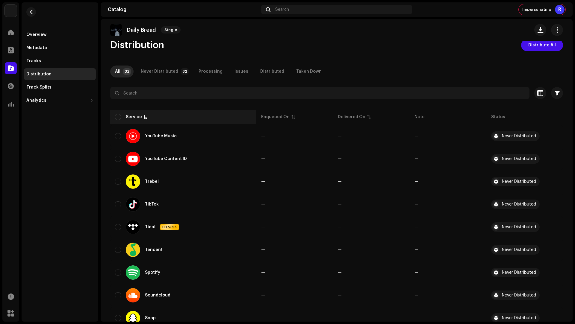
click at [146, 114] on div "Service" at bounding box center [137, 117] width 22 height 6
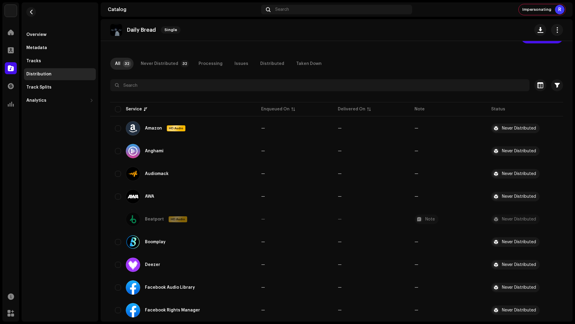
scroll to position [76, 0]
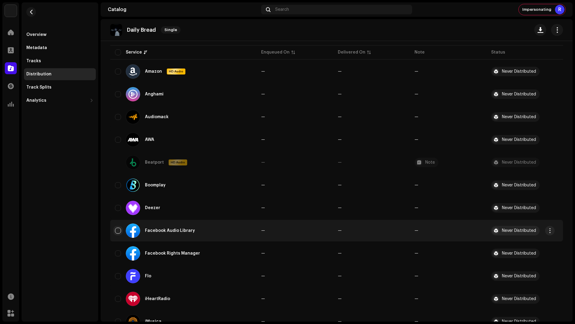
click at [117, 231] on input "Row Unselected" at bounding box center [118, 231] width 6 height 6
checkbox input "true"
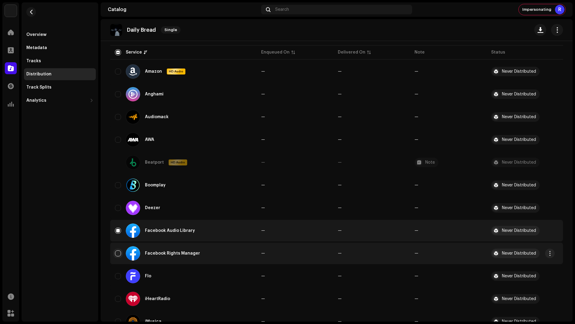
click at [118, 254] on input "Row Unselected" at bounding box center [118, 254] width 6 height 6
checkbox input "true"
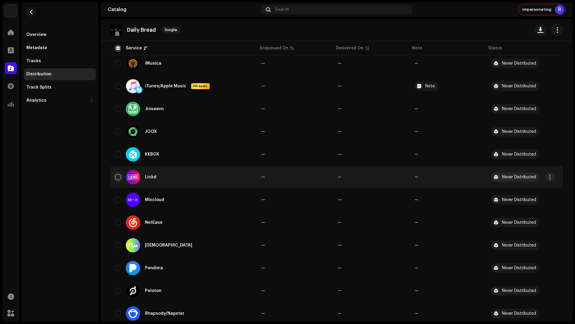
scroll to position [422, 0]
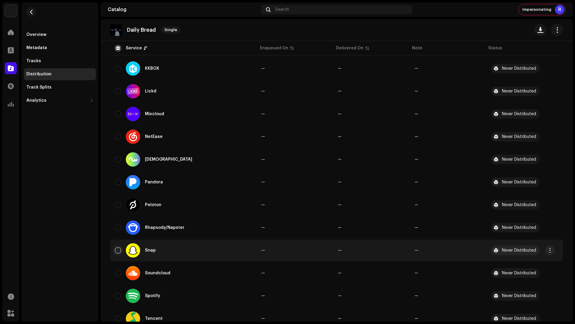
click at [119, 250] on input "Row Unselected" at bounding box center [118, 251] width 6 height 6
checkbox input "true"
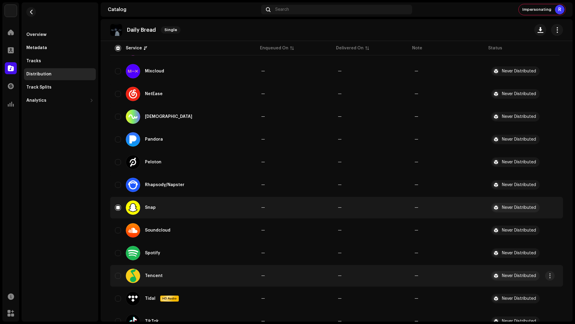
scroll to position [496, 0]
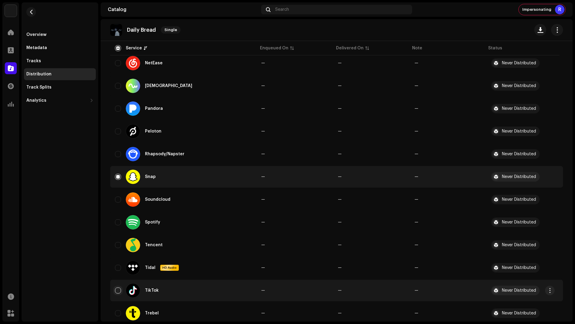
click at [118, 292] on input "Row Unselected" at bounding box center [118, 291] width 6 height 6
checkbox input "true"
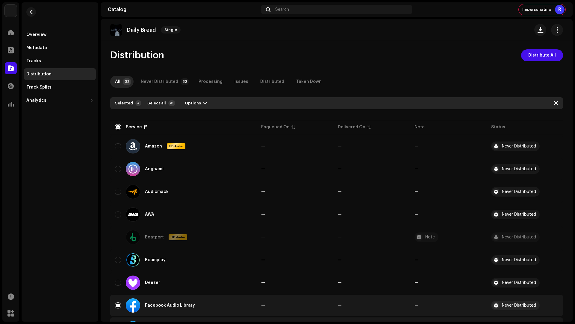
scroll to position [0, 0]
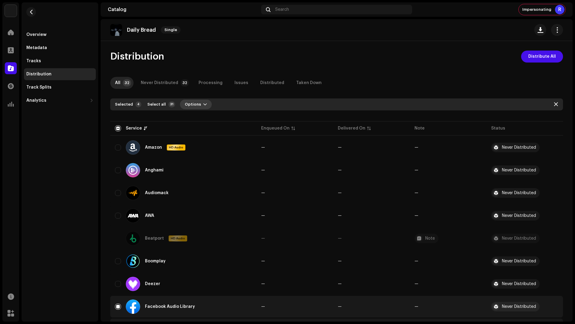
click at [191, 101] on span "Options" at bounding box center [193, 105] width 16 height 12
click at [199, 121] on div "Distribute" at bounding box center [210, 118] width 61 height 12
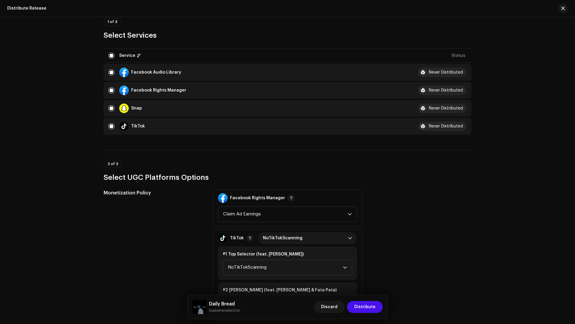
scroll to position [145, 0]
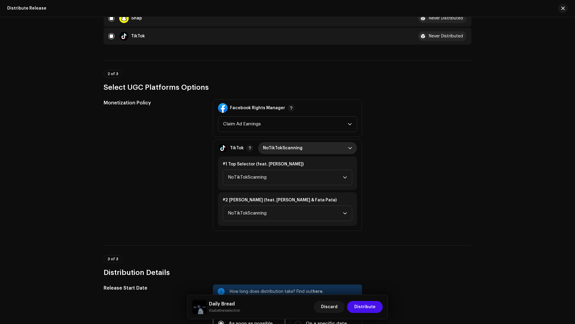
click at [274, 147] on span "NoTikTokScanning" at bounding box center [305, 148] width 85 height 12
click at [274, 186] on span "Monetize" at bounding box center [273, 187] width 20 height 6
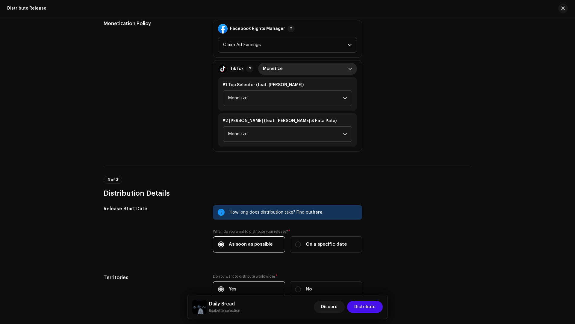
scroll to position [261, 0]
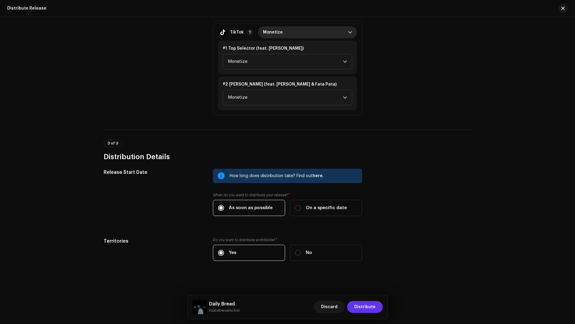
click at [366, 307] on span "Distribute" at bounding box center [364, 307] width 21 height 12
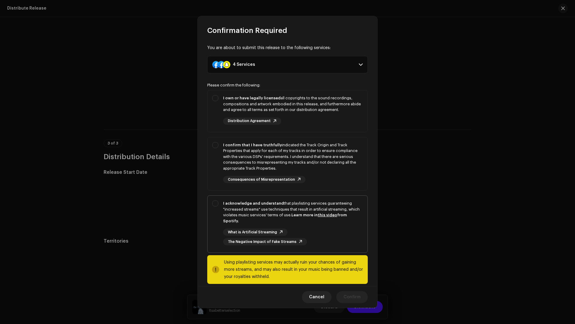
click at [291, 213] on div "I acknowledge and understand that playlisting services guaranteeing "increased …" at bounding box center [293, 212] width 140 height 23
checkbox input "true"
click at [342, 163] on div "I confirm that I have truthfully indicated the Track Origin and Track Propertie…" at bounding box center [293, 156] width 140 height 29
checkbox input "true"
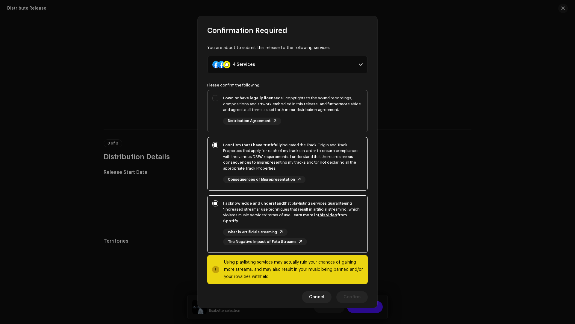
click at [338, 114] on div "I own or have legally licensed all copyrights to the sound recordings, composit…" at bounding box center [293, 110] width 140 height 30
checkbox input "true"
click at [357, 297] on span "Confirm" at bounding box center [352, 298] width 17 height 12
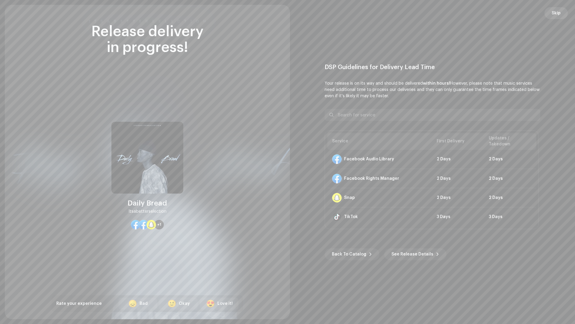
click at [559, 12] on span "Skip" at bounding box center [556, 13] width 9 height 12
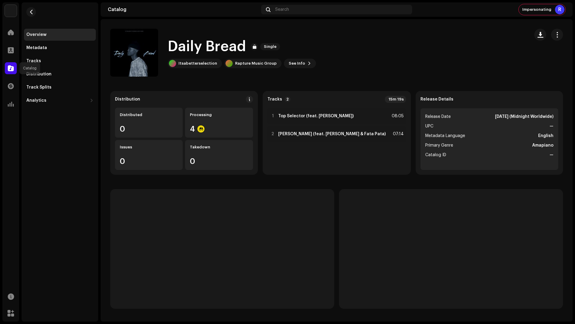
click at [12, 69] on span at bounding box center [11, 68] width 6 height 5
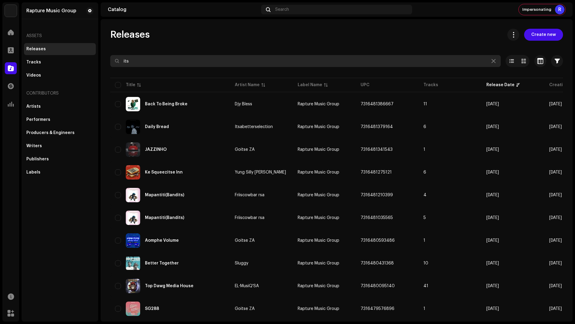
drag, startPoint x: 156, startPoint y: 61, endPoint x: 120, endPoint y: 59, distance: 36.0
click at [120, 59] on input "its" at bounding box center [305, 61] width 391 height 12
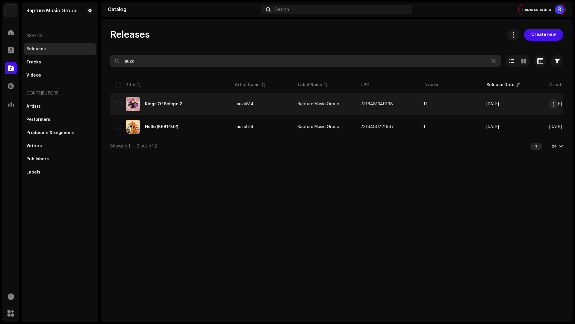
type input "jauza"
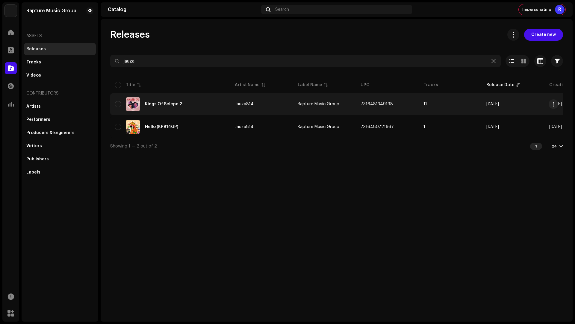
click at [198, 103] on div "Kings Of Selepe 2" at bounding box center [170, 104] width 110 height 14
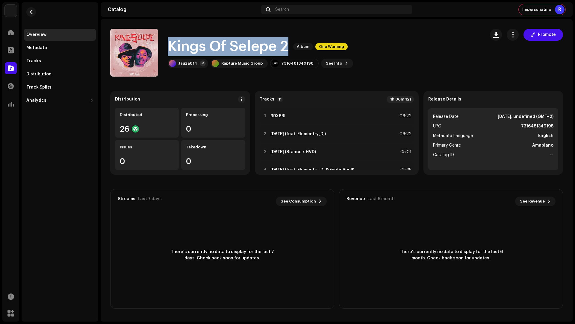
drag, startPoint x: 290, startPoint y: 48, endPoint x: 285, endPoint y: 36, distance: 13.0
click at [285, 36] on div "Kings Of Selepe 2 Album One Warning Jauza814 +1 Rapture Music Group 73164813491…" at bounding box center [295, 53] width 370 height 48
copy h1 "Kings Of Selepe 2"
click at [491, 34] on button "button" at bounding box center [496, 35] width 12 height 12
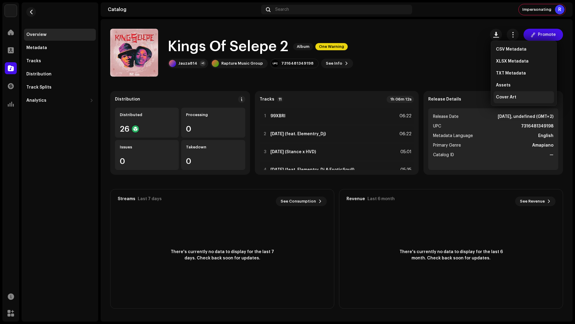
click at [499, 98] on span "Cover Art" at bounding box center [506, 97] width 20 height 5
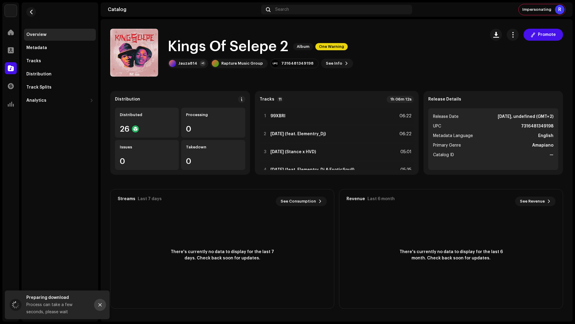
click at [102, 307] on icon "Close" at bounding box center [100, 305] width 4 height 4
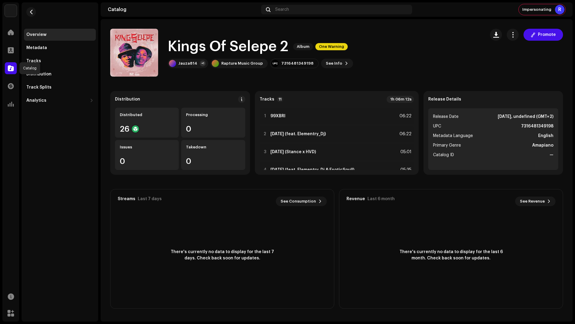
click at [9, 71] on span at bounding box center [11, 68] width 6 height 5
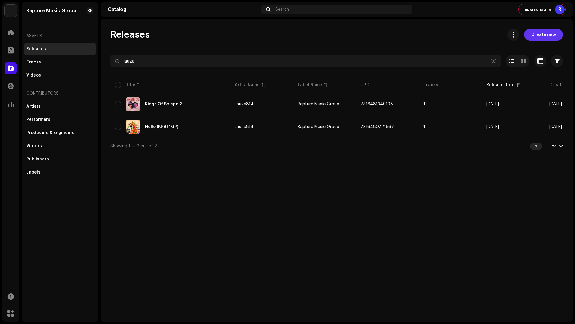
click at [540, 33] on span "Create new" at bounding box center [544, 35] width 25 height 12
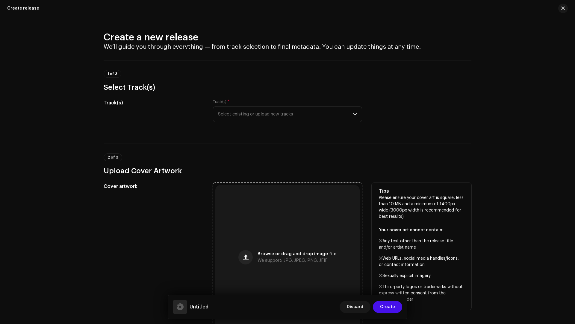
click at [278, 247] on div "Browse or drag and drop image file We support: JPG, JPEG, PNG, JFIF" at bounding box center [287, 257] width 144 height 144
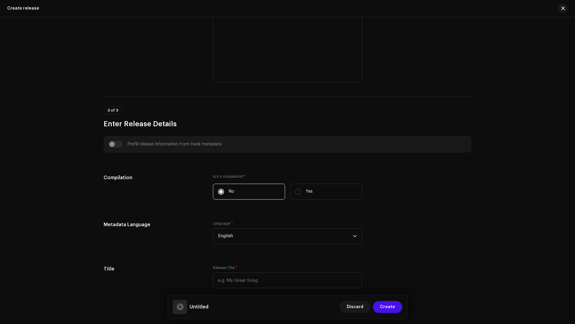
scroll to position [250, 0]
click at [238, 277] on input "text" at bounding box center [287, 280] width 149 height 16
paste input "Kings Of Selepe 2"
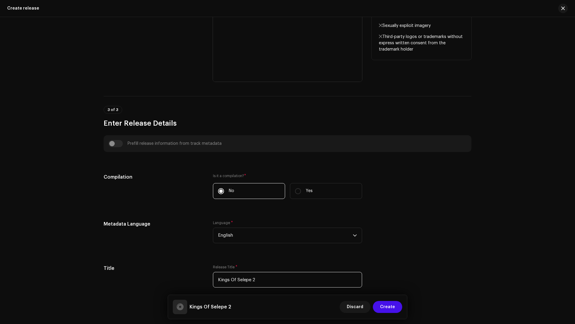
scroll to position [0, 0]
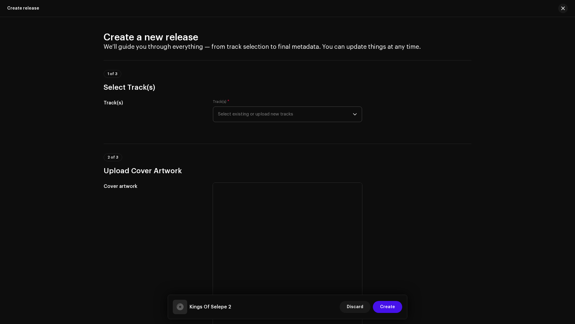
type input "Kings Of Selepe 2"
click at [229, 111] on span "Select existing or upload new tracks" at bounding box center [285, 114] width 135 height 15
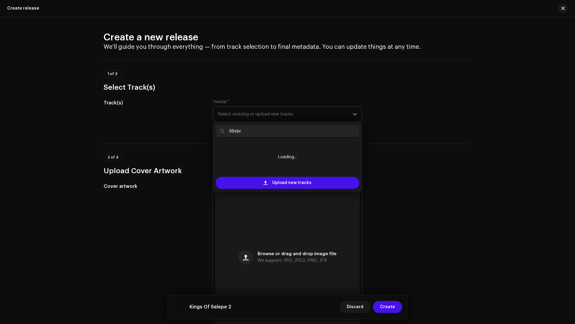
type input "99xbri"
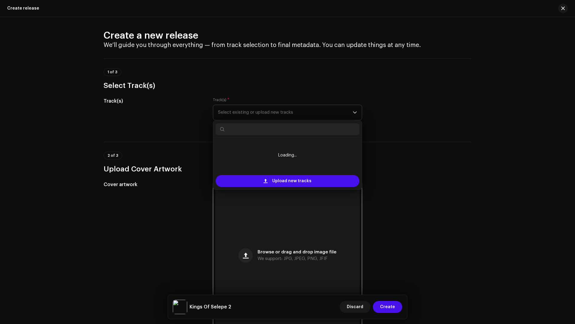
scroll to position [11, 0]
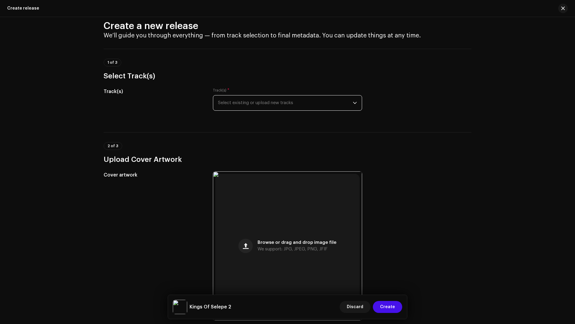
click at [243, 99] on span "Select existing or upload new tracks" at bounding box center [285, 103] width 135 height 15
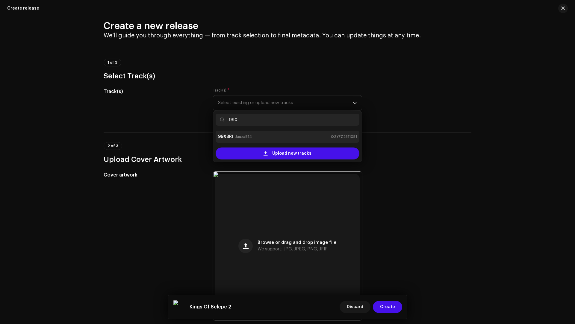
type input "99X"
click at [244, 136] on small "Jauza814" at bounding box center [243, 137] width 16 height 6
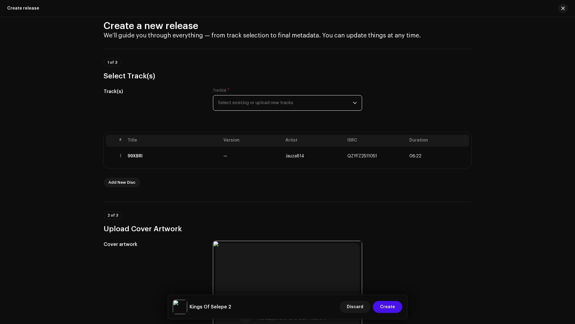
click at [249, 103] on span "Select existing or upload new tracks" at bounding box center [285, 103] width 135 height 15
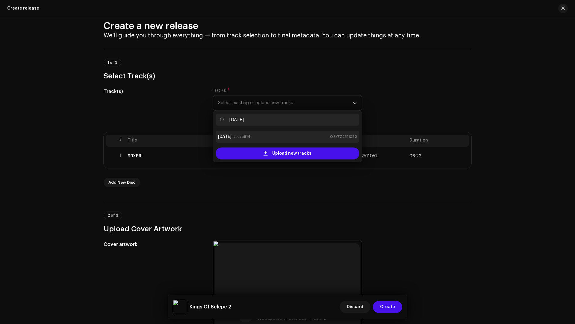
type input "[DATE]"
click at [249, 136] on div "[DATE] Jauza814 QZYFZ2511052" at bounding box center [287, 137] width 139 height 10
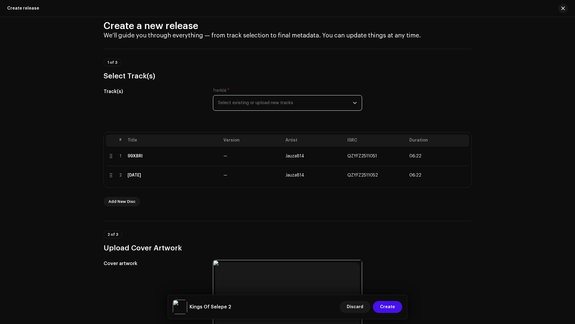
click at [247, 106] on span "Select existing or upload new tracks" at bounding box center [285, 103] width 135 height 15
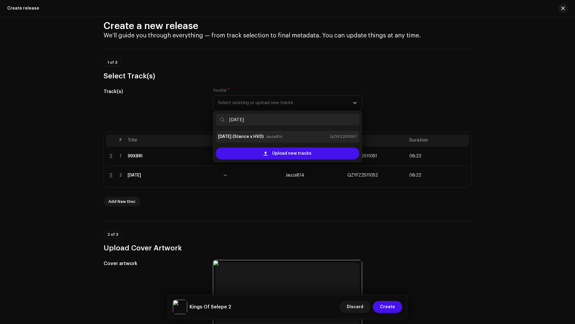
type input "[DATE]"
click at [255, 139] on strong "[DATE] (Stance x HVD)" at bounding box center [241, 137] width 46 height 10
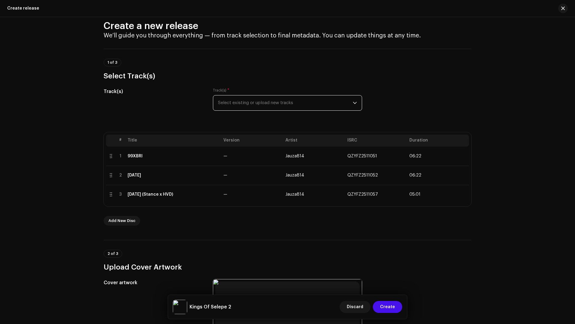
click at [233, 101] on span "Select existing or upload new tracks" at bounding box center [285, 103] width 135 height 15
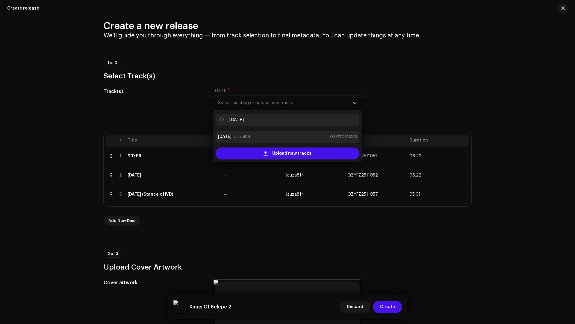
type input "[DATE]"
click at [241, 135] on small "Jauza814" at bounding box center [242, 137] width 16 height 6
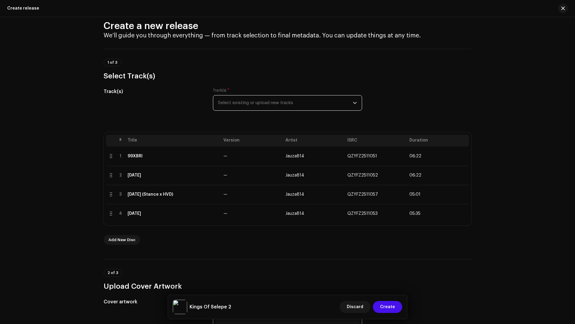
click at [235, 101] on span "Select existing or upload new tracks" at bounding box center [285, 103] width 135 height 15
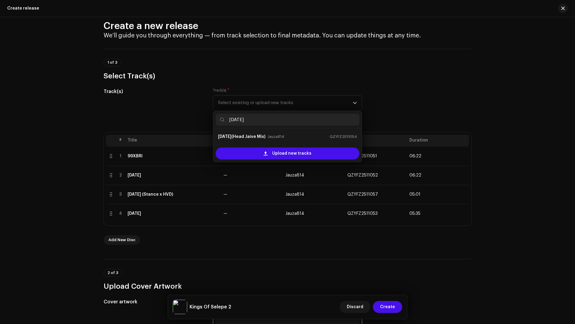
type input "[DATE]"
click at [240, 137] on strong "[DATE](Head Jaive Mix)" at bounding box center [241, 137] width 47 height 10
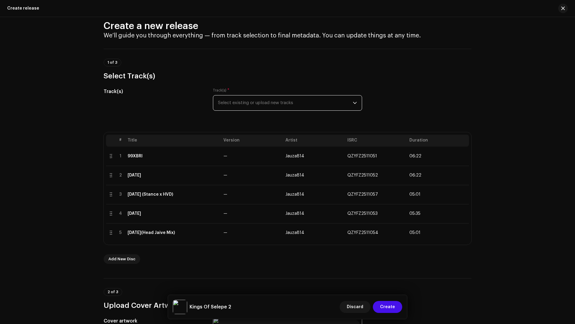
click at [250, 99] on span "Select existing or upload new tracks" at bounding box center [285, 103] width 135 height 15
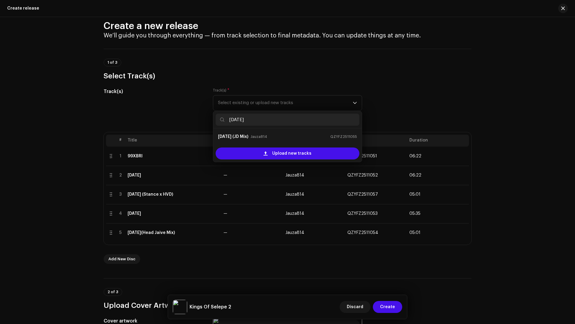
type input "[DATE]"
click at [243, 136] on strong "[DATE] (JD Mix)" at bounding box center [233, 137] width 30 height 10
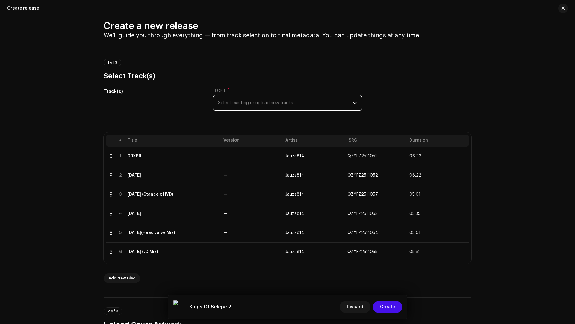
click at [243, 105] on span "Select existing or upload new tracks" at bounding box center [285, 103] width 135 height 15
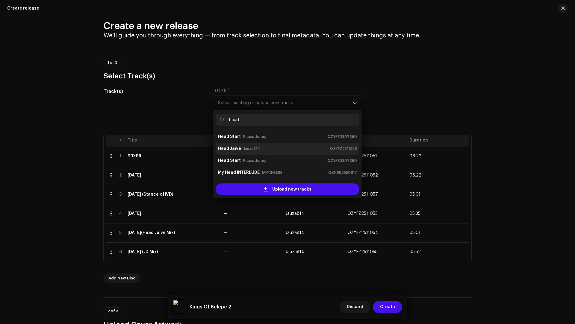
type input "head"
click at [262, 147] on div "Head Jaive Jauza814 QZYFZ2511056" at bounding box center [287, 149] width 139 height 10
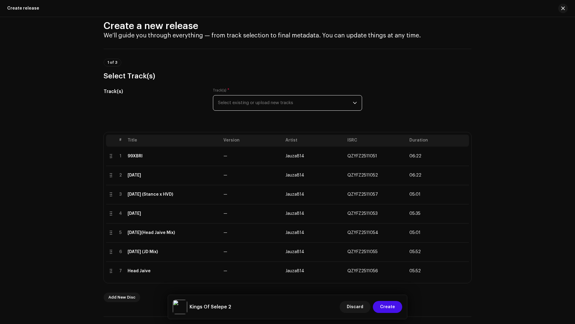
click at [253, 103] on span "Select existing or upload new tracks" at bounding box center [285, 103] width 135 height 15
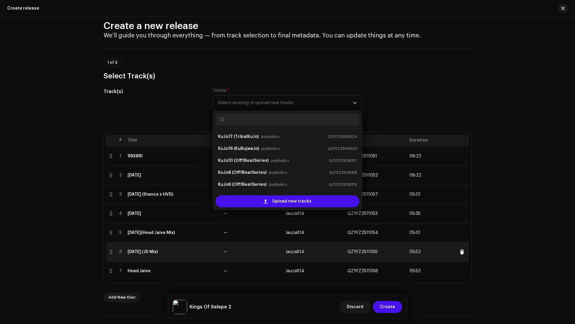
scroll to position [10, 0]
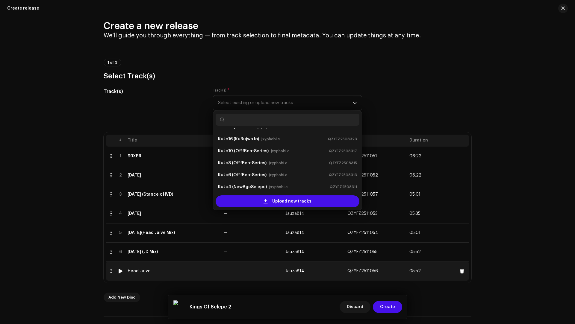
click at [191, 270] on div "Head Jaive" at bounding box center [173, 271] width 91 height 5
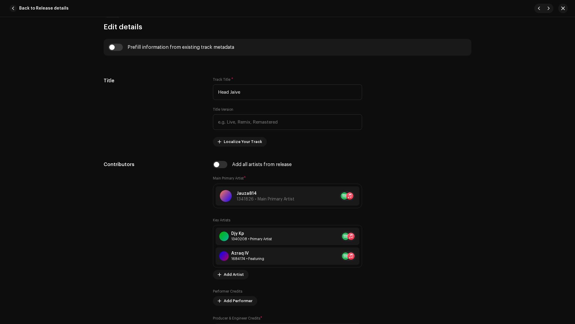
scroll to position [300, 0]
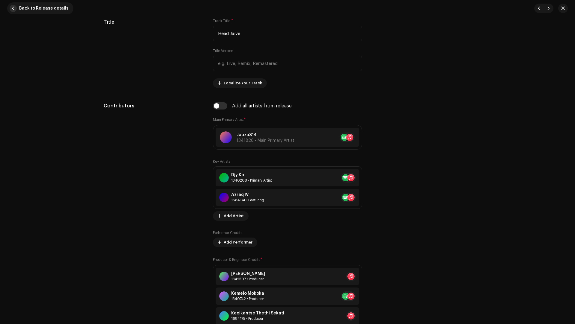
click at [12, 7] on span "button" at bounding box center [13, 8] width 7 height 7
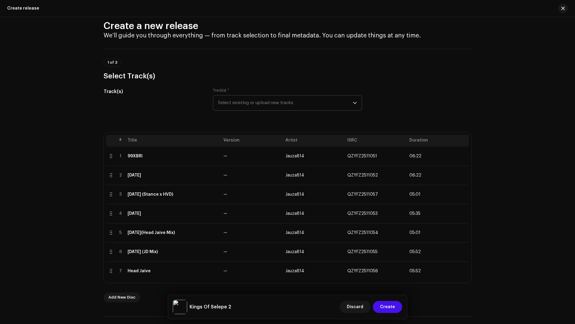
click at [227, 103] on span "Select existing or upload new tracks" at bounding box center [285, 103] width 135 height 15
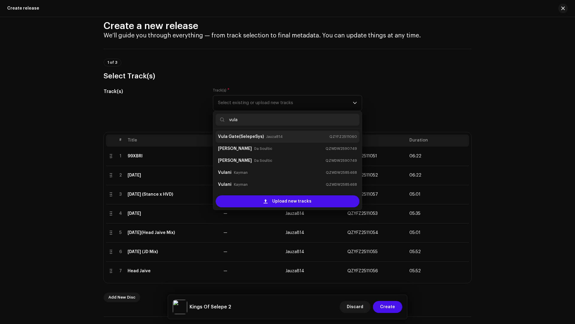
type input "vula"
click at [244, 140] on strong "Vula Gate(SelepeSys)" at bounding box center [241, 137] width 46 height 10
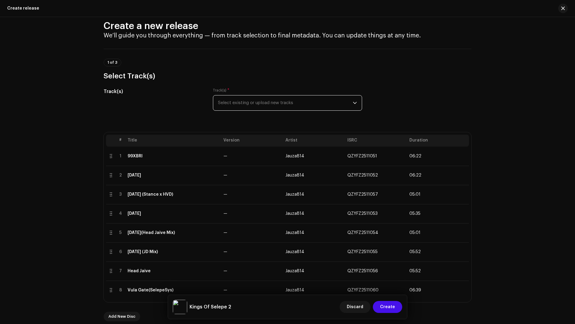
click at [245, 103] on span "Select existing or upload new tracks" at bounding box center [285, 103] width 135 height 15
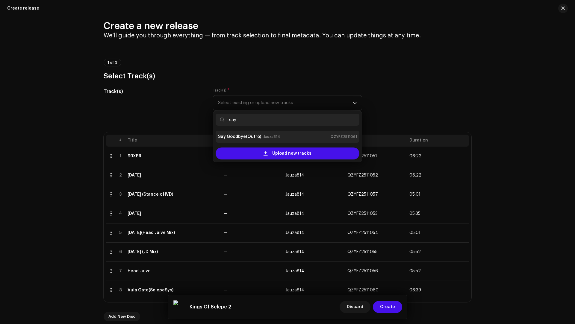
type input "say"
click at [251, 134] on strong "Say Goodbye(Outro)" at bounding box center [239, 137] width 43 height 10
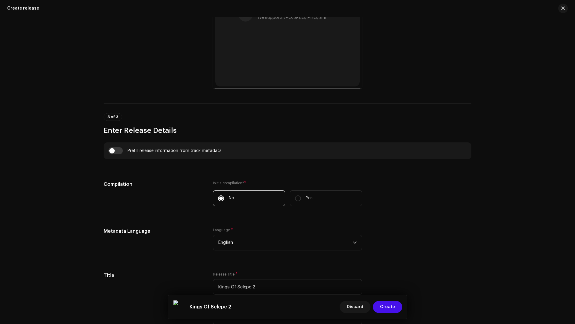
scroll to position [536, 0]
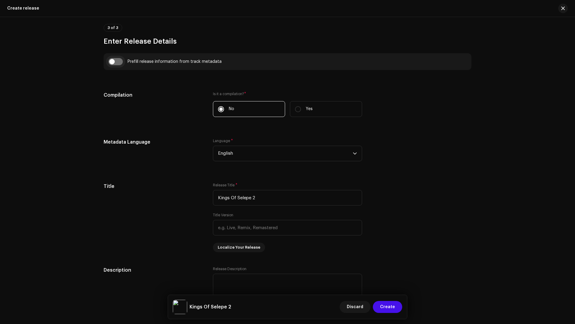
click at [116, 62] on input "checkbox" at bounding box center [115, 61] width 14 height 7
checkbox input "true"
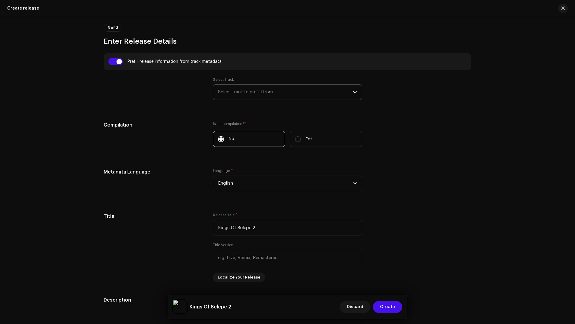
scroll to position [555, 0]
click at [225, 92] on span "Select track to prefill from" at bounding box center [285, 92] width 135 height 15
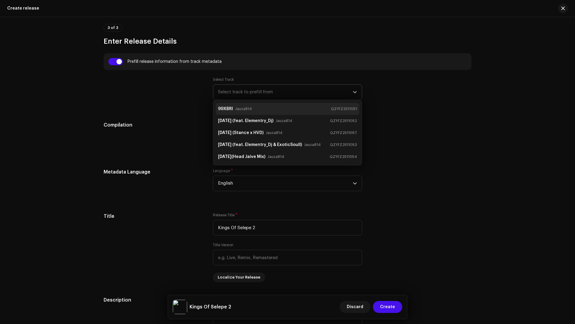
click at [229, 106] on strong "99XBRI" at bounding box center [225, 109] width 15 height 10
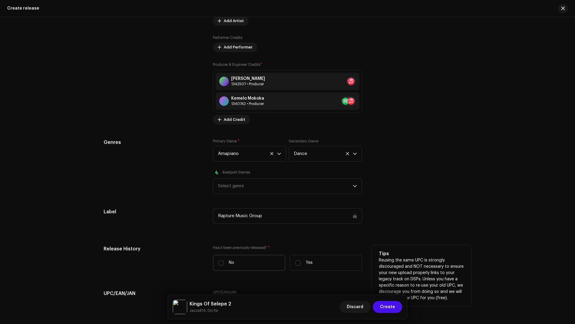
click at [247, 256] on label "No" at bounding box center [249, 263] width 72 height 16
click at [224, 260] on input "No" at bounding box center [221, 263] width 6 height 6
radio input "true"
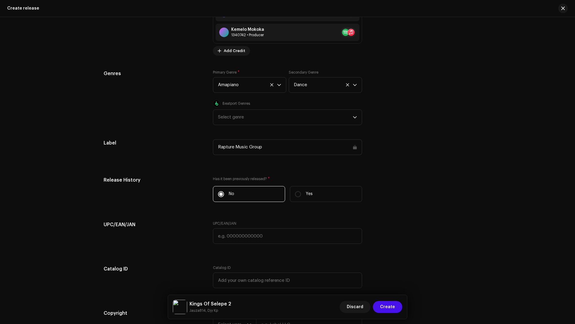
scroll to position [1178, 0]
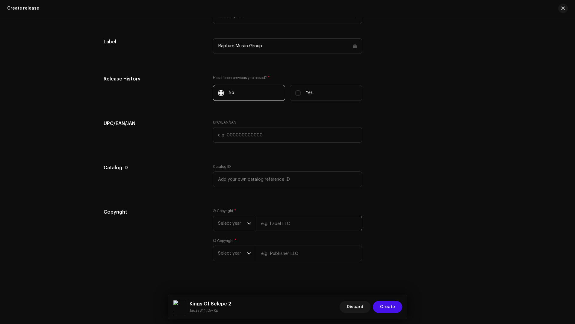
click at [286, 224] on input "text" at bounding box center [309, 224] width 106 height 16
type input "Selepe Entertainment (Pty) Ltd"
click at [302, 260] on div "Ⓟ Copyright * Select year Selepe Entertainment (Pty) Ltd © Copyright * Select y…" at bounding box center [287, 239] width 149 height 60
drag, startPoint x: 302, startPoint y: 260, endPoint x: 299, endPoint y: 259, distance: 3.9
click at [299, 259] on input "text" at bounding box center [309, 261] width 106 height 16
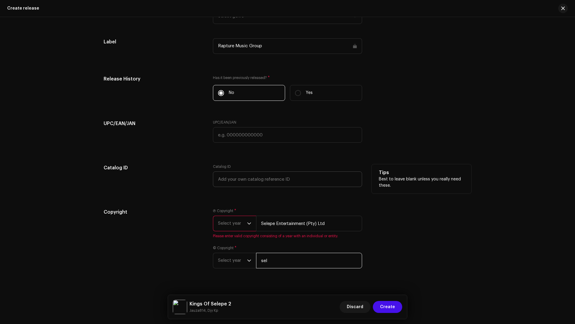
type input "Selepe Entertainment (Pty) Ltd"
click at [215, 236] on span "Please enter valid copyright consisting of a year with an individual or entity." at bounding box center [287, 236] width 149 height 5
click at [221, 223] on span "Select year" at bounding box center [232, 223] width 29 height 15
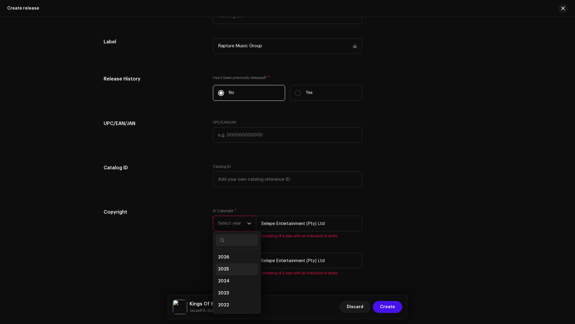
click at [227, 268] on span "2025" at bounding box center [223, 270] width 11 height 6
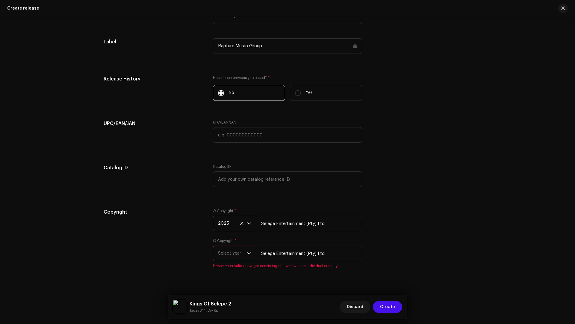
click at [224, 251] on span "Select year" at bounding box center [232, 253] width 29 height 15
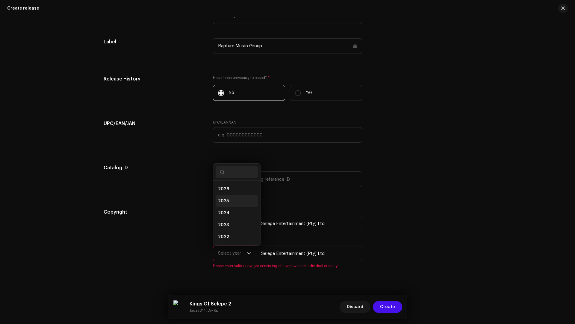
click at [219, 198] on span "2025" at bounding box center [223, 201] width 11 height 6
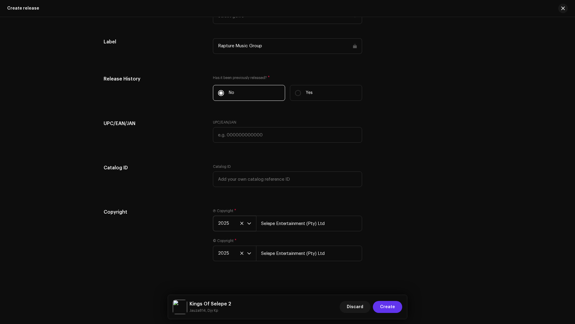
click at [382, 306] on span "Create" at bounding box center [387, 307] width 15 height 12
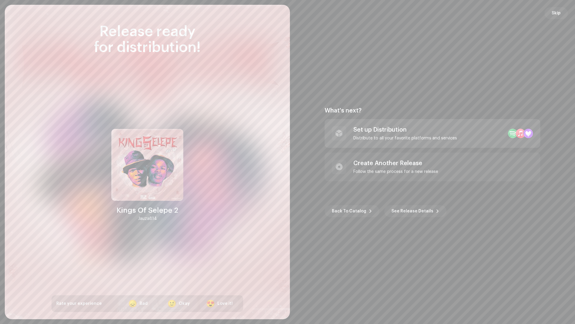
click at [456, 139] on div "Set up Distribution Distribute to all your favorite platforms and services" at bounding box center [433, 133] width 216 height 29
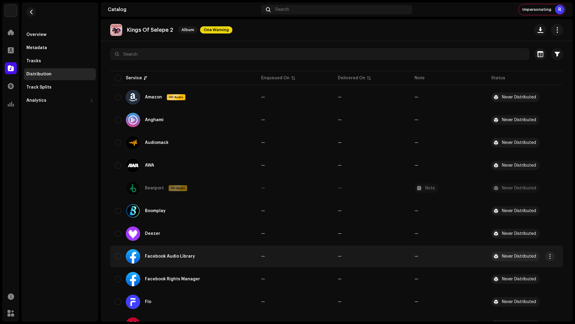
scroll to position [52, 0]
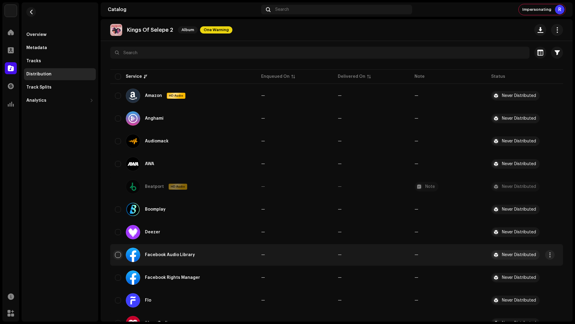
click at [120, 254] on input "checkbox" at bounding box center [118, 255] width 6 height 6
checkbox input "true"
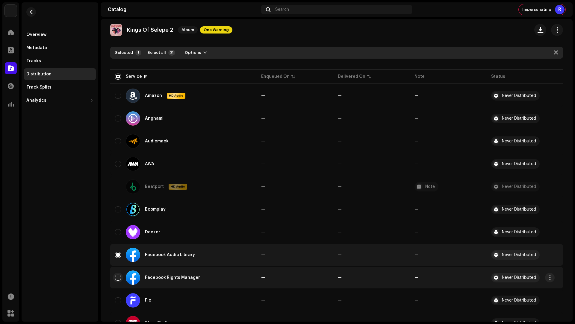
click at [118, 277] on input "Row Unselected" at bounding box center [118, 278] width 6 height 6
checkbox input "true"
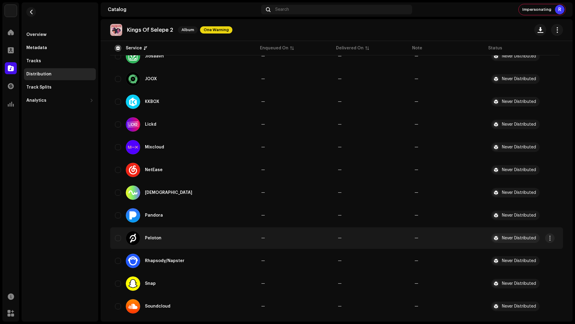
scroll to position [404, 0]
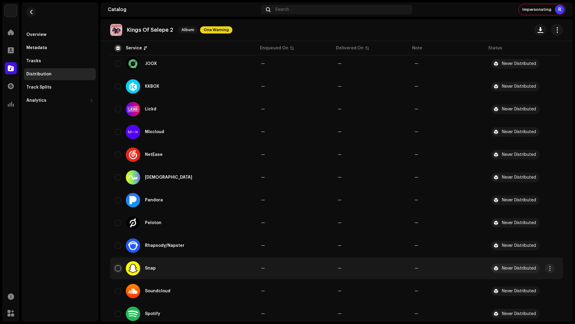
click at [120, 270] on input "Row Unselected" at bounding box center [118, 269] width 6 height 6
checkbox input "true"
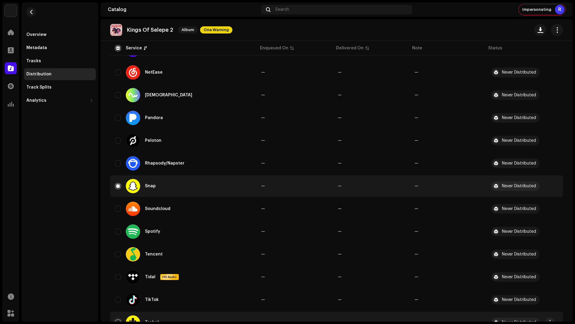
scroll to position [525, 0]
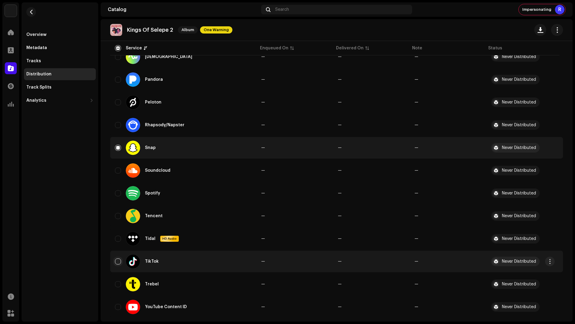
click at [118, 263] on input "Row Unselected" at bounding box center [118, 262] width 6 height 6
checkbox input "true"
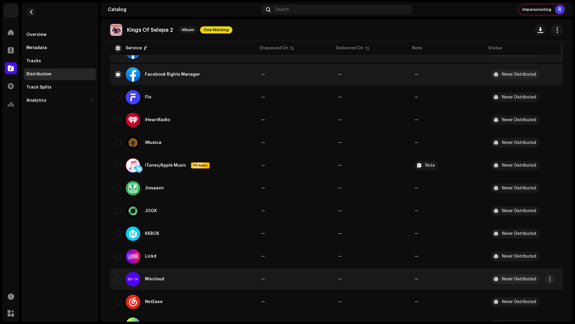
scroll to position [0, 0]
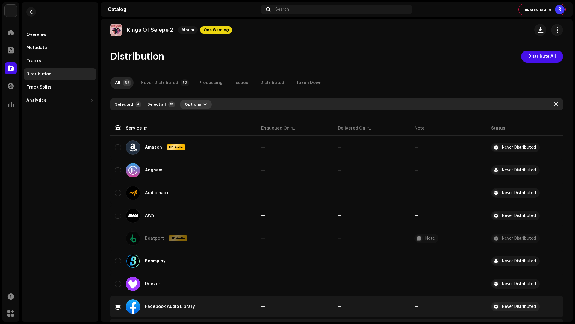
click at [196, 107] on span "Options" at bounding box center [193, 105] width 16 height 12
click at [203, 119] on div "Distribute" at bounding box center [210, 118] width 56 height 5
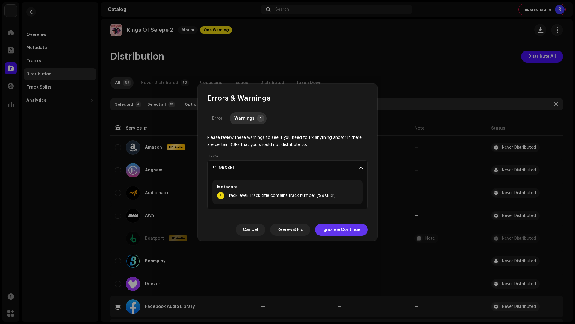
click at [337, 232] on span "Ignore & Continue" at bounding box center [341, 230] width 38 height 12
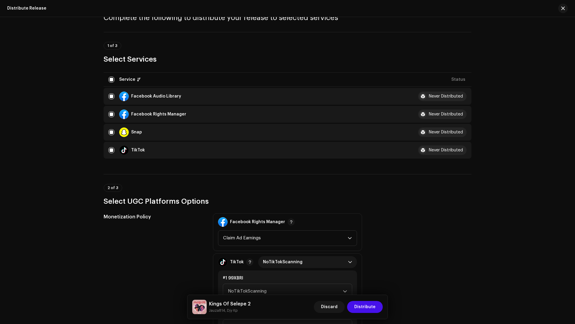
scroll to position [61, 0]
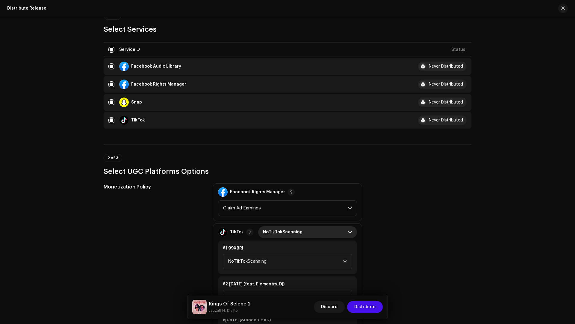
click at [290, 230] on span "NoTikTokScanning" at bounding box center [305, 233] width 85 height 12
click at [273, 268] on span "Monetize" at bounding box center [273, 271] width 20 height 6
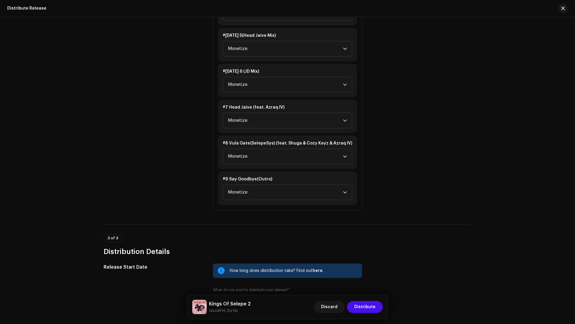
scroll to position [510, 0]
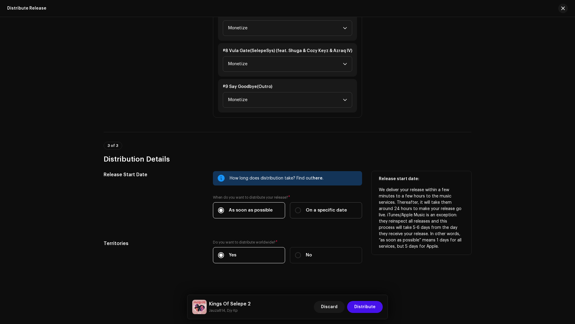
click at [314, 209] on span "On a specific date" at bounding box center [326, 210] width 41 height 7
click at [301, 209] on input "On a specific date" at bounding box center [298, 211] width 6 height 6
radio input "true"
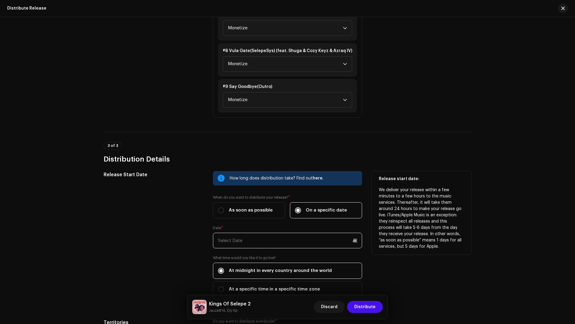
click at [255, 236] on input "text" at bounding box center [287, 241] width 149 height 16
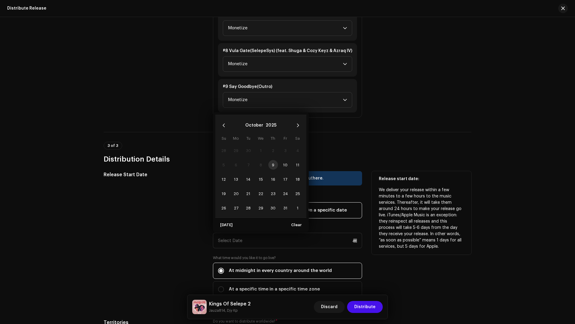
click at [289, 158] on td "10" at bounding box center [285, 165] width 12 height 14
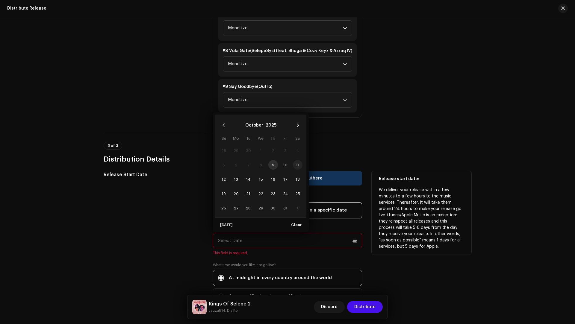
click at [296, 163] on span "11" at bounding box center [298, 165] width 10 height 10
type input "[DATE]"
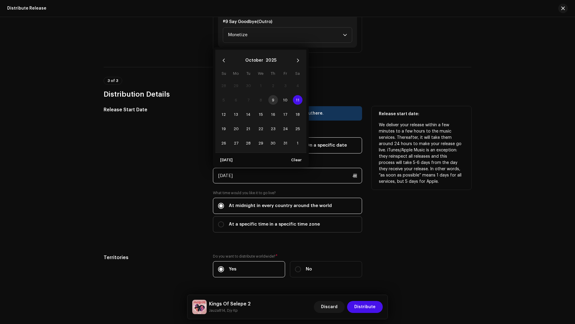
scroll to position [583, 0]
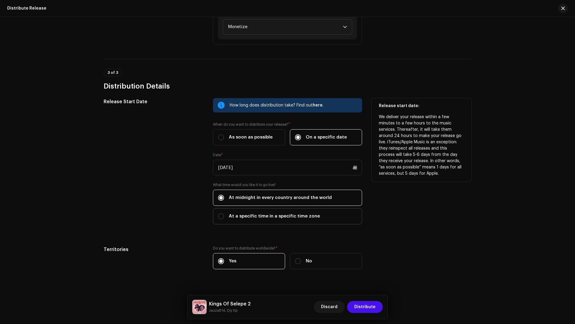
click at [256, 218] on label "At a specific time in a specific time zone" at bounding box center [287, 217] width 149 height 16
click at [224, 218] on input "At a specific time in a specific time zone" at bounding box center [221, 217] width 6 height 6
radio input "true"
click at [255, 239] on span "Select Timezone" at bounding box center [285, 246] width 135 height 15
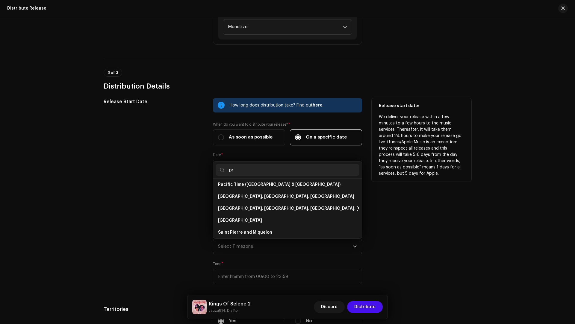
scroll to position [0, 0]
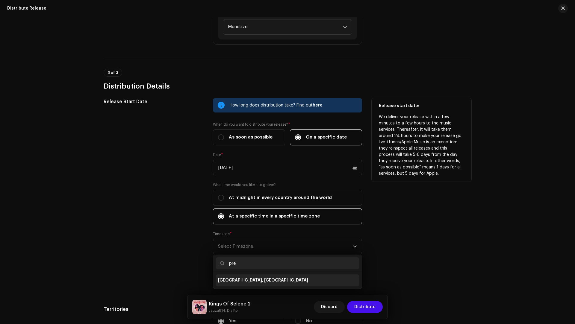
type input "pre"
click at [246, 275] on li "[GEOGRAPHIC_DATA], [GEOGRAPHIC_DATA]" at bounding box center [288, 281] width 144 height 12
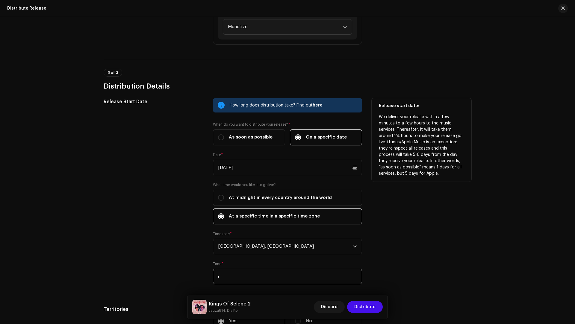
click at [221, 277] on input ":" at bounding box center [287, 277] width 149 height 16
type input "00:00"
click at [452, 227] on div "Release start date: We deliver your release within a few minutes to a few hours…" at bounding box center [422, 195] width 100 height 194
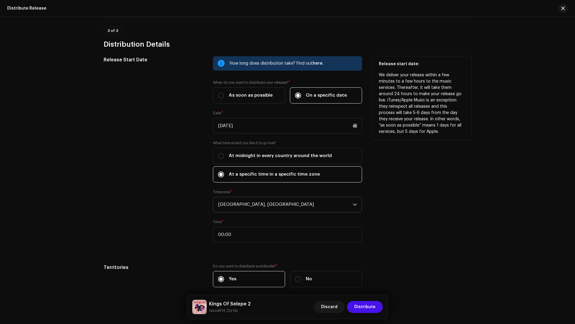
scroll to position [651, 0]
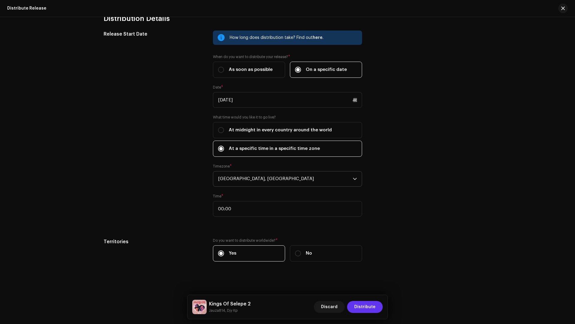
click at [361, 306] on span "Distribute" at bounding box center [364, 307] width 21 height 12
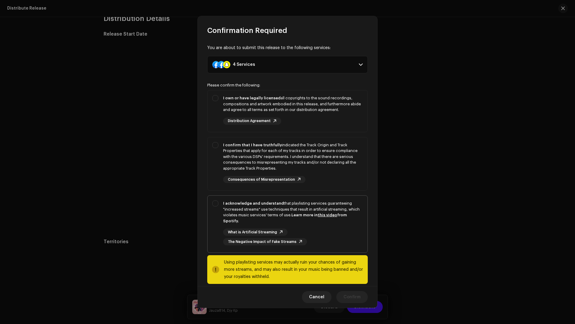
click at [285, 205] on div "I acknowledge and understand that playlisting services guaranteeing "increased …" at bounding box center [293, 212] width 140 height 23
checkbox input "true"
click at [330, 159] on div "I confirm that I have truthfully indicated the Track Origin and Track Propertie…" at bounding box center [293, 156] width 140 height 29
checkbox input "true"
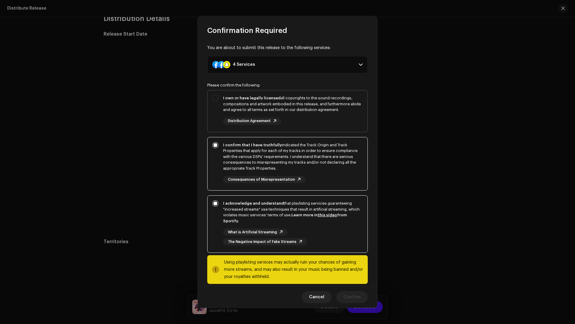
click at [322, 108] on div "I own or have legally licensed all copyrights to the sound recordings, composit…" at bounding box center [293, 104] width 140 height 18
checkbox input "true"
click at [349, 298] on span "Confirm" at bounding box center [352, 298] width 17 height 12
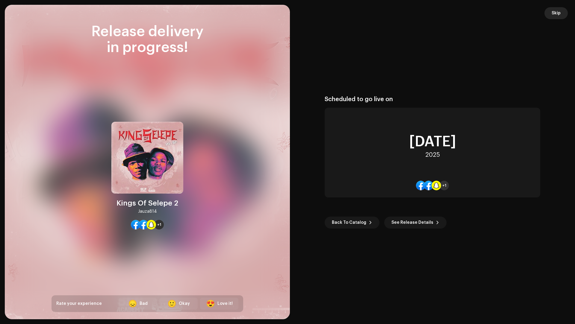
click at [563, 16] on button "Skip" at bounding box center [556, 13] width 23 height 12
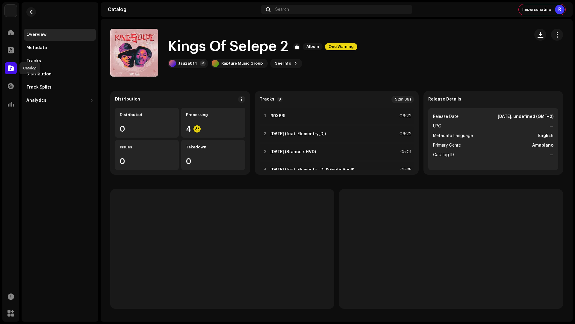
click at [14, 70] on div at bounding box center [11, 68] width 12 height 12
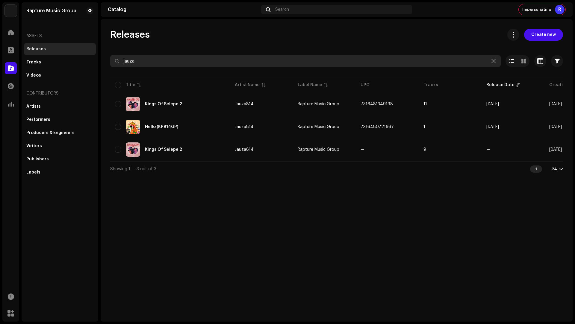
drag, startPoint x: 154, startPoint y: 62, endPoint x: 123, endPoint y: 58, distance: 31.1
click at [123, 58] on input "jauza" at bounding box center [305, 61] width 391 height 12
paste input "Vurr Vaii"
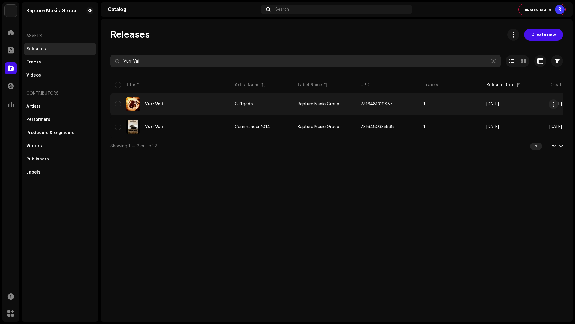
type input "Vurr Vaii"
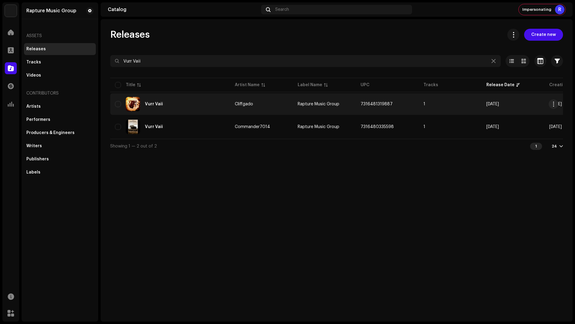
click at [193, 106] on div "Vurr Vaii" at bounding box center [170, 104] width 110 height 14
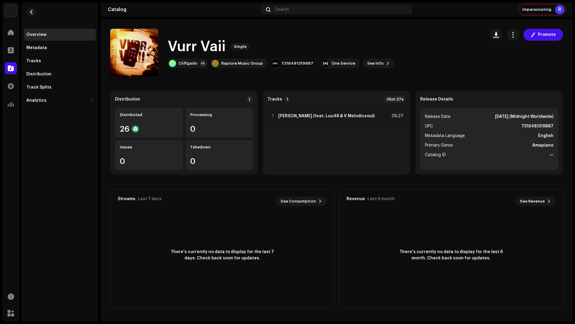
click at [214, 49] on h1 "Vurr Vaii" at bounding box center [197, 46] width 58 height 19
drag, startPoint x: 213, startPoint y: 49, endPoint x: 194, endPoint y: 50, distance: 19.5
click at [194, 50] on h1 "Vurr Vaii" at bounding box center [197, 46] width 58 height 19
copy h1 "Vurr Vaii"
click at [497, 39] on button "button" at bounding box center [496, 35] width 12 height 12
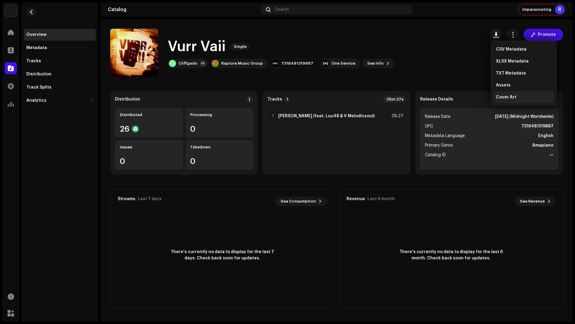
click at [503, 99] on span "Cover Art" at bounding box center [506, 97] width 20 height 5
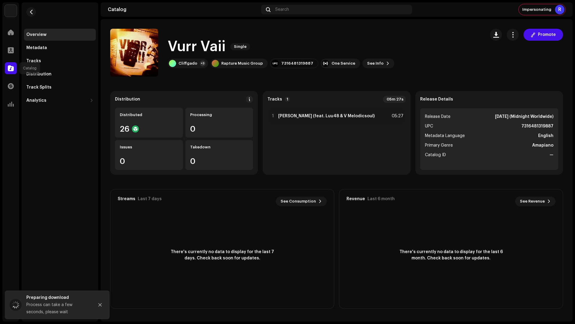
click at [14, 73] on div at bounding box center [11, 68] width 12 height 12
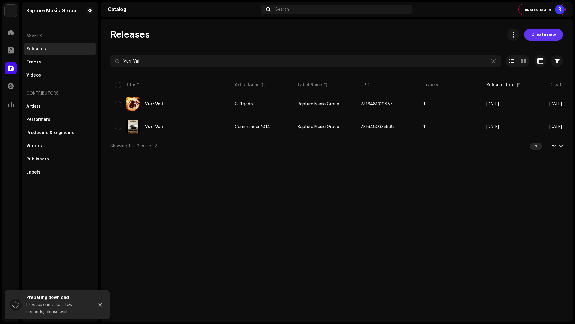
click at [546, 32] on span "Create new" at bounding box center [544, 35] width 25 height 12
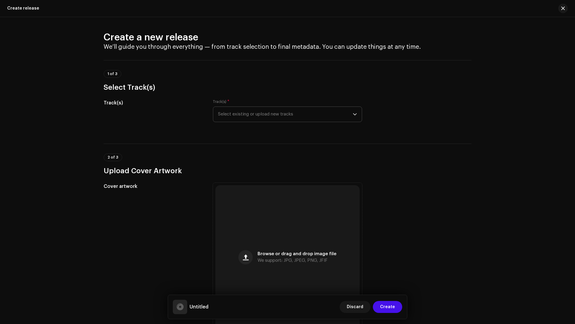
click at [240, 114] on span "Select existing or upload new tracks" at bounding box center [285, 114] width 135 height 15
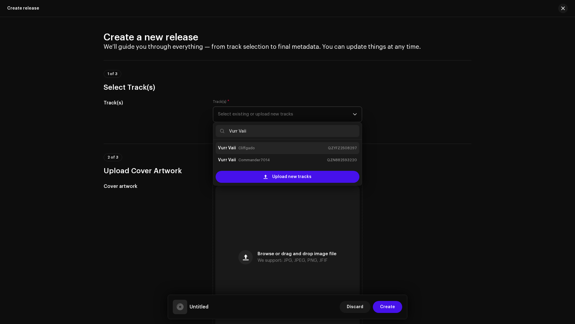
type input "Vurr Vaii"
drag, startPoint x: 256, startPoint y: 148, endPoint x: 267, endPoint y: 166, distance: 20.6
click at [256, 148] on div "Vurr Vaii Cliffgado QZYFZ2508297" at bounding box center [287, 149] width 139 height 10
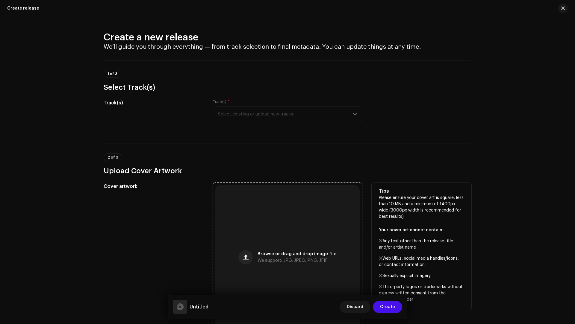
click at [291, 227] on div "Browse or drag and drop image file We support: JPG, JPEG, PNG, JFIF" at bounding box center [287, 257] width 144 height 144
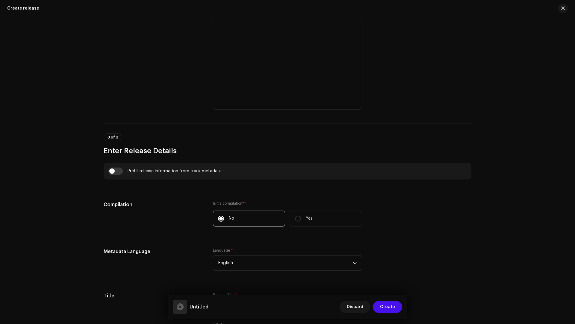
scroll to position [325, 0]
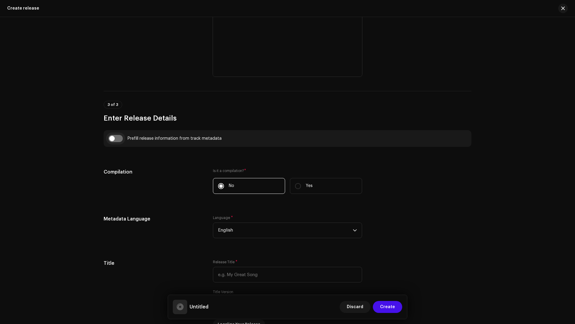
click at [115, 138] on input "checkbox" at bounding box center [115, 138] width 14 height 7
checkbox input "true"
type input "Vurr Vaii"
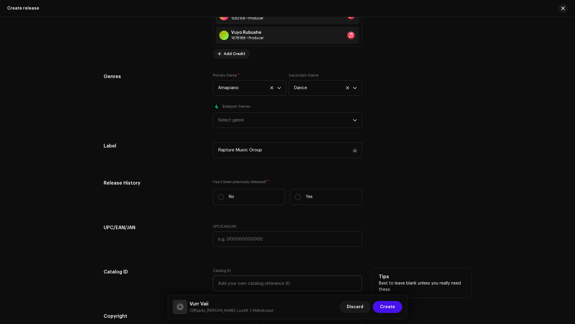
scroll to position [1064, 0]
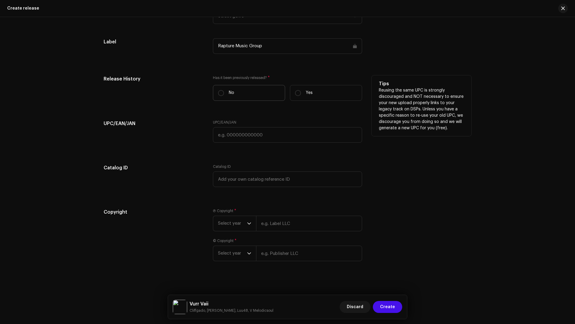
click at [229, 93] on p "No" at bounding box center [231, 93] width 5 height 6
click at [224, 93] on input "No" at bounding box center [221, 93] width 6 height 6
radio input "true"
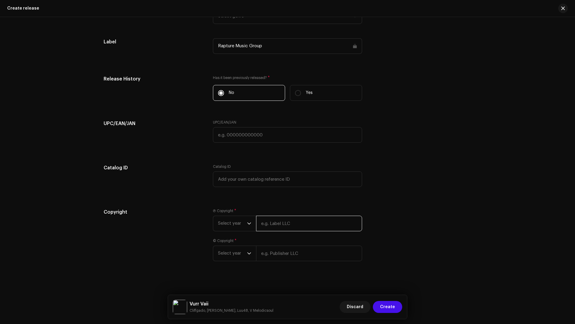
click at [271, 219] on input "text" at bounding box center [309, 224] width 106 height 16
type input "Cliffgado"
click at [306, 254] on input "text" at bounding box center [309, 261] width 106 height 16
type input "Cliffgado"
click at [230, 226] on span "Select year" at bounding box center [232, 223] width 29 height 15
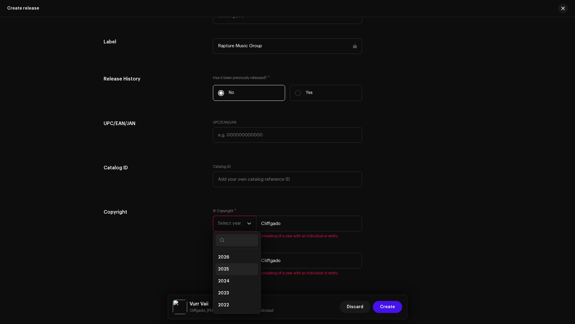
click at [223, 264] on li "2025" at bounding box center [237, 270] width 43 height 12
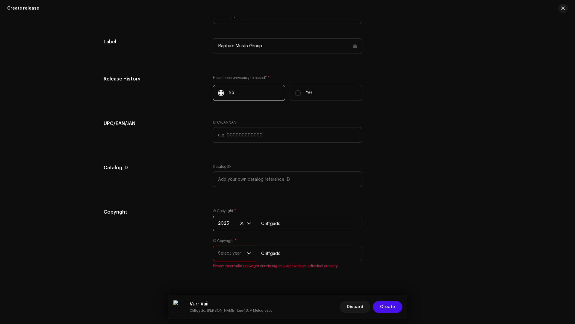
click at [222, 250] on span "Select year" at bounding box center [232, 253] width 29 height 15
click at [222, 201] on span "2025" at bounding box center [223, 201] width 11 height 6
click at [387, 310] on span "Create" at bounding box center [387, 307] width 15 height 12
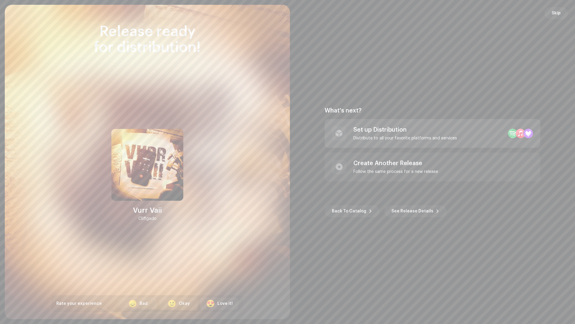
click at [408, 133] on div "Set up Distribution Distribute to all your favorite platforms and services" at bounding box center [406, 133] width 104 height 14
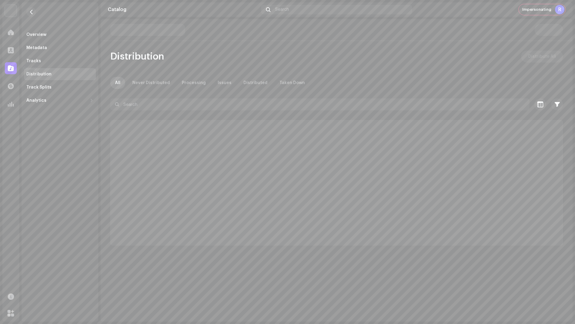
click at [9, 67] on span at bounding box center [11, 68] width 6 height 5
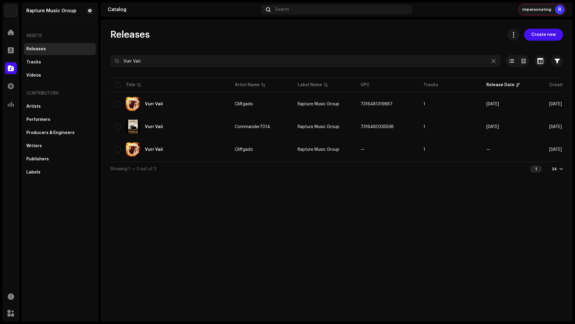
click at [560, 11] on div "R" at bounding box center [560, 10] width 10 height 10
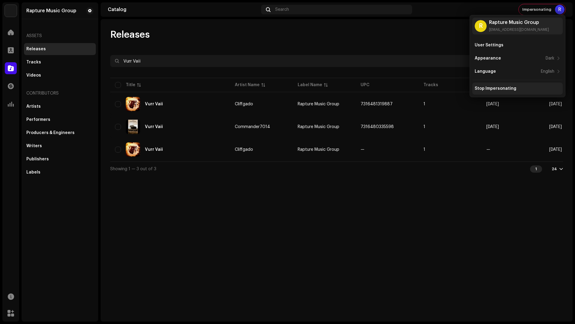
click at [503, 90] on div "Stop Impersonating" at bounding box center [496, 88] width 42 height 5
